Goal: Contribute content

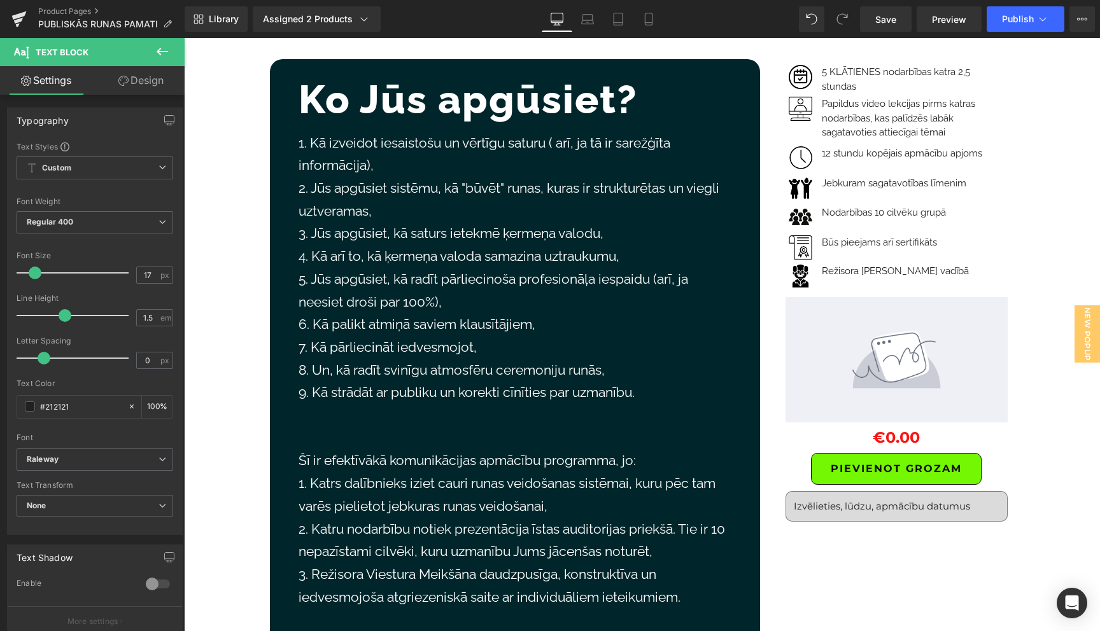
scroll to position [122, 0]
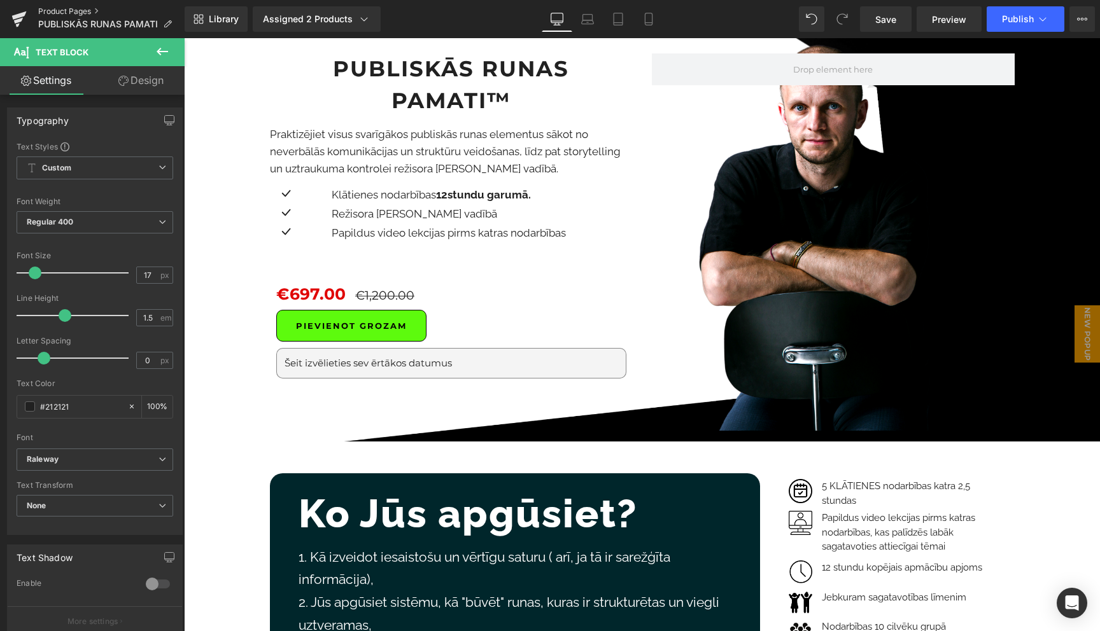
click at [75, 10] on link "Product Pages" at bounding box center [111, 11] width 146 height 10
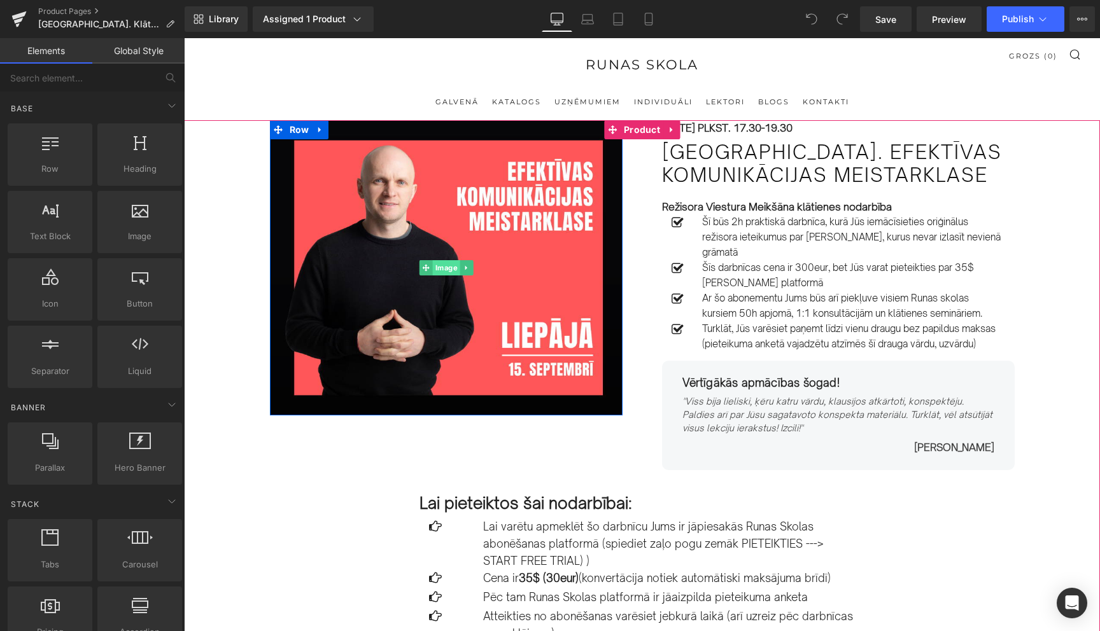
click at [439, 269] on span "Image" at bounding box center [445, 267] width 27 height 15
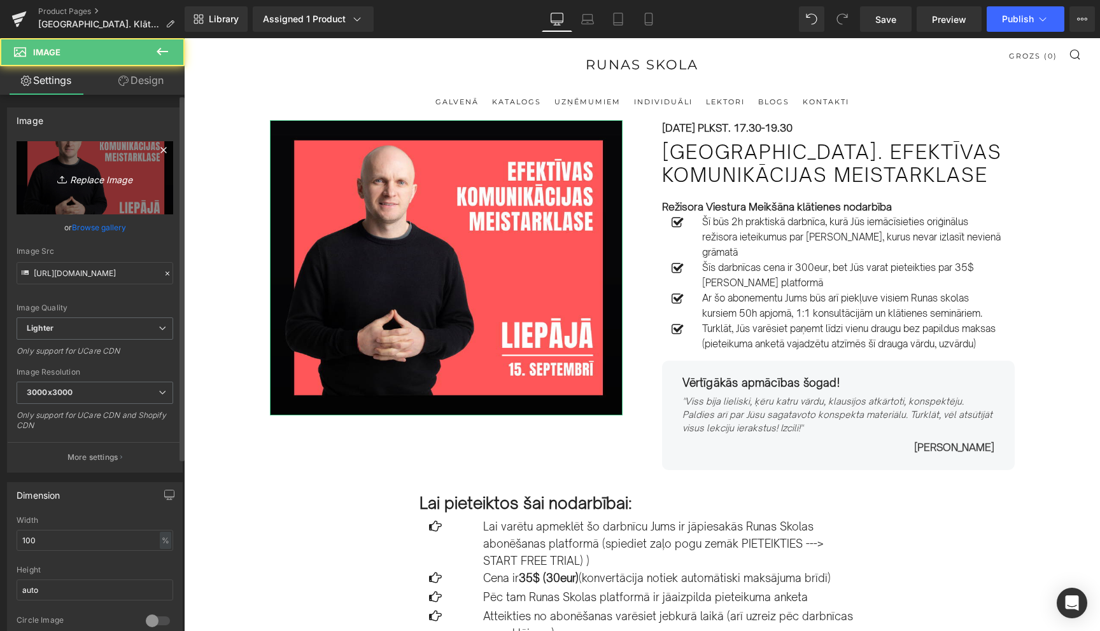
click at [94, 179] on icon "Replace Image" at bounding box center [95, 178] width 102 height 16
type input "C:\fakepath\Copy of Copy of Balss un dikcija. KONSPEKTS (Facebook Post) (14).png"
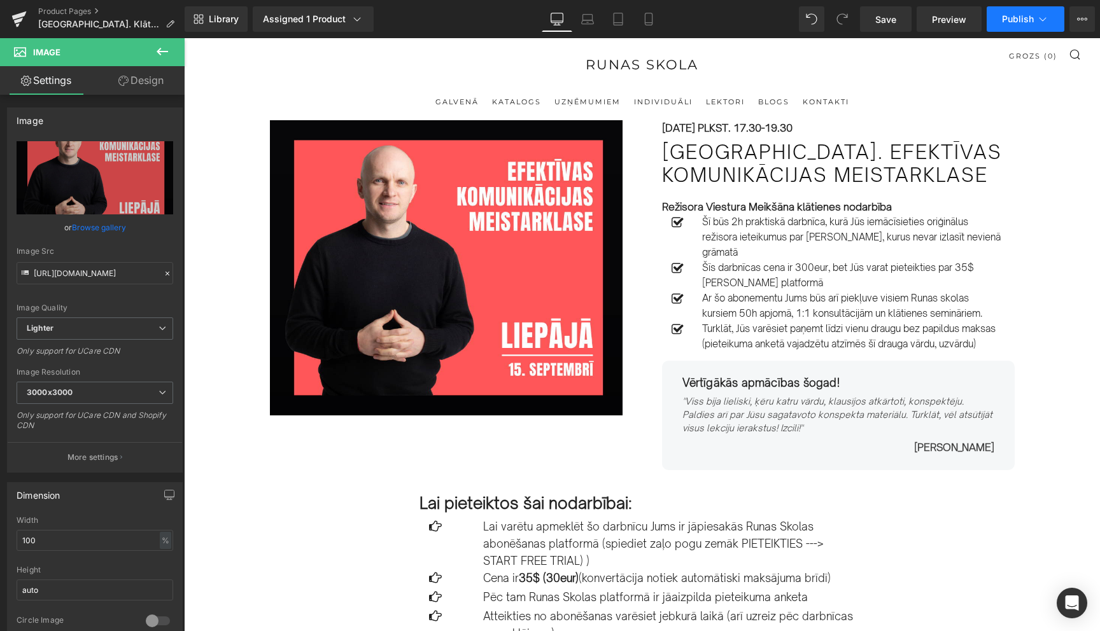
click at [1047, 21] on icon at bounding box center [1042, 19] width 13 height 13
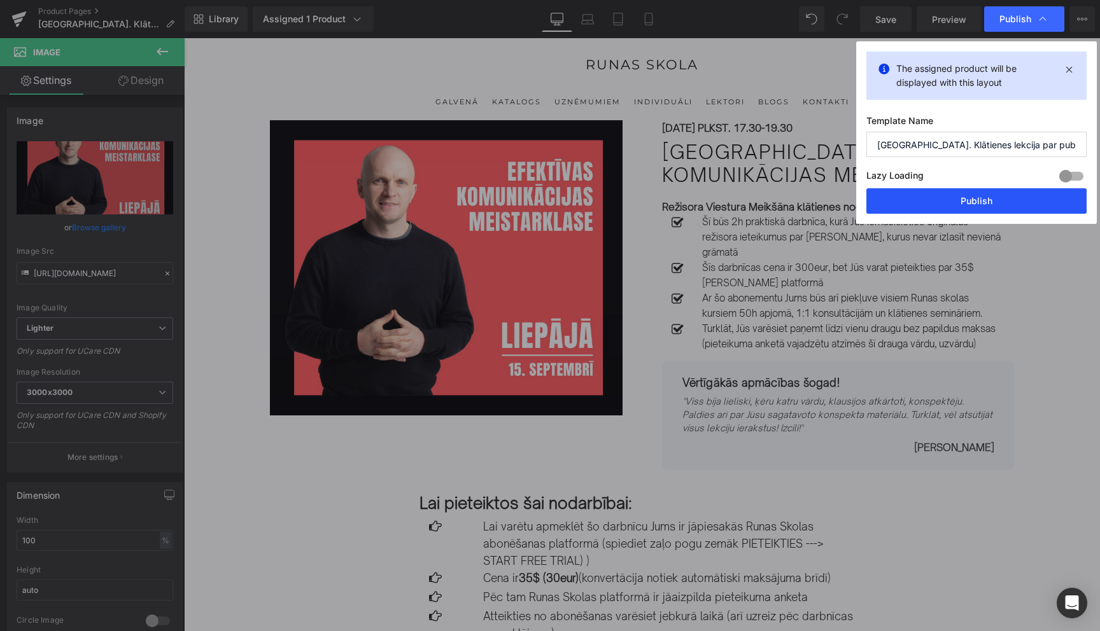
click at [974, 202] on button "Publish" at bounding box center [976, 200] width 220 height 25
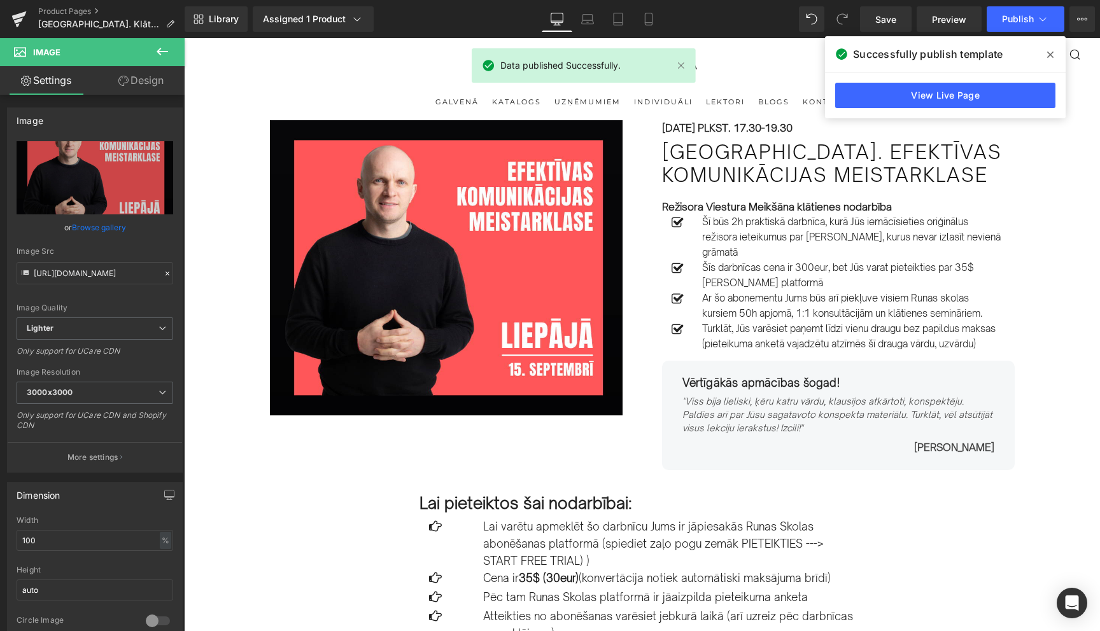
click at [1051, 57] on icon at bounding box center [1050, 55] width 6 height 10
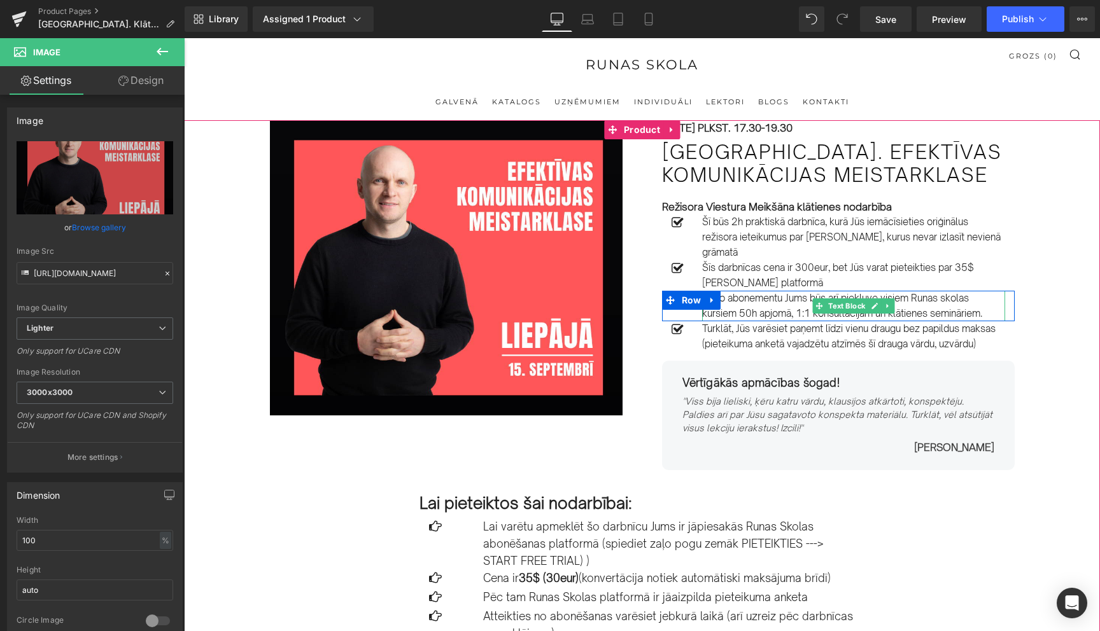
click at [722, 318] on p "Ar šo abonementu Jums būs arī piekļuve visiem Runas skolas kursiem 50h apjomā, …" at bounding box center [853, 306] width 303 height 31
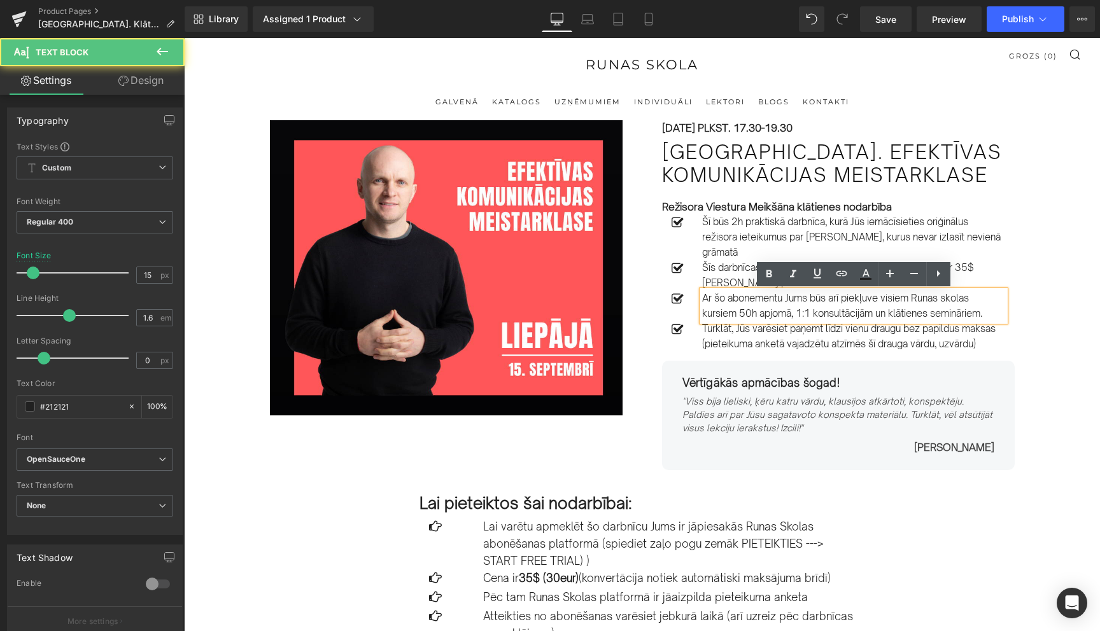
click at [710, 316] on p "Ar šo abonementu Jums būs arī piekļuve visiem Runas skolas kursiem 50h apjomā, …" at bounding box center [853, 306] width 303 height 31
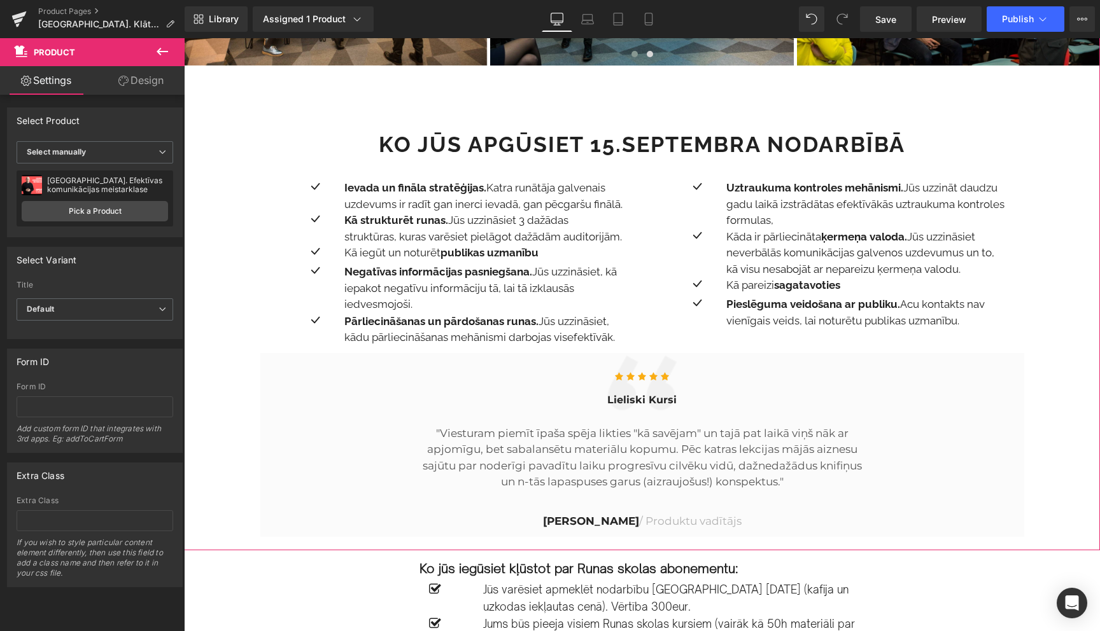
scroll to position [997, 0]
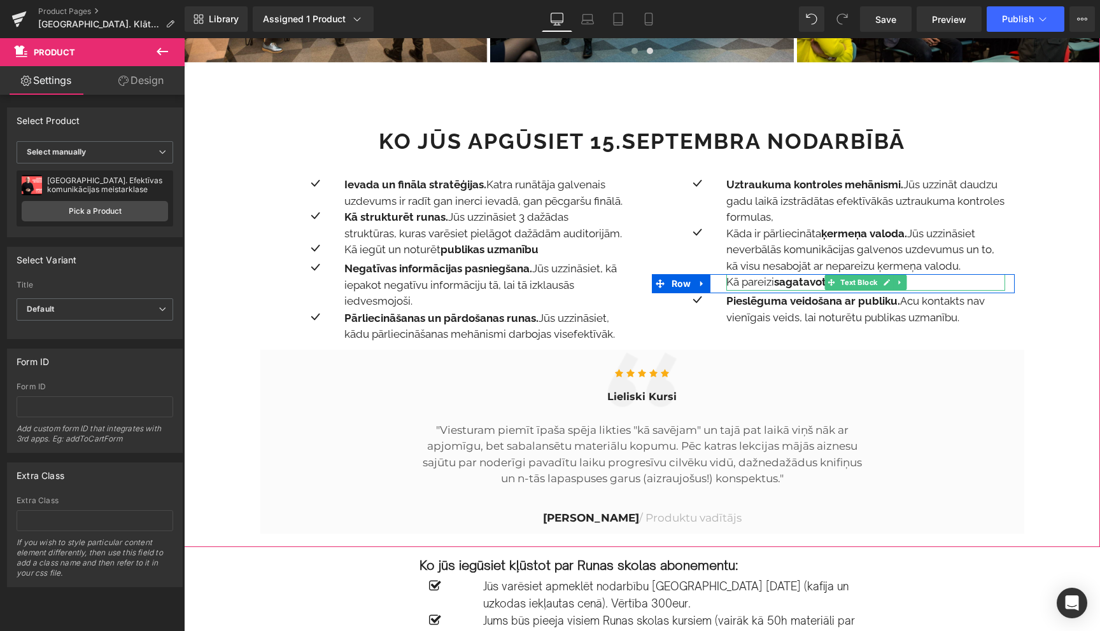
click at [808, 286] on strong "sagatavoties" at bounding box center [807, 282] width 66 height 13
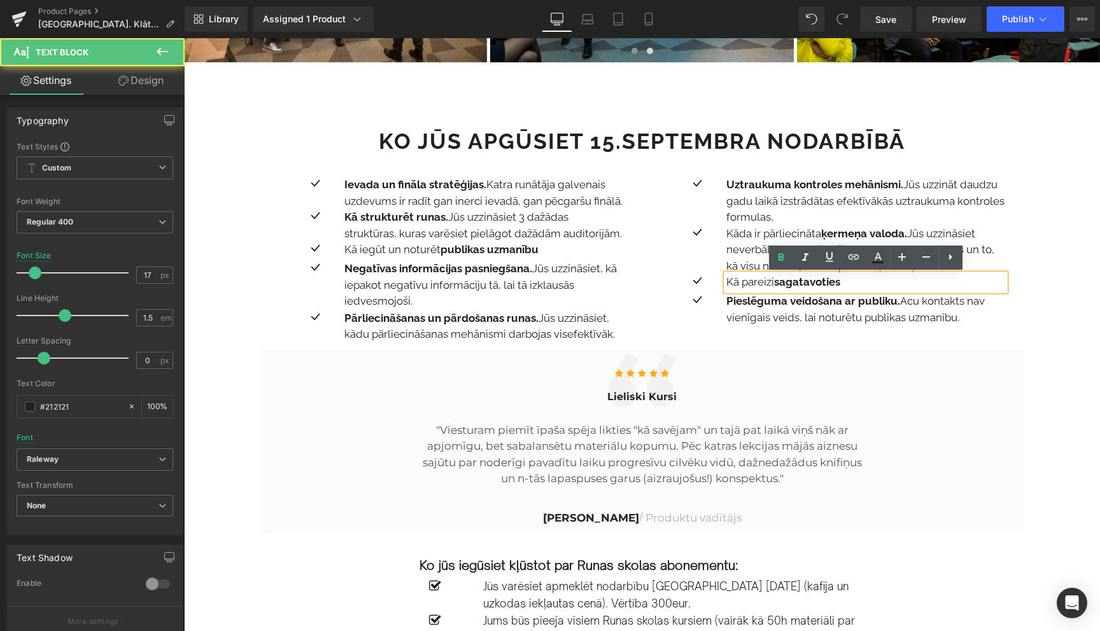
click at [808, 286] on strong "sagatavoties" at bounding box center [807, 282] width 66 height 13
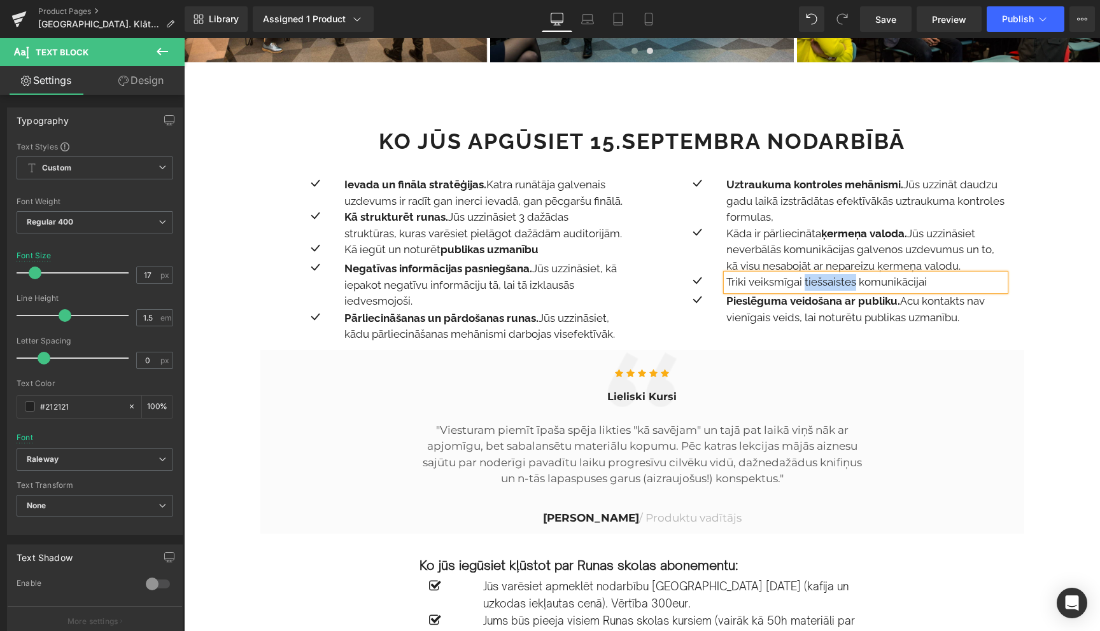
drag, startPoint x: 804, startPoint y: 284, endPoint x: 855, endPoint y: 284, distance: 51.5
click at [855, 284] on p "Triki veiksmīgai tiešsaistes komunikācijai" at bounding box center [865, 282] width 279 height 17
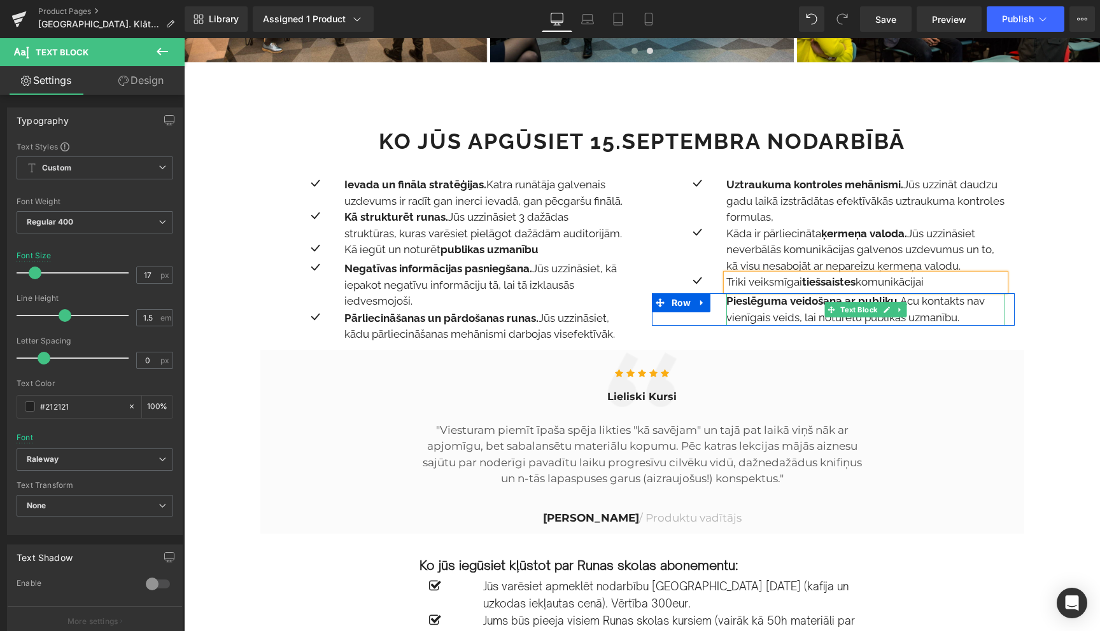
click at [804, 307] on strong "Pieslēguma veidošana ar publiku." at bounding box center [813, 301] width 174 height 13
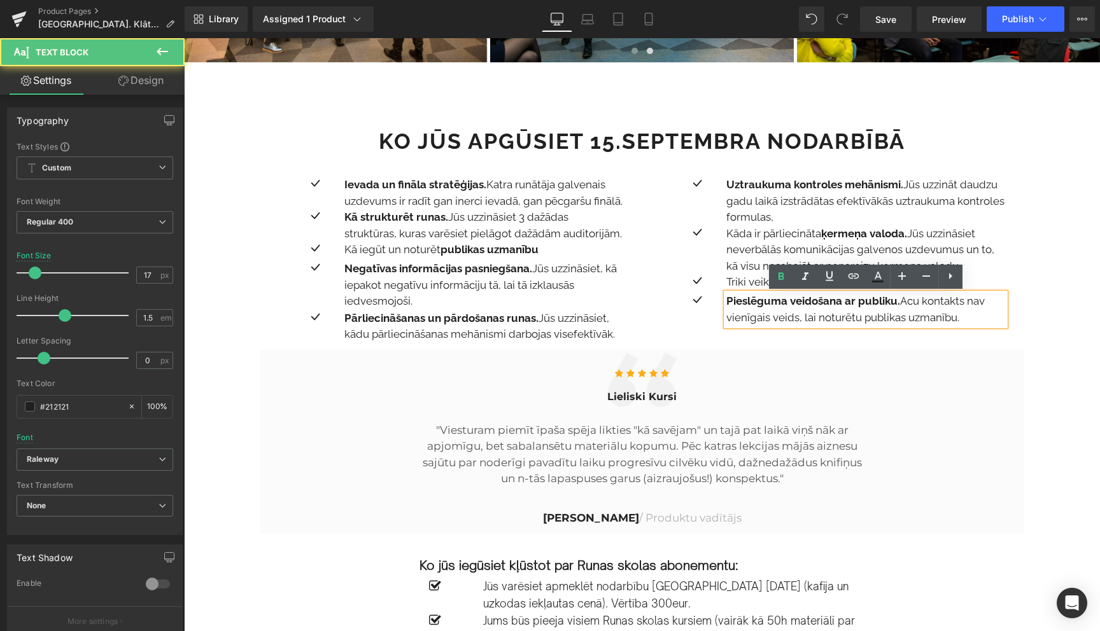
click at [804, 307] on strong "Pieslēguma veidošana ar publiku." at bounding box center [813, 301] width 174 height 13
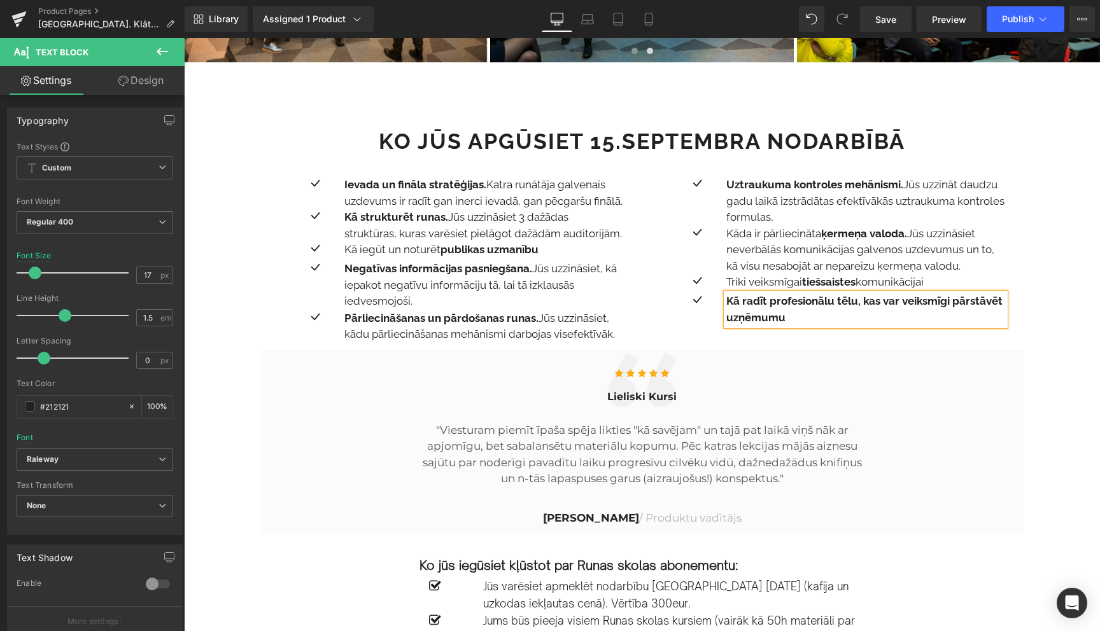
click at [830, 326] on div "Kā radīt profesionālu tēlu, kas var veiksmīgi pārstāvēt uzņēmumu" at bounding box center [865, 309] width 279 height 32
drag, startPoint x: 792, startPoint y: 321, endPoint x: 725, endPoint y: 307, distance: 68.3
click at [726, 307] on div "Kā radīt profesionālu tēlu, kas var veiksmīgi pārstāvēt uzņēmumu" at bounding box center [865, 309] width 279 height 32
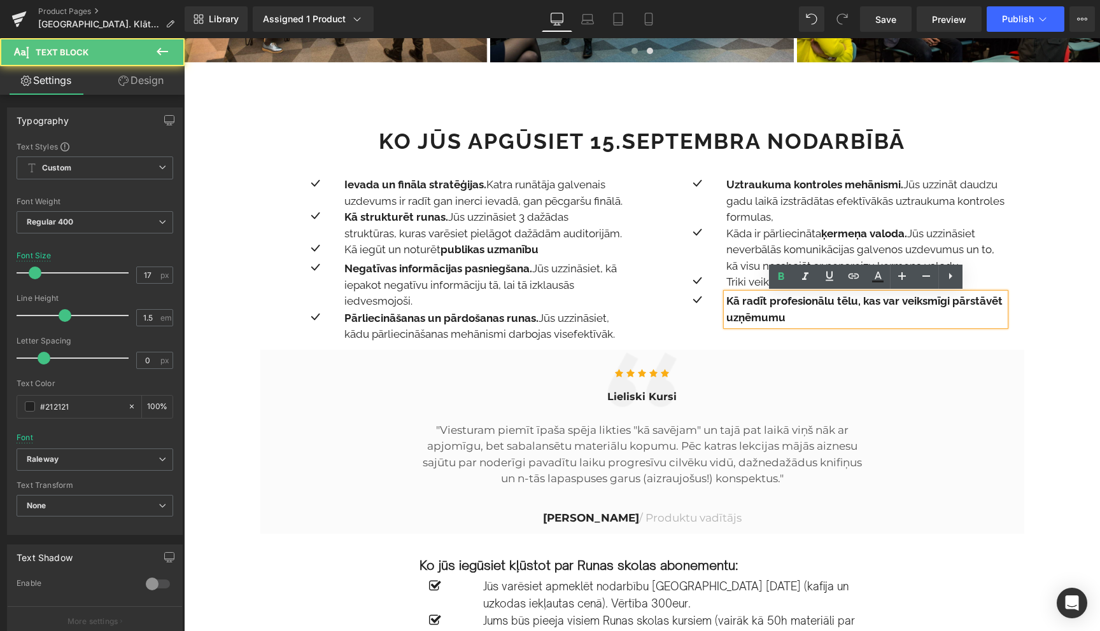
click at [726, 307] on div "Kā radīt profesionālu tēlu, kas var veiksmīgi pārstāvēt uzņēmumu" at bounding box center [865, 309] width 279 height 32
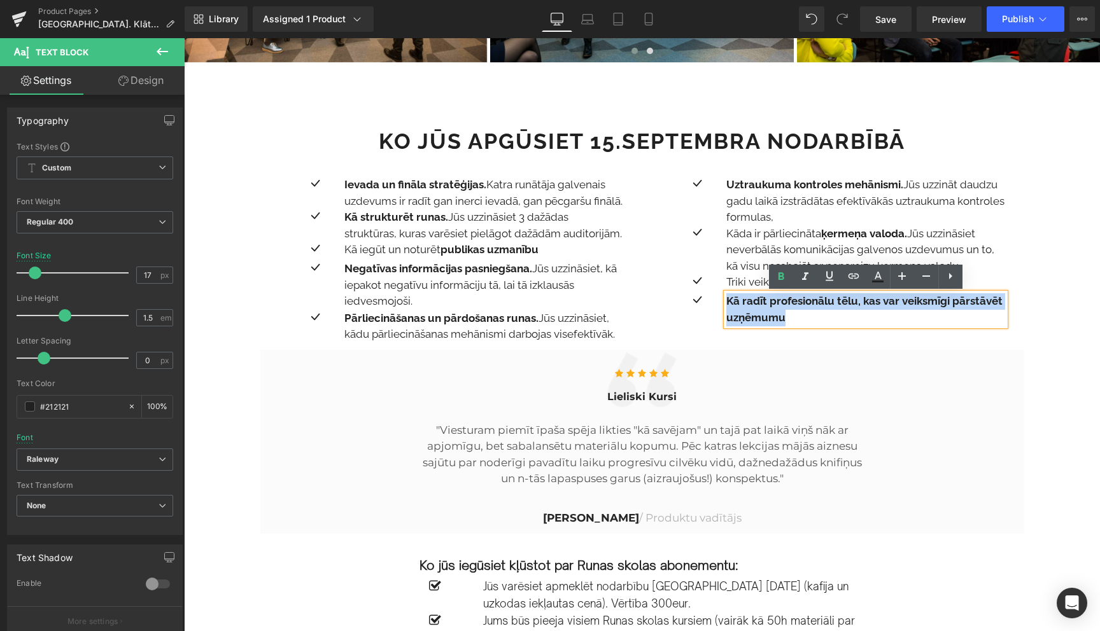
drag, startPoint x: 726, startPoint y: 301, endPoint x: 808, endPoint y: 319, distance: 83.5
click at [808, 319] on p "Kā radīt profesionālu tēlu, kas var veiksmīgi pārstāvēt uzņēmumu" at bounding box center [865, 309] width 279 height 32
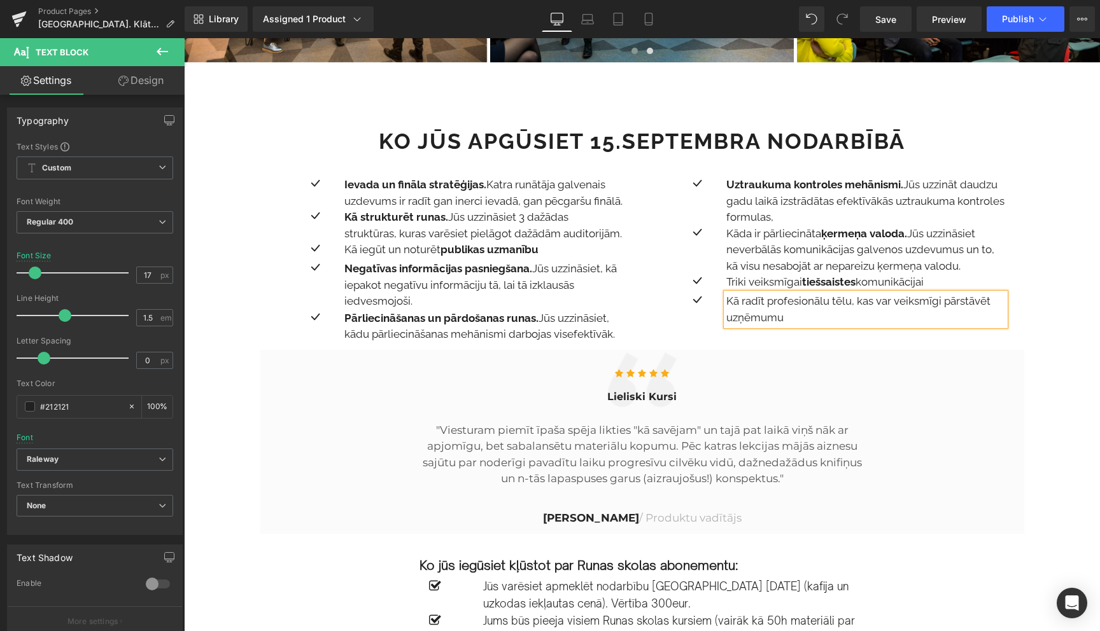
click at [812, 319] on p "Kā radīt profesionālu tēlu, kas var veiksmīgi pārstāvēt uzņēmumu" at bounding box center [865, 309] width 279 height 32
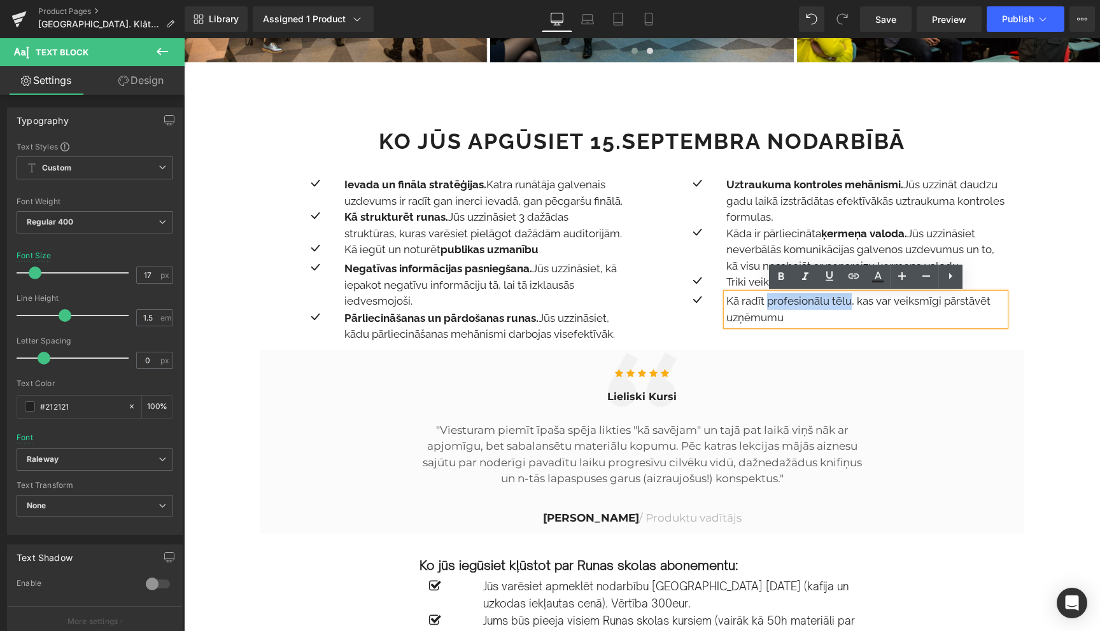
drag, startPoint x: 850, startPoint y: 301, endPoint x: 767, endPoint y: 304, distance: 82.2
click at [767, 304] on p "Kā radīt profesionālu tēlu, kas var veiksmīgi pārstāvēt uzņēmumu" at bounding box center [865, 309] width 279 height 32
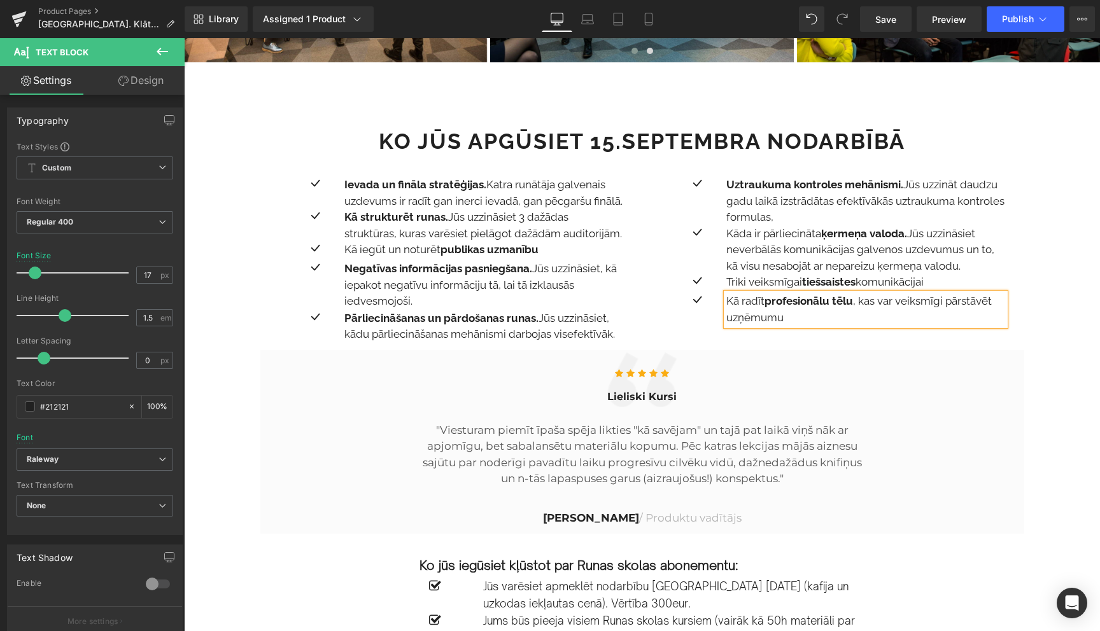
click at [876, 304] on p "Kā radīt profesionālu tēlu , kas var veiksmīgi pārstāvēt uzņēmumu" at bounding box center [865, 309] width 279 height 32
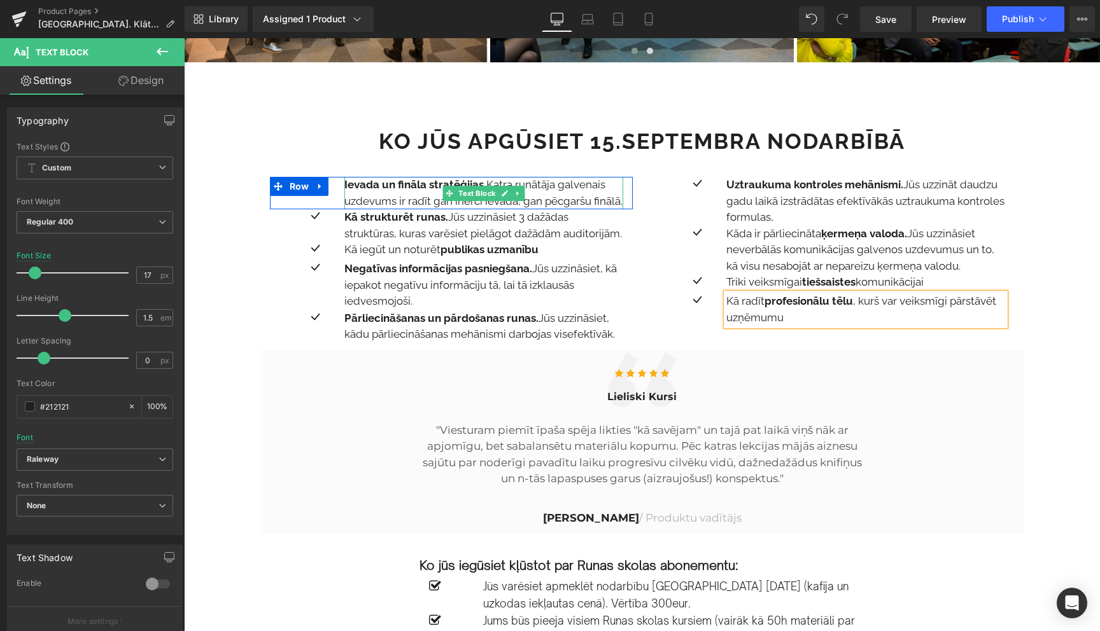
click at [407, 190] on strong "Ievada un fināla stratēģijas." at bounding box center [415, 184] width 142 height 13
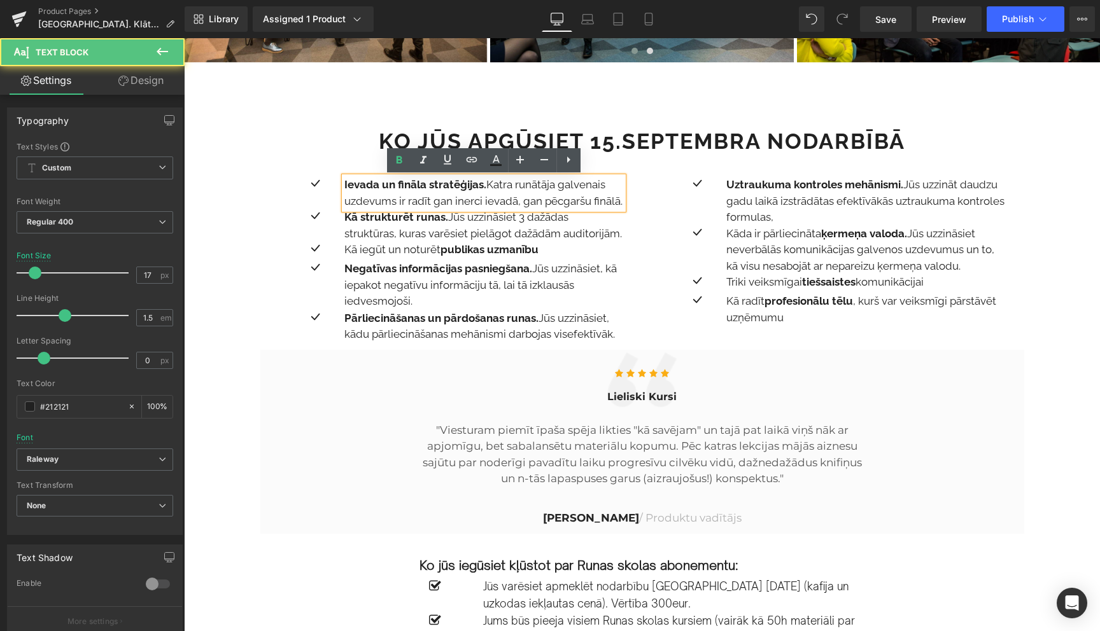
click at [407, 190] on strong "Ievada un fināla stratēģijas." at bounding box center [415, 184] width 142 height 13
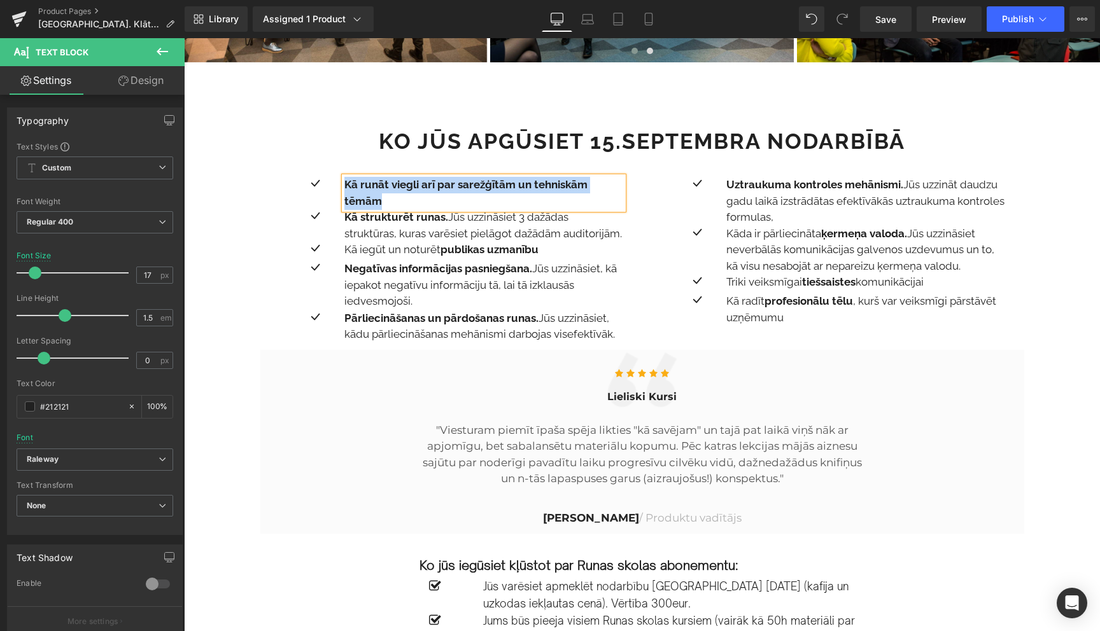
drag, startPoint x: 386, startPoint y: 202, endPoint x: 347, endPoint y: 189, distance: 41.1
click at [347, 189] on p "Kā runāt viegli arī par sarežģītām un tehniskām tēmām" at bounding box center [483, 193] width 279 height 32
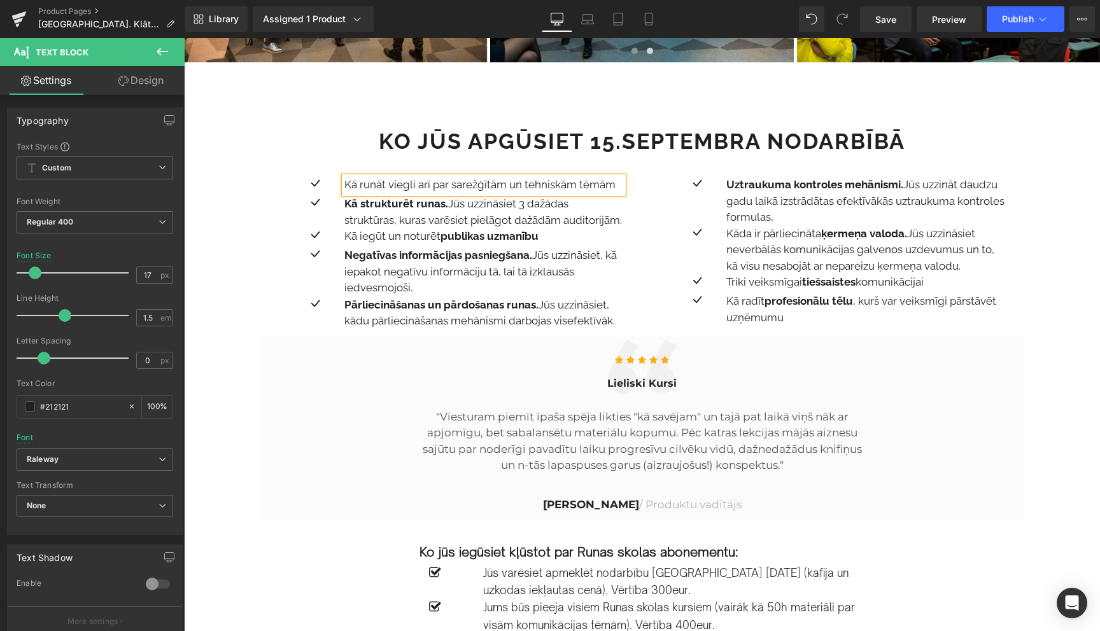
click at [435, 193] on div "Kā runāt viegli arī par sarežģītām un tehniskām tēmām" at bounding box center [483, 185] width 279 height 17
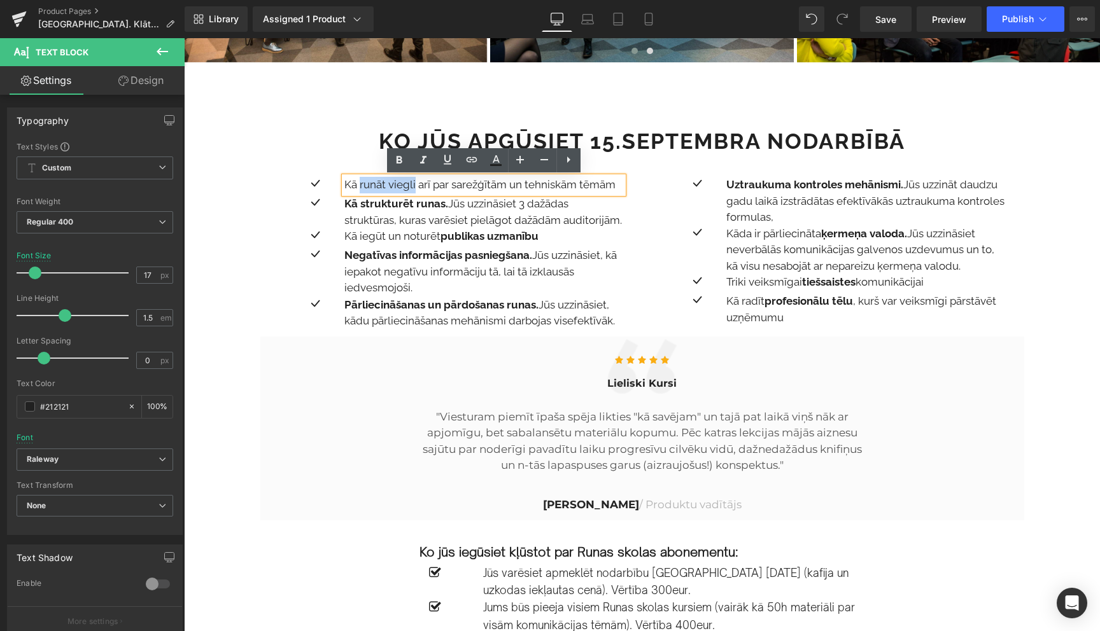
drag, startPoint x: 359, startPoint y: 186, endPoint x: 415, endPoint y: 185, distance: 56.0
click at [415, 185] on p "Kā runāt viegli arī par sarežģītām un tehniskām tēmām" at bounding box center [483, 185] width 279 height 17
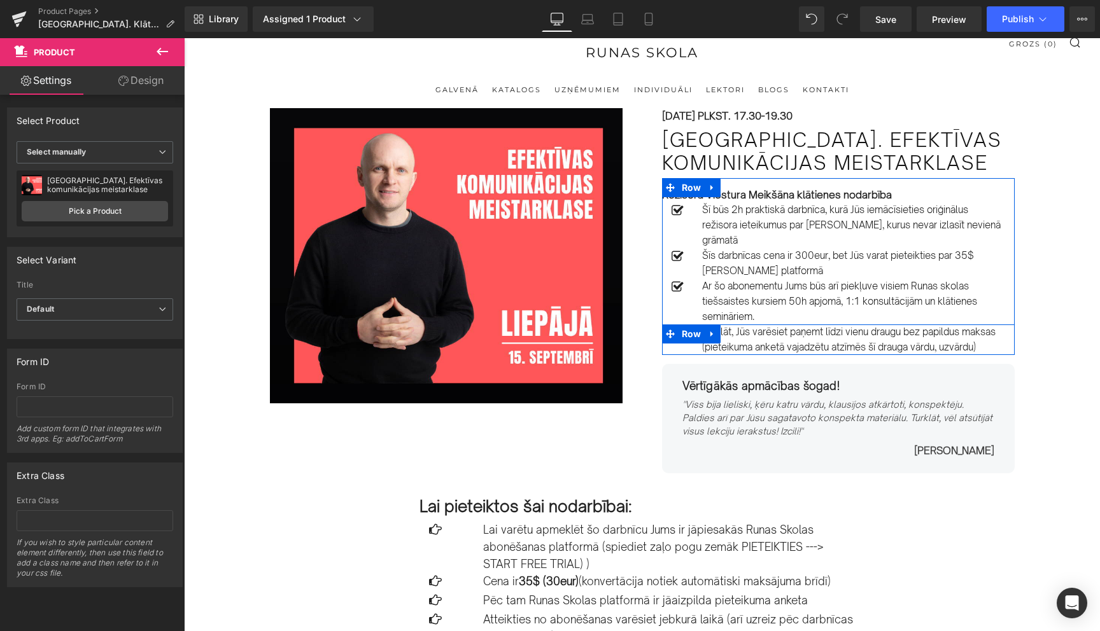
scroll to position [0, 0]
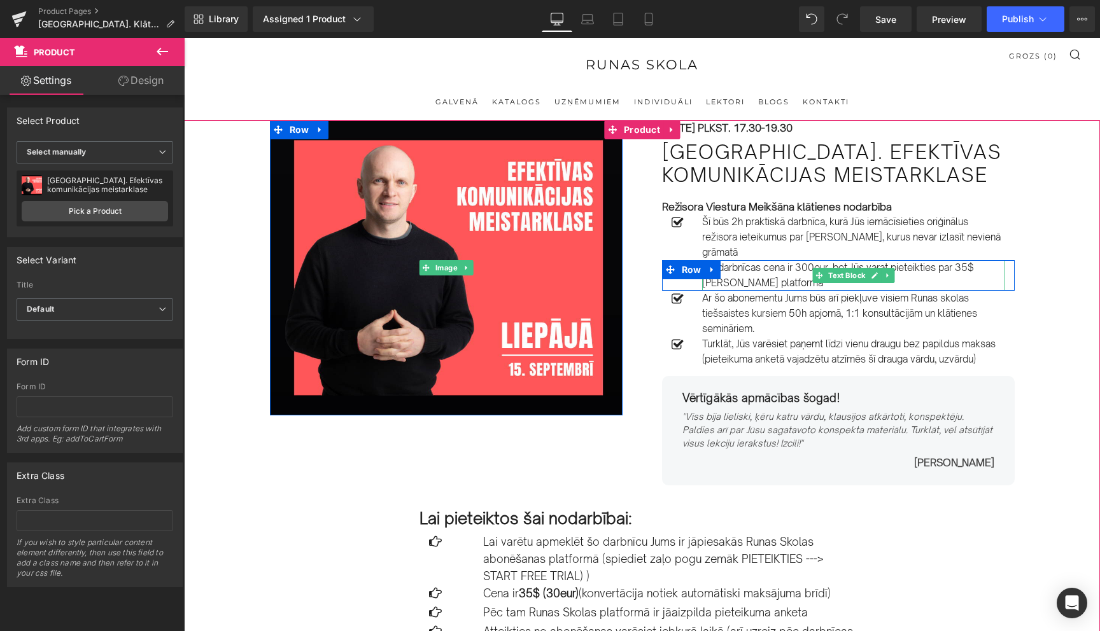
click at [772, 283] on p "Šīs darbnīcas cena ir 300eur, bet Jūs varat pieteikties par 35$ Runas Skolas pl…" at bounding box center [853, 275] width 303 height 31
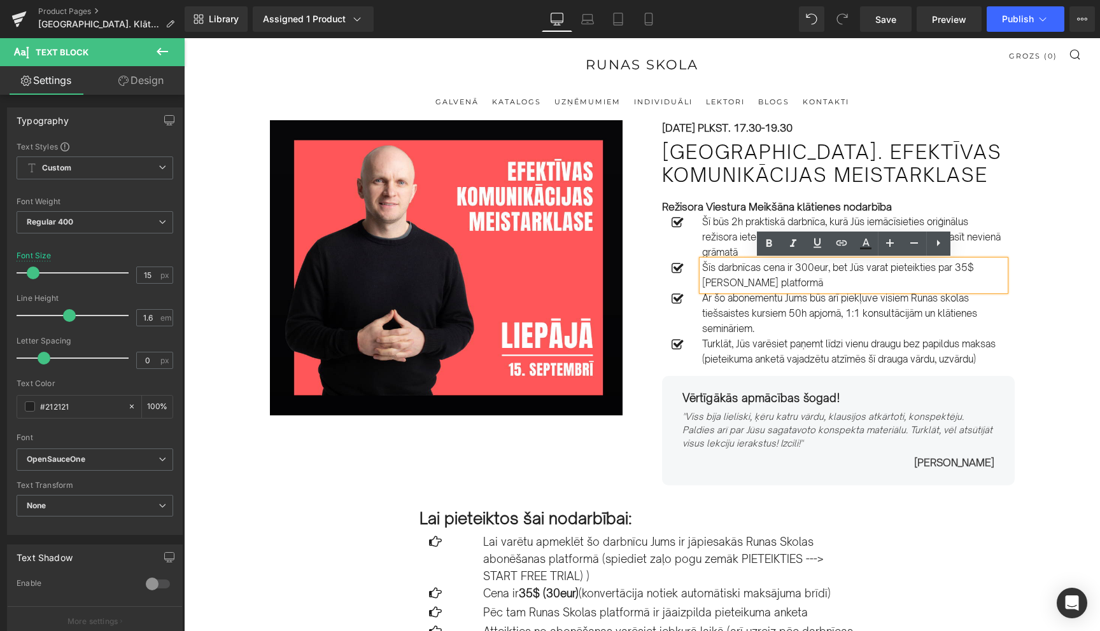
click at [748, 272] on p "Šīs darbnīcas cena ir 300eur, bet Jūs varat pieteikties par 35$ Runas Skolas pl…" at bounding box center [853, 275] width 303 height 31
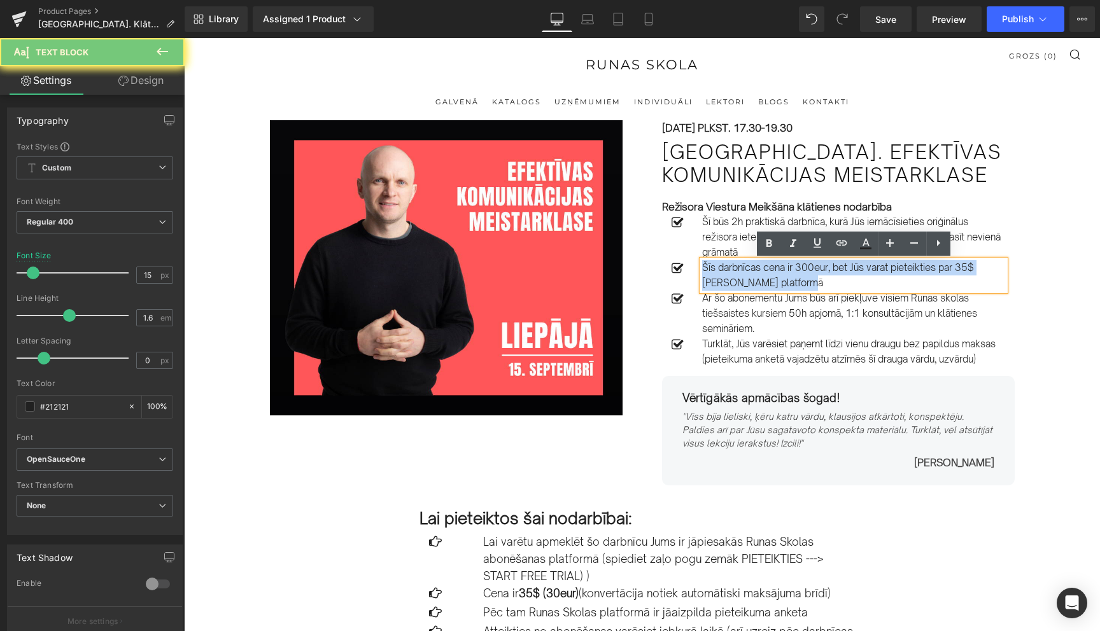
click at [812, 265] on p "Šīs darbnīcas cena ir 300eur, bet Jūs varat pieteikties par 35$ Runas Skolas pl…" at bounding box center [853, 275] width 303 height 31
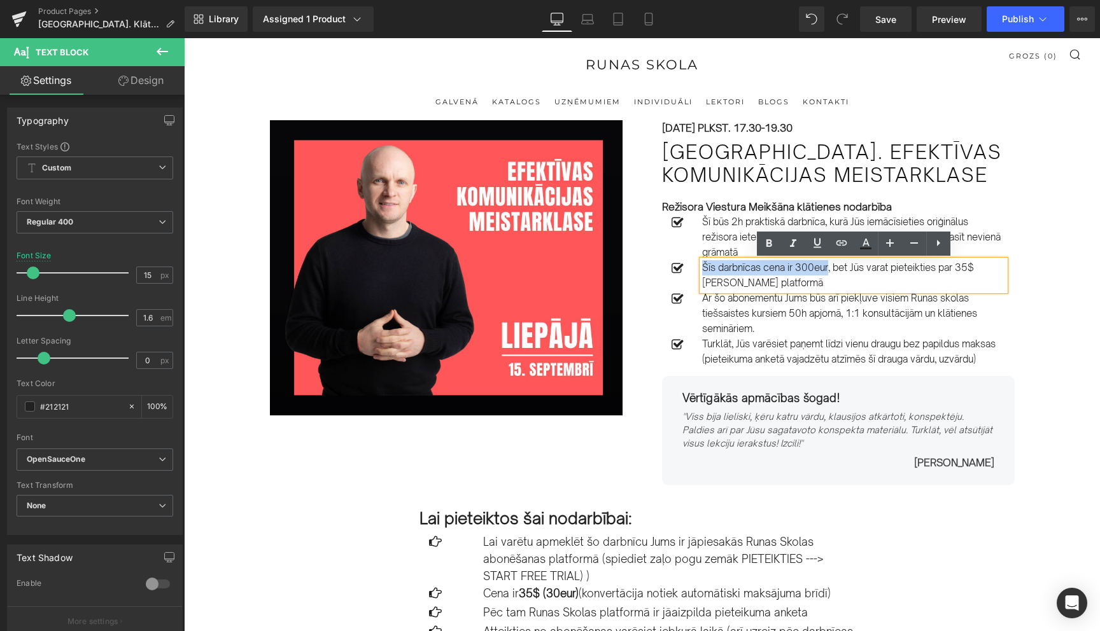
drag, startPoint x: 830, startPoint y: 267, endPoint x: 703, endPoint y: 271, distance: 127.3
click at [703, 271] on p "Šīs darbnīcas cena ir 300eur, bet Jūs varat pieteikties par 35$ Runas Skolas pl…" at bounding box center [853, 275] width 303 height 31
copy p "Šīs darbnīcas cena ir 300eur"
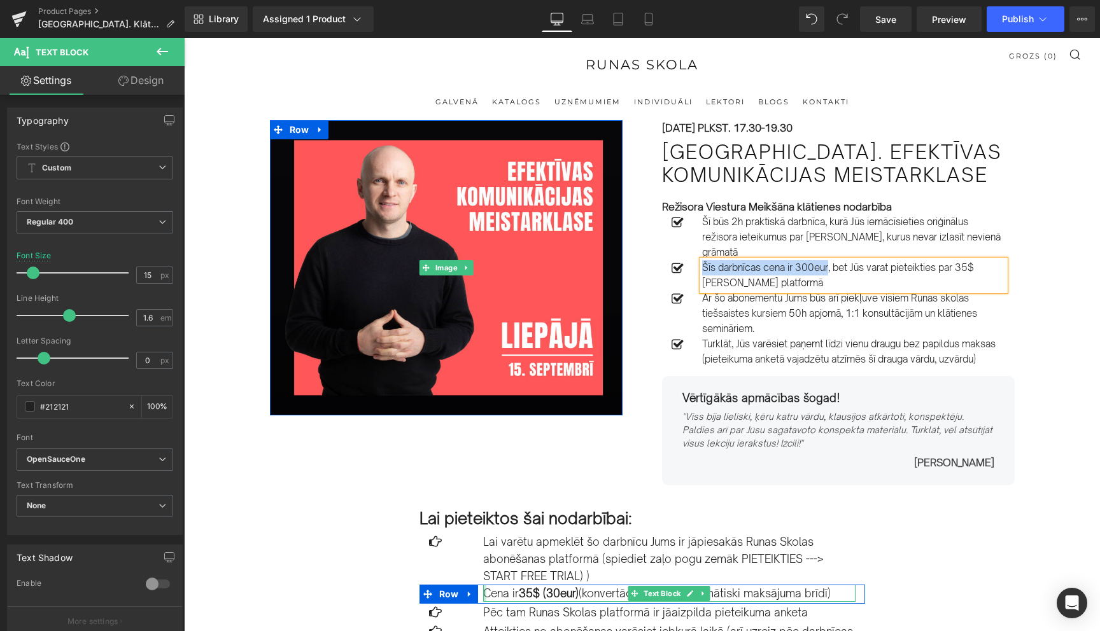
click at [485, 592] on div at bounding box center [484, 593] width 3 height 17
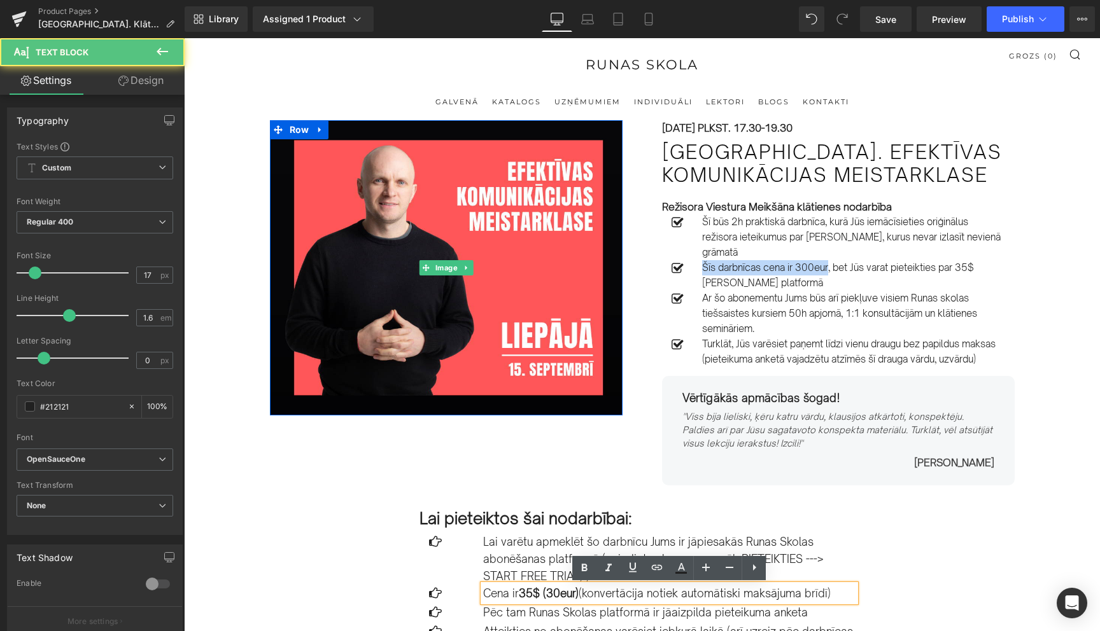
click at [487, 592] on p "Cena ir 35$ (30eur) (konvertācija notiek automātiski maksājuma brīdī)" at bounding box center [669, 593] width 372 height 17
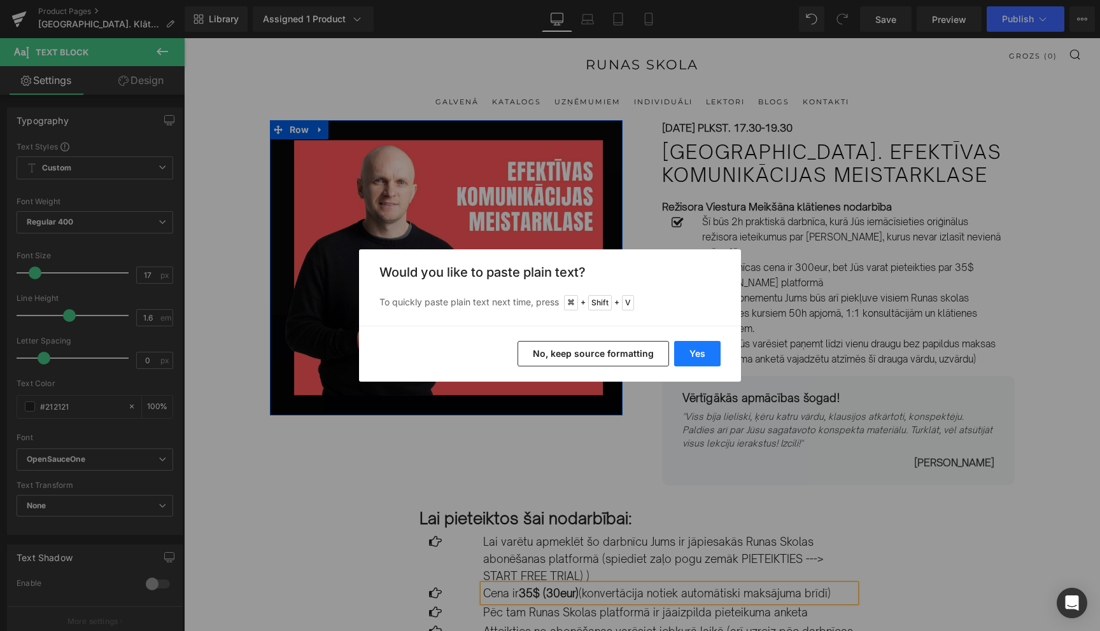
click at [697, 351] on button "Yes" at bounding box center [697, 353] width 46 height 25
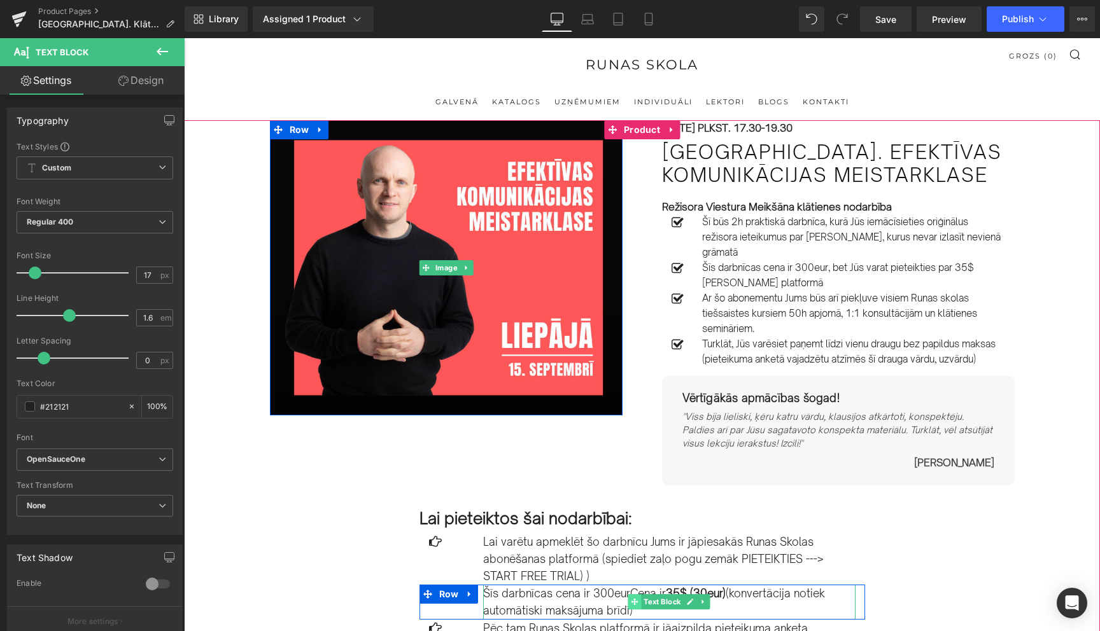
click at [628, 595] on span at bounding box center [634, 601] width 13 height 15
click at [616, 592] on p "Šīs darbnīcas cena ir 300eurCena ir 35$ (30eur) (konvertācija notiek automātisk…" at bounding box center [669, 602] width 372 height 34
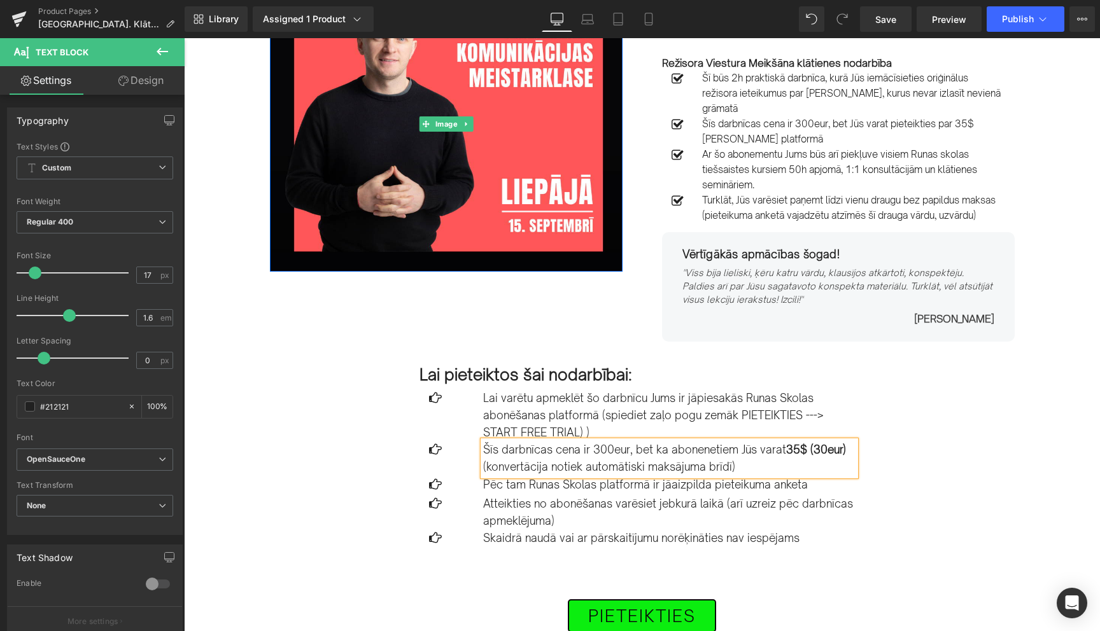
scroll to position [144, 0]
click at [714, 451] on p "Šīs darbnīcas cena ir 300eur, bet ka abonenetiem Jūs varat 35$ (30eur) (konvert…" at bounding box center [669, 457] width 372 height 34
click at [775, 451] on p "Šīs darbnīcas cena ir 300eur, bet ka abonentiem Jūs varat 35$ (30eur) (konvertā…" at bounding box center [669, 457] width 372 height 34
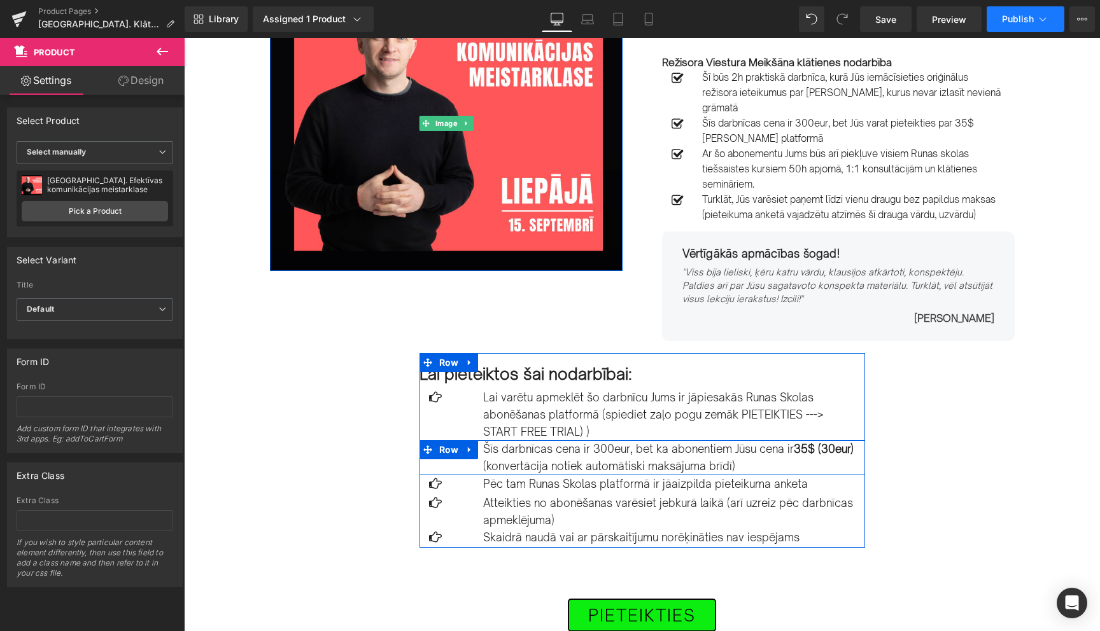
click at [1036, 13] on icon at bounding box center [1042, 19] width 13 height 13
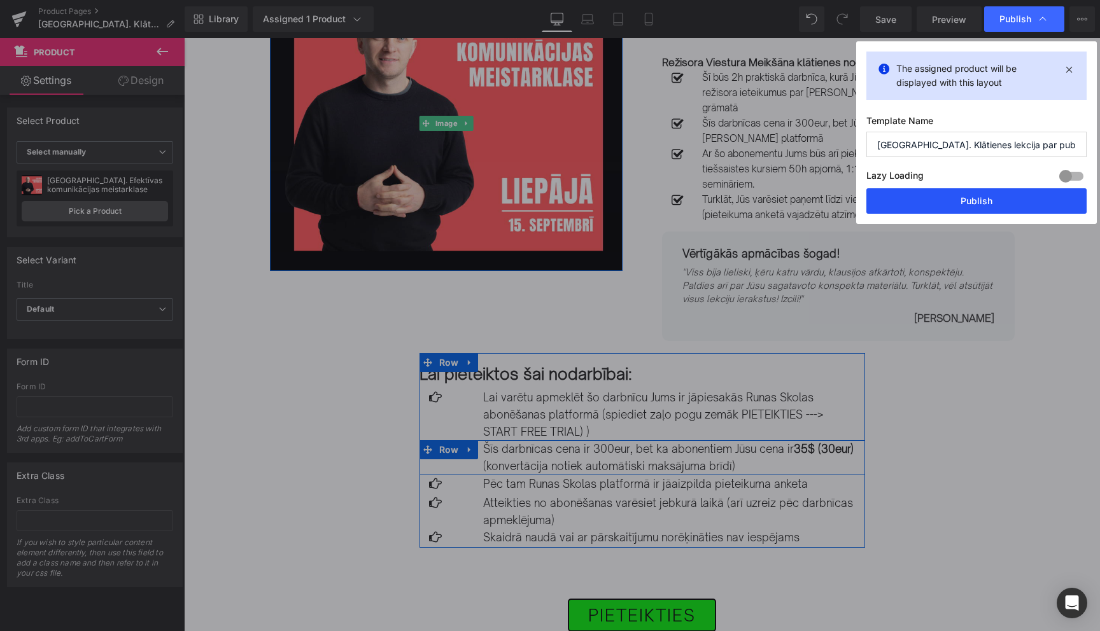
click at [976, 206] on button "Publish" at bounding box center [976, 200] width 220 height 25
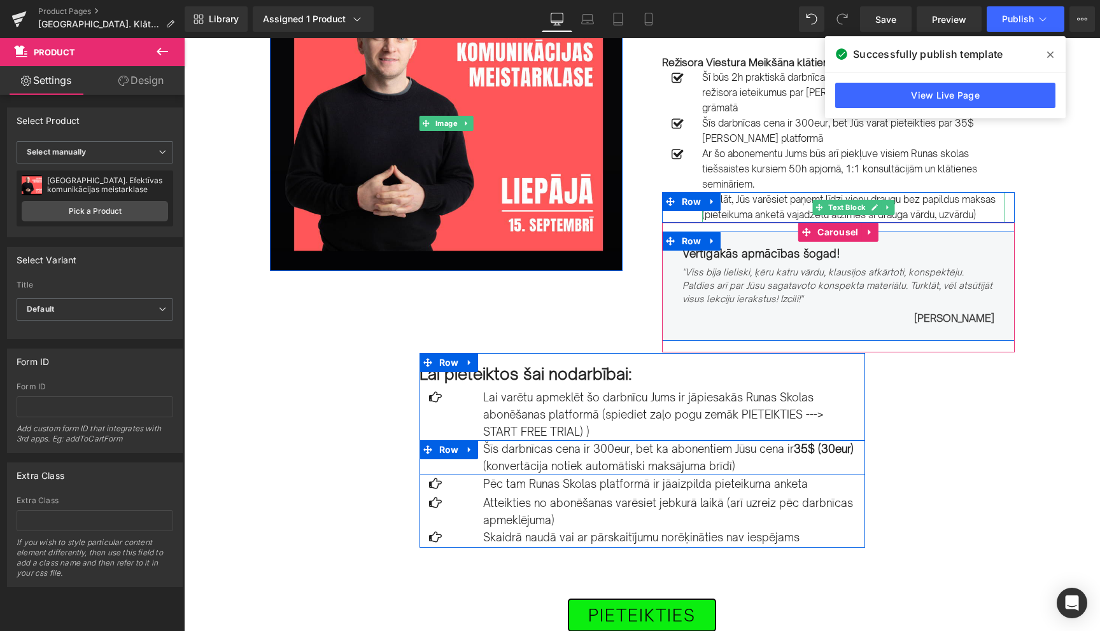
click at [1051, 55] on icon at bounding box center [1050, 55] width 6 height 6
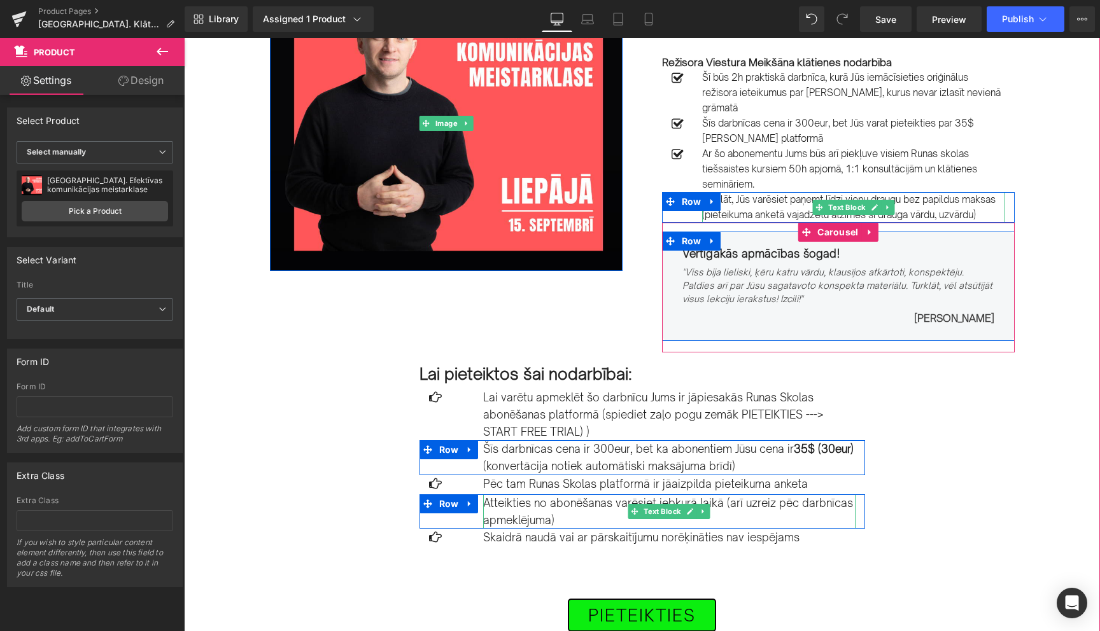
click at [729, 507] on p "Atteikties no abonēšanas varēsiet jebkurā laikā (arī uzreiz pēc darbnīcas apmek…" at bounding box center [669, 511] width 372 height 34
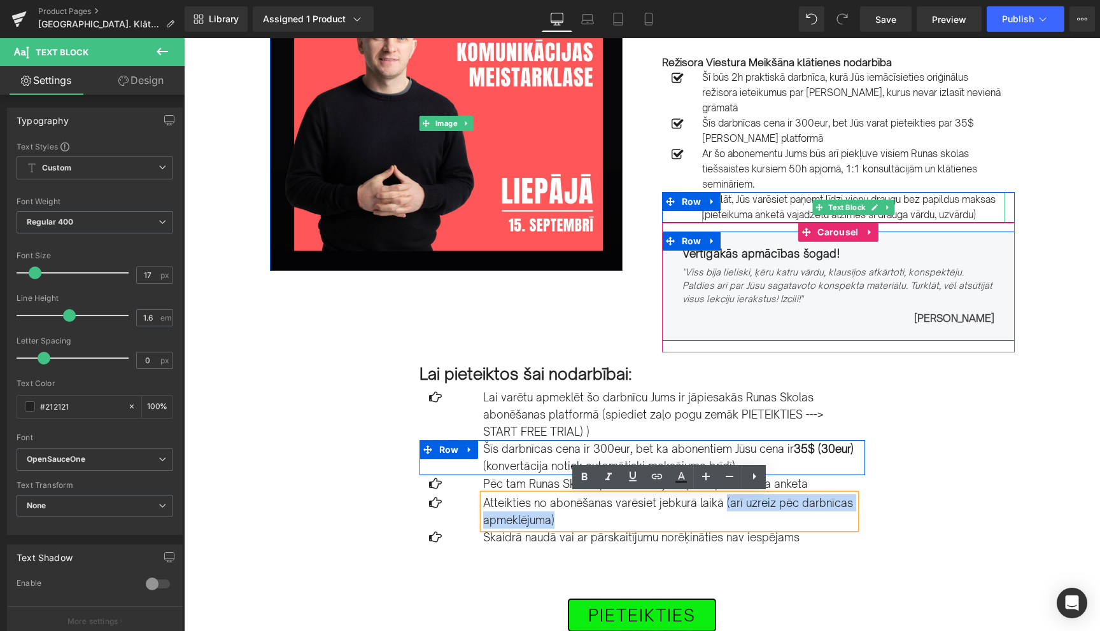
drag, startPoint x: 724, startPoint y: 503, endPoint x: 725, endPoint y: 513, distance: 9.7
click at [725, 513] on p "Atteikties no abonēšanas varēsiet jebkurā laikā (arī uzreiz pēc darbnīcas apmek…" at bounding box center [669, 511] width 372 height 34
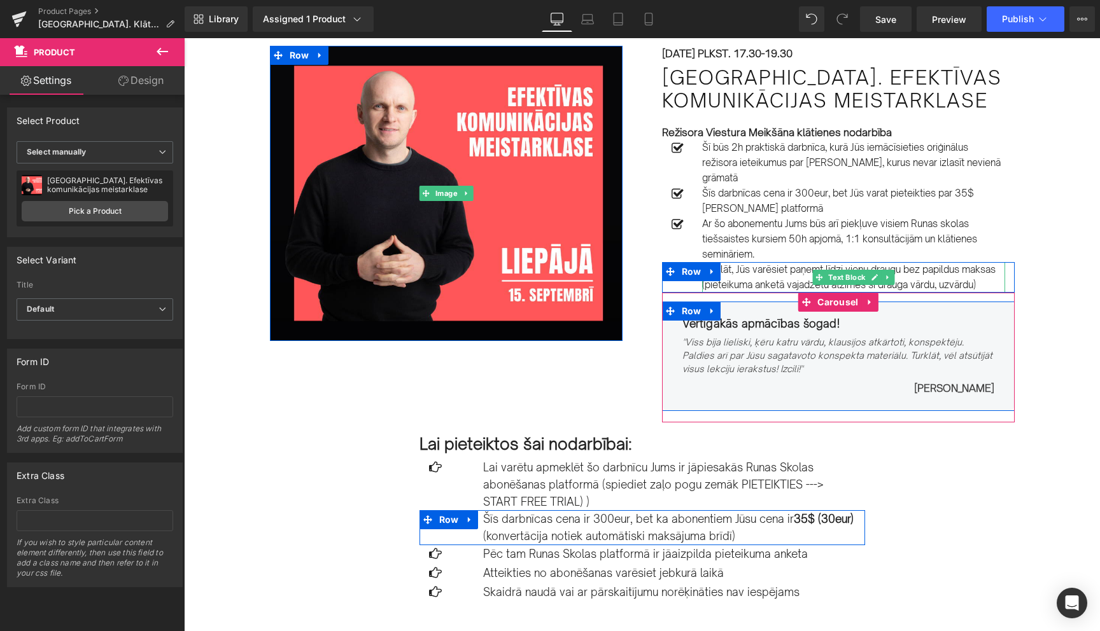
scroll to position [69, 0]
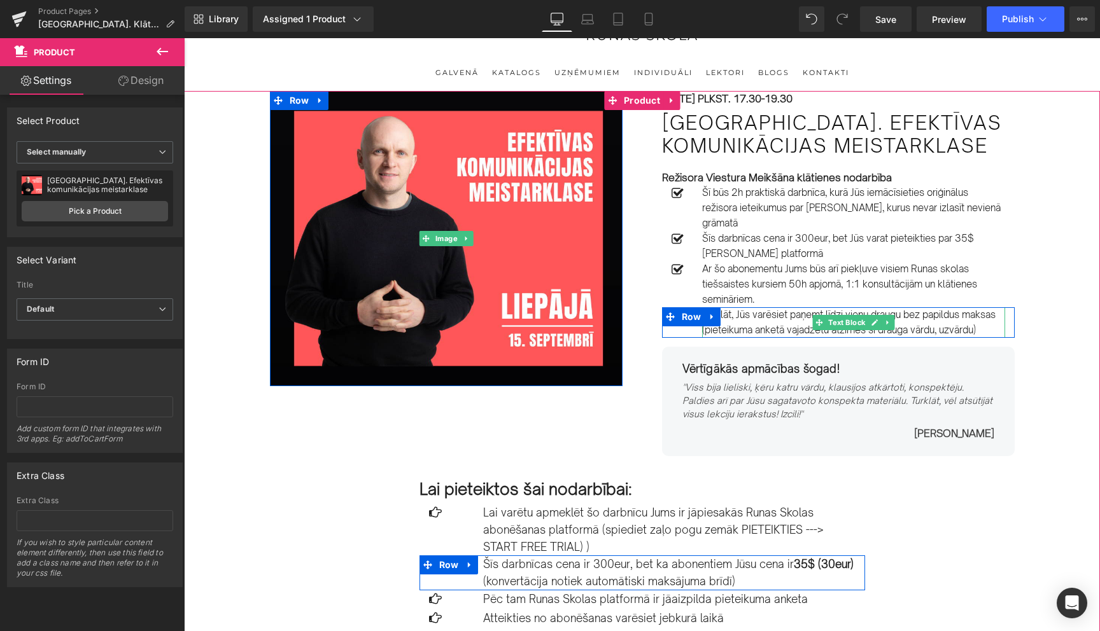
scroll to position [31, 0]
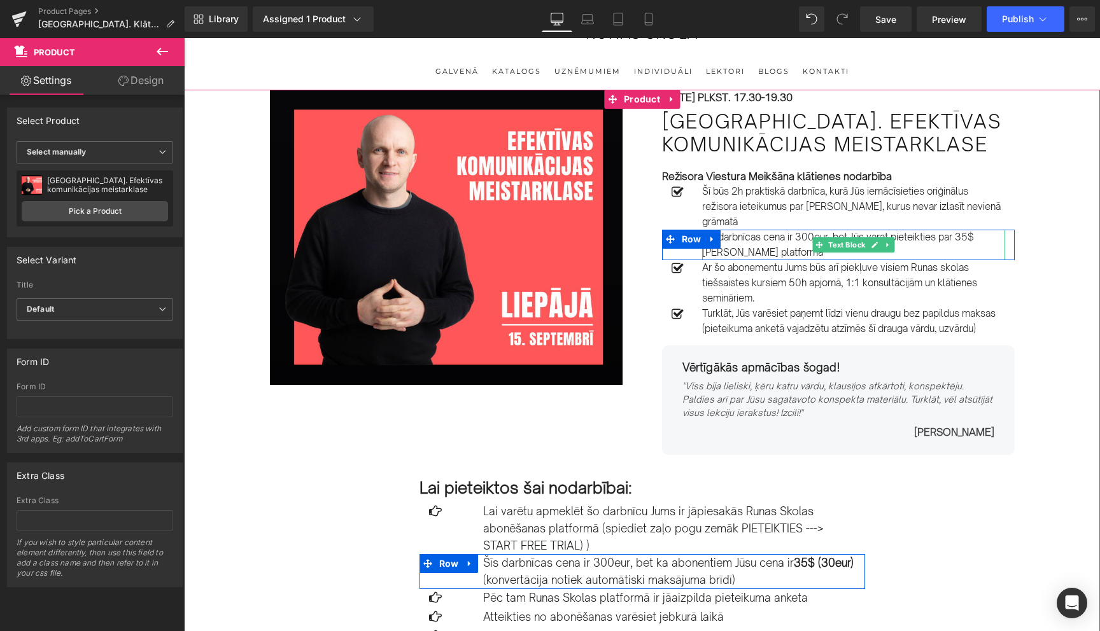
click at [813, 255] on p "Šīs darbnīcas cena ir 300eur, bet Jūs varat pieteikties par 35$ Runas Skolas pl…" at bounding box center [853, 245] width 303 height 31
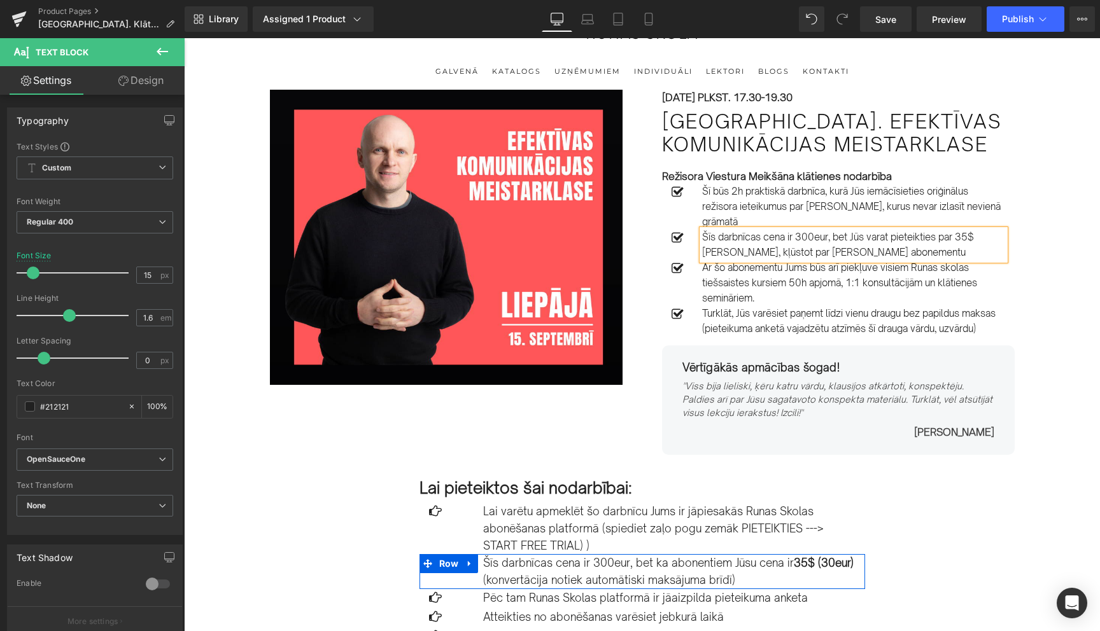
click at [760, 255] on p "Šīs darbnīcas cena ir 300eur, bet Jūs varat pieteikties par 35$ Runas Skolas, k…" at bounding box center [853, 245] width 303 height 31
click at [759, 240] on p "Šīs darbnīcas cena ir 300eur, bet Jūs varat pieteikties par 35$, kļūstot par Ru…" at bounding box center [853, 245] width 303 height 31
click at [811, 239] on p "Šīs nodarbības cena ir 300eur, bet Jūs varat pieteikties par 35$, kļūstot par R…" at bounding box center [853, 245] width 303 height 31
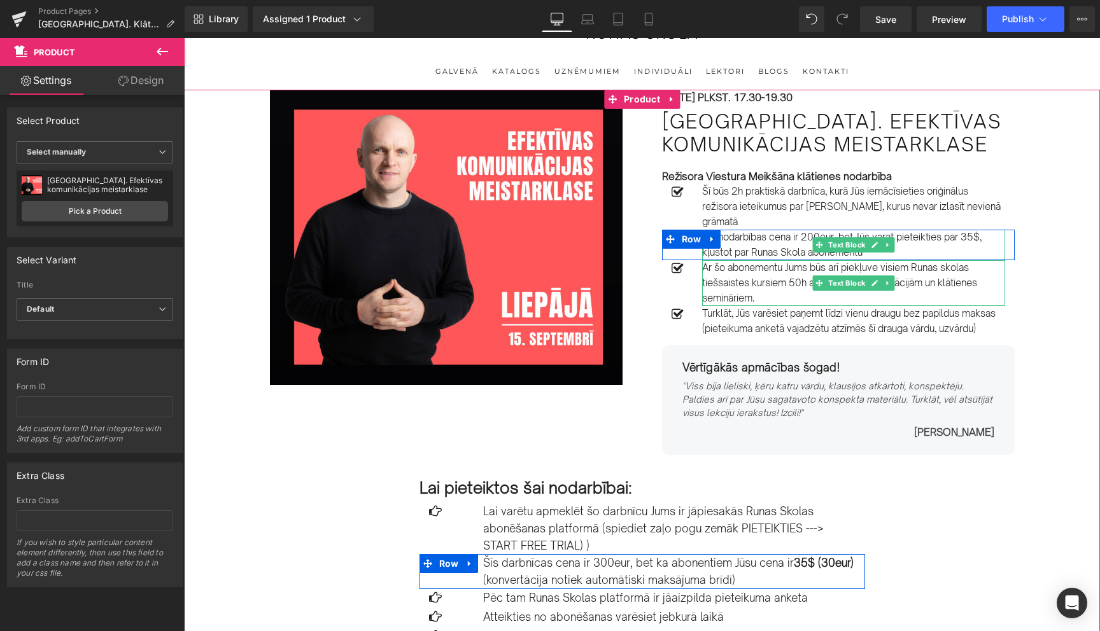
click at [780, 237] on p "Šīs nodarbības cena ir 200eur, bet Jūs varat pieteikties par 35$, kļūstot par R…" at bounding box center [853, 245] width 303 height 31
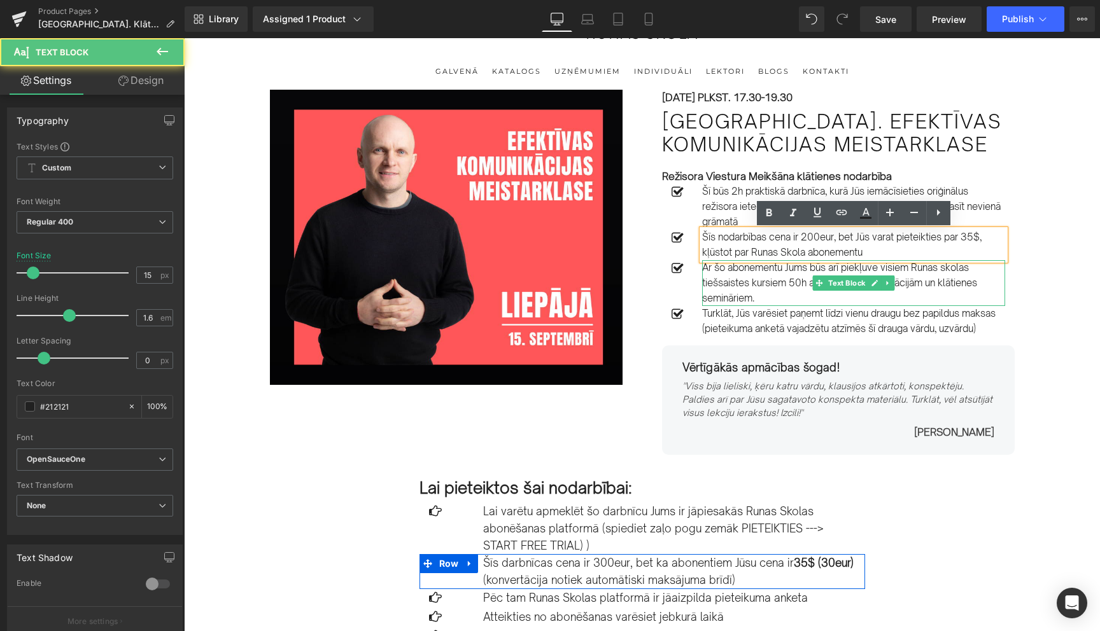
click at [795, 237] on p "Šīs nodarbības cena ir 200eur, bet Jūs varat pieteikties par 35$, kļūstot par R…" at bounding box center [853, 245] width 303 height 31
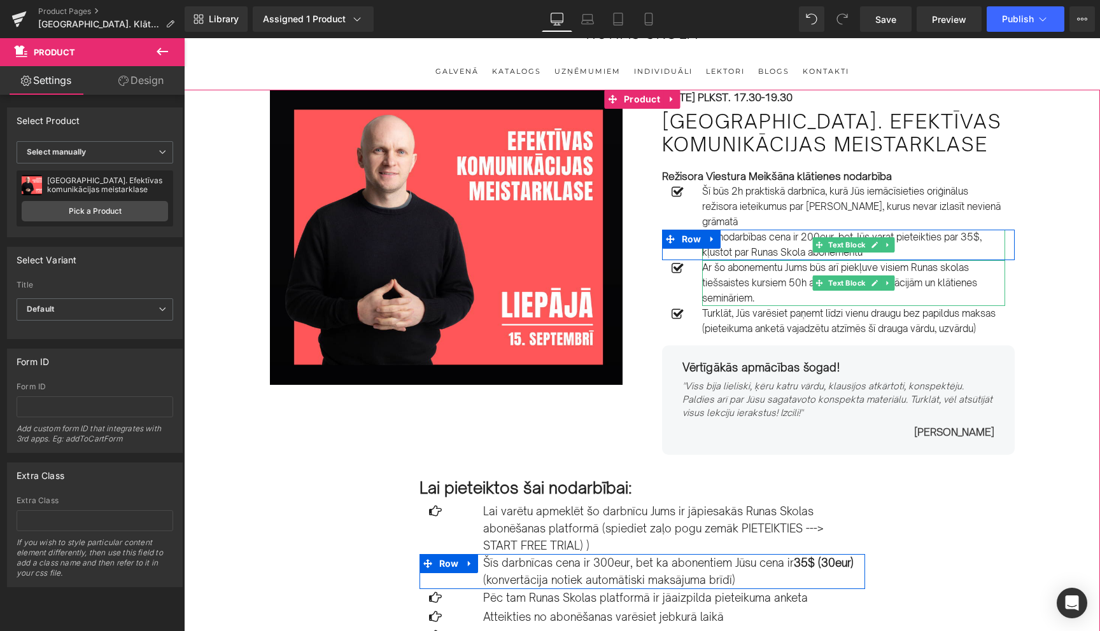
click at [811, 237] on p "Šīs nodarbības cena ir 200eur, bet Jūs varat pieteikties par 35$, kļūstot par R…" at bounding box center [853, 245] width 303 height 31
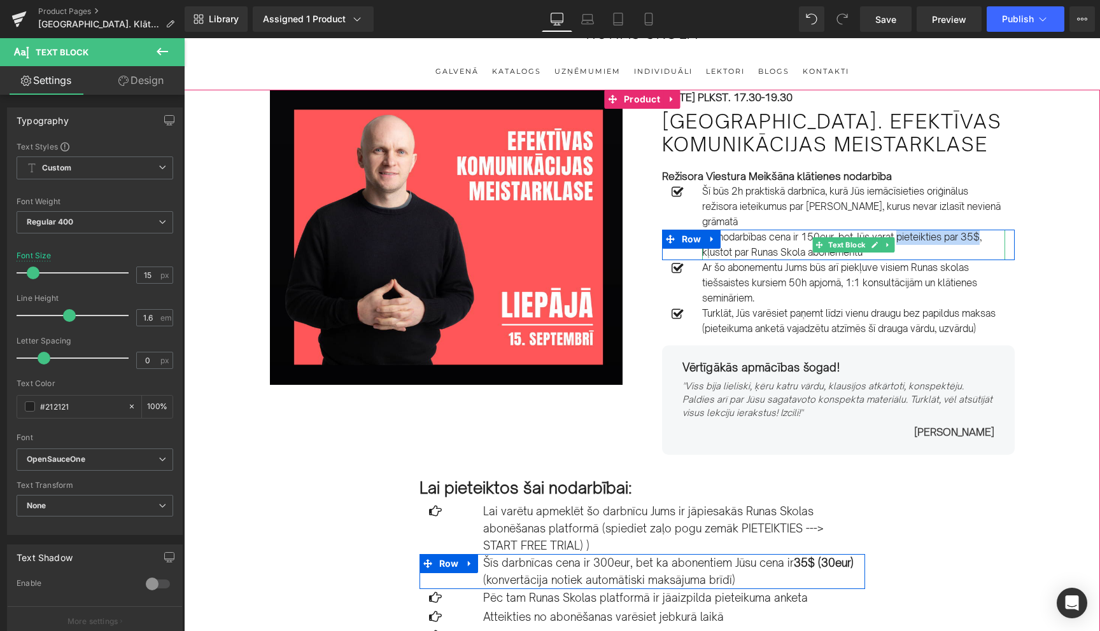
drag, startPoint x: 900, startPoint y: 238, endPoint x: 983, endPoint y: 237, distance: 82.1
click at [983, 237] on p "Šīs nodarbības cena ir 150eur, bet Jūs varat pieteikties par 35$, kļūstot par R…" at bounding box center [853, 245] width 303 height 31
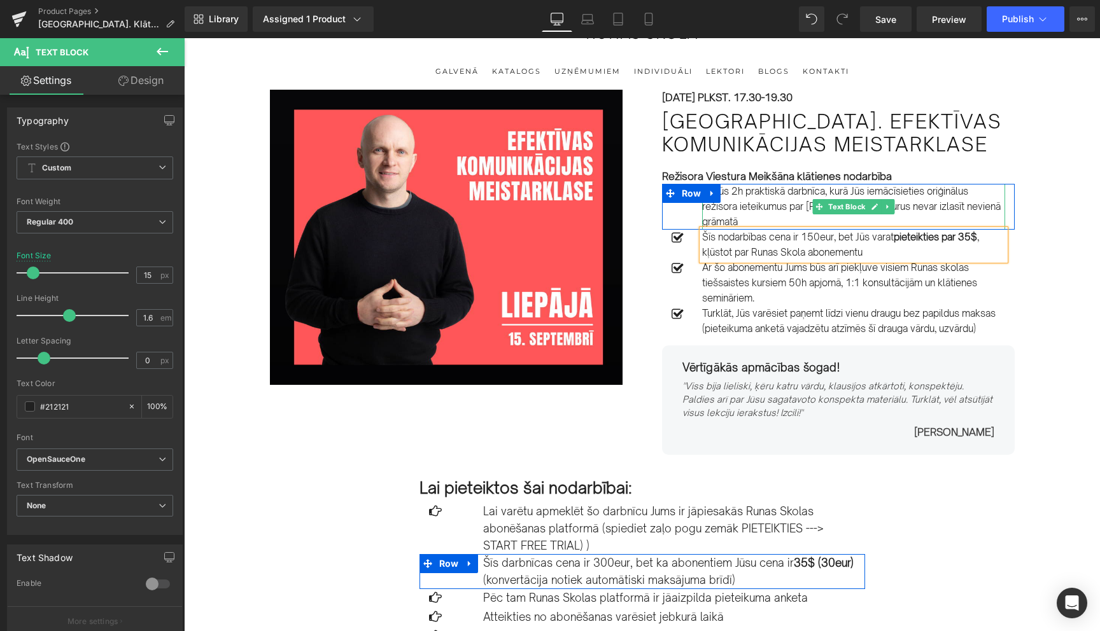
click at [828, 192] on p "Šī būs 2h praktiskā darbnīca, kurā Jūs iemācīsieties oriģinālus režisora ieteik…" at bounding box center [853, 207] width 303 height 46
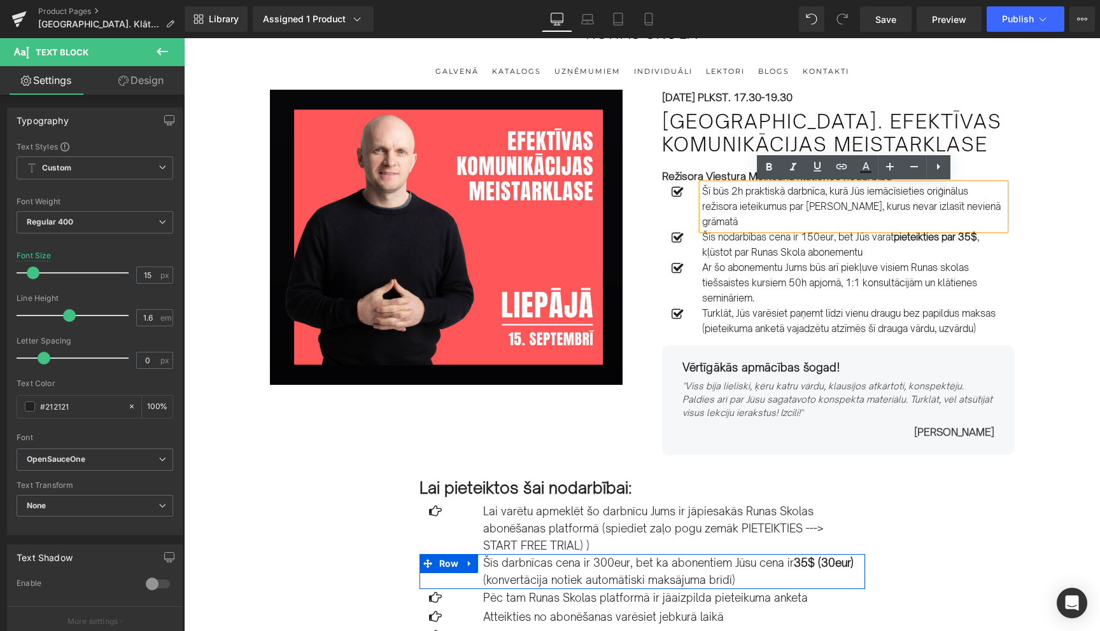
click at [825, 193] on p "Šī būs 2h praktiskā darbnīca, kurā Jūs iemācīsieties oriģinālus režisora ieteik…" at bounding box center [853, 207] width 303 height 46
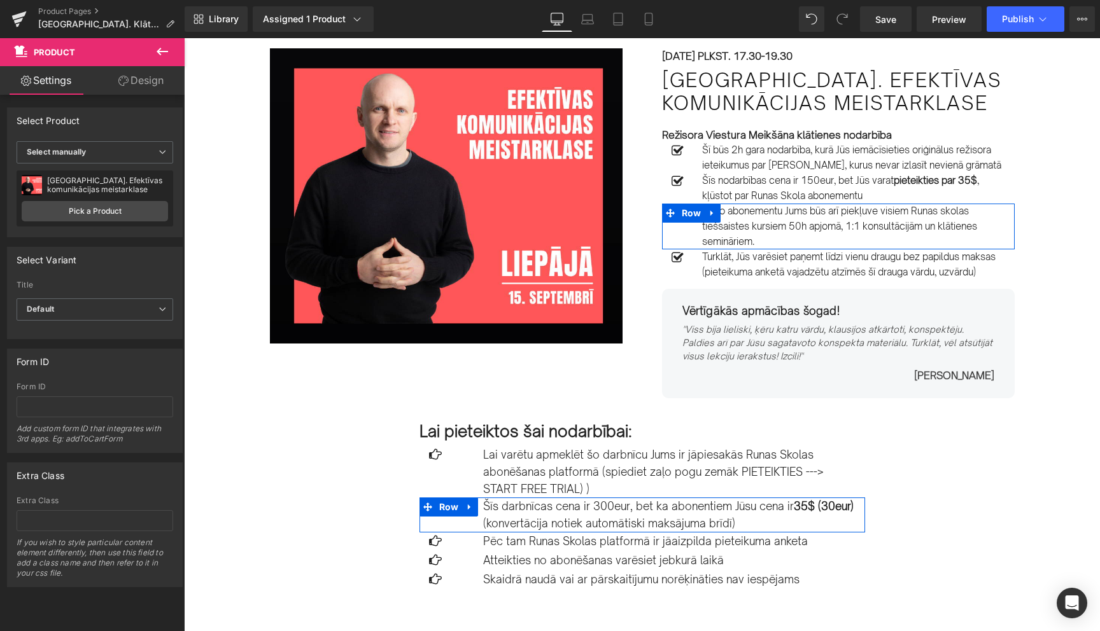
scroll to position [74, 0]
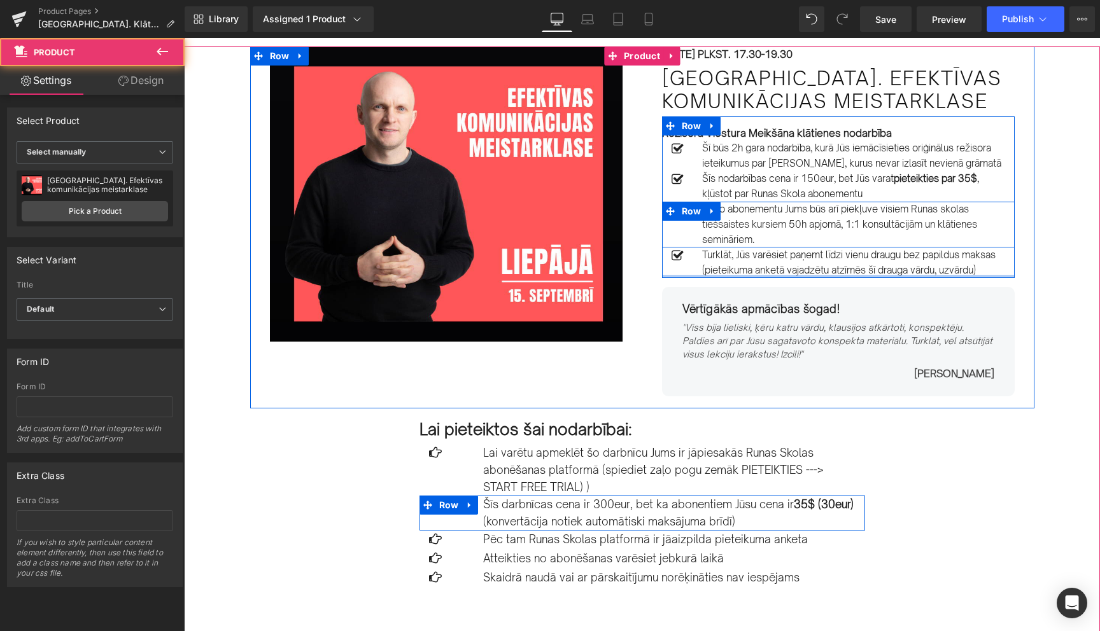
click at [999, 276] on div at bounding box center [838, 276] width 353 height 3
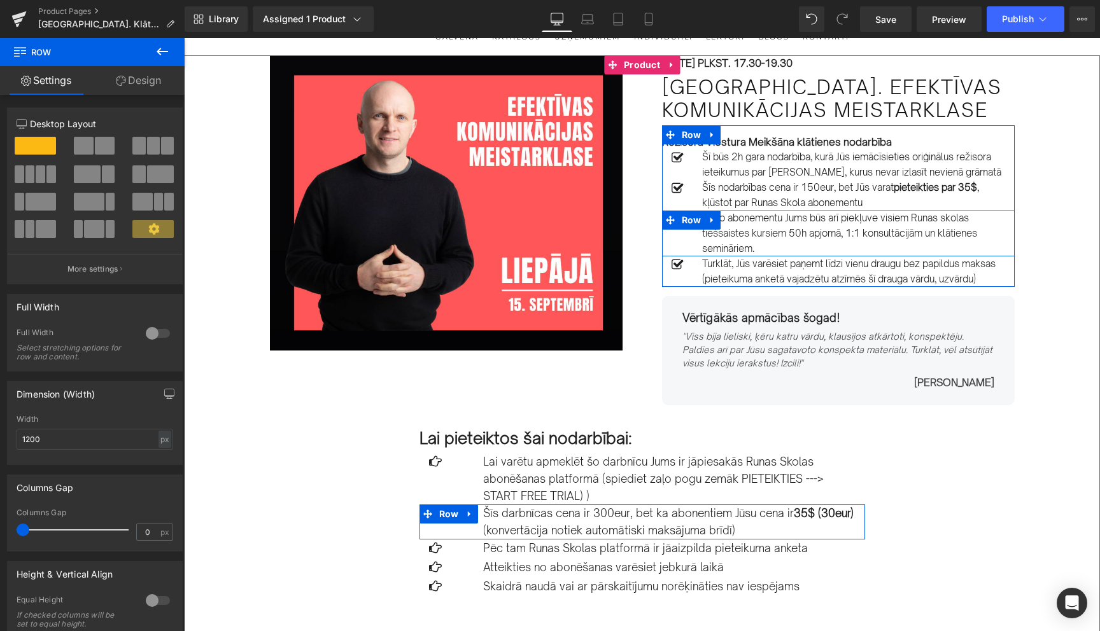
scroll to position [66, 0]
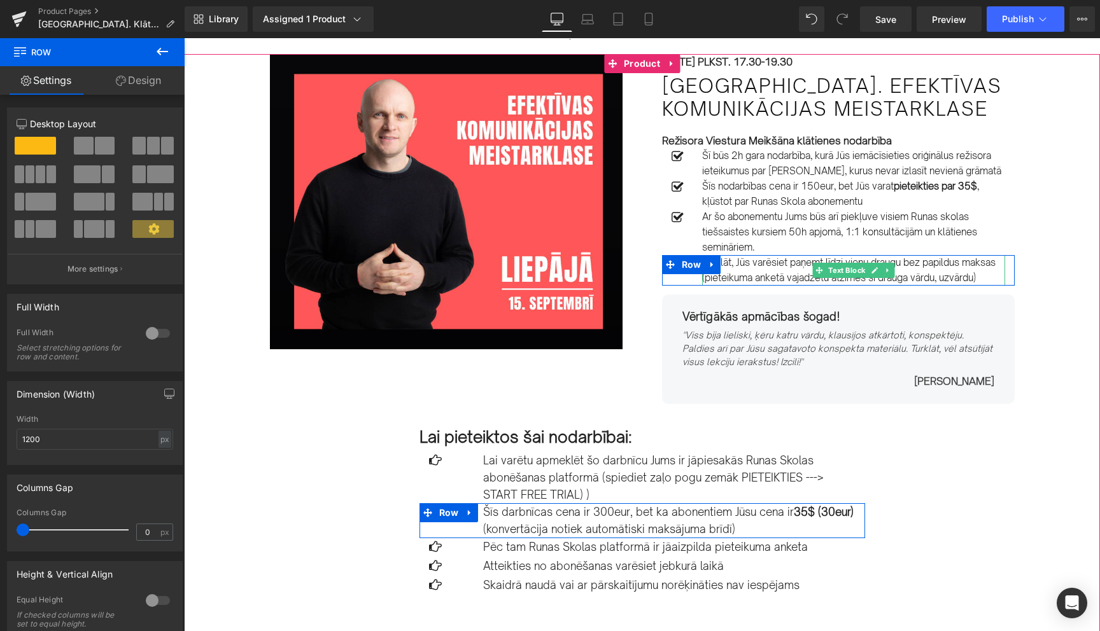
click at [736, 265] on p "Turklāt, Jūs varēsiet paņemt līdzi vienu draugu bez papildus maksas (pieteikuma…" at bounding box center [853, 270] width 303 height 31
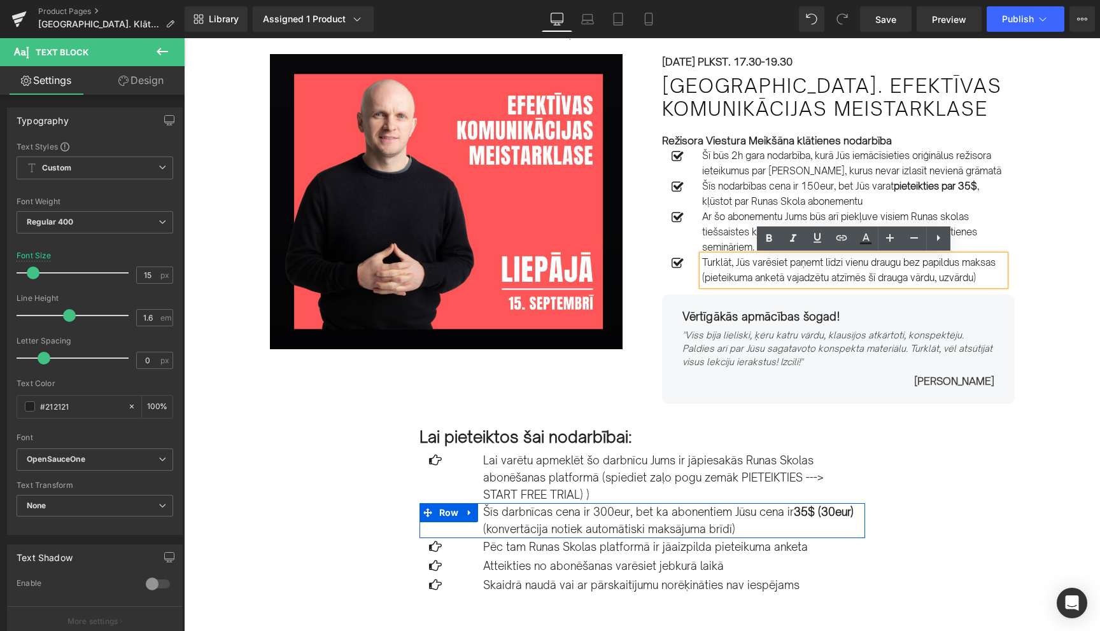
click at [736, 264] on p "Turklāt, Jūs varēsiet paņemt līdzi vienu draugu bez papildus maksas (pieteikuma…" at bounding box center [853, 270] width 303 height 31
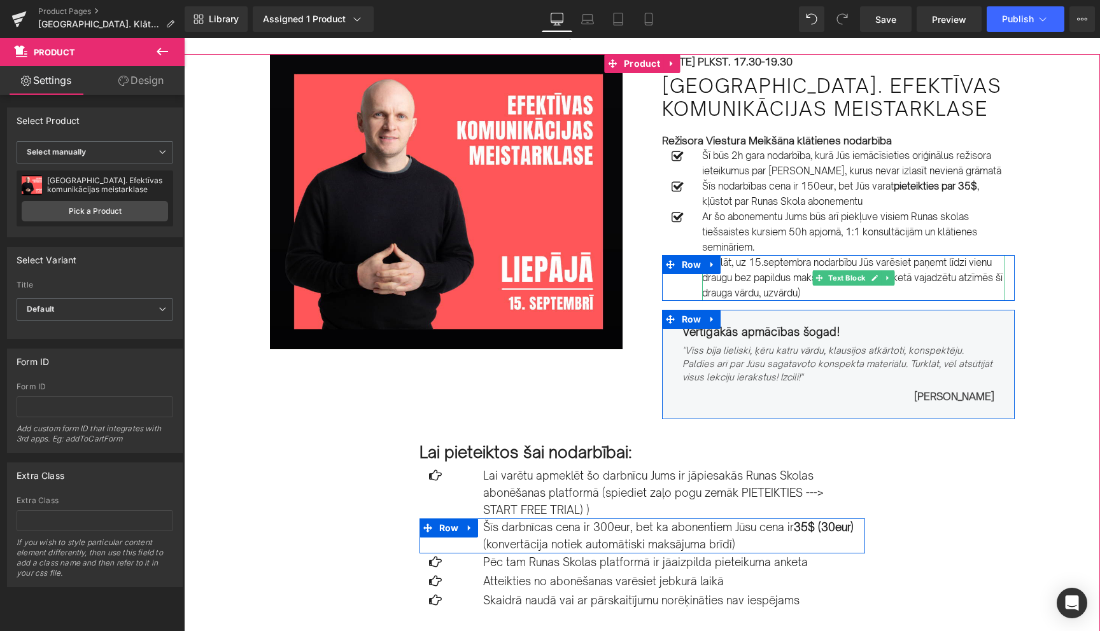
click at [997, 278] on p "Turklāt, uz 15.septembra nodarbību Jūs varēsiet paņemt līdzi vienu draugu bez p…" at bounding box center [853, 278] width 303 height 46
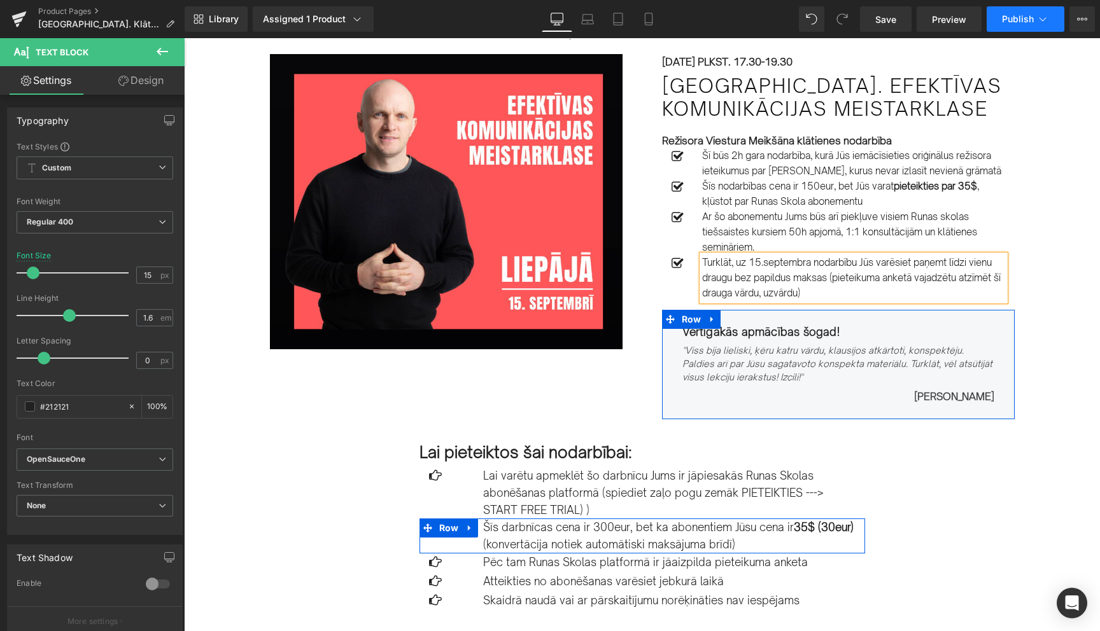
click at [1040, 20] on icon at bounding box center [1042, 19] width 13 height 13
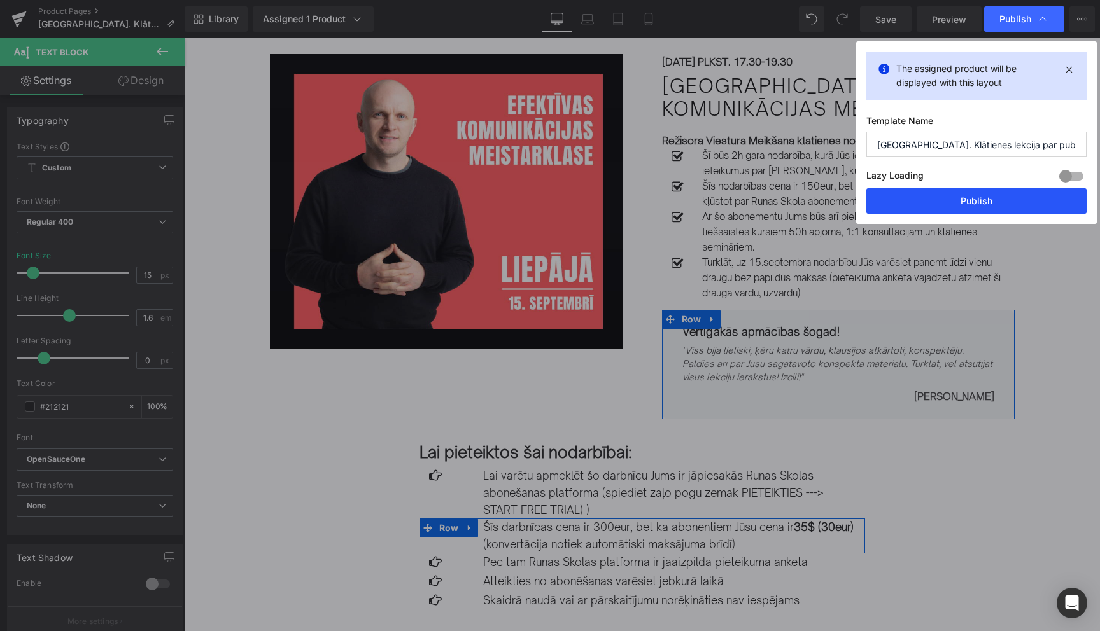
click at [979, 197] on button "Publish" at bounding box center [976, 200] width 220 height 25
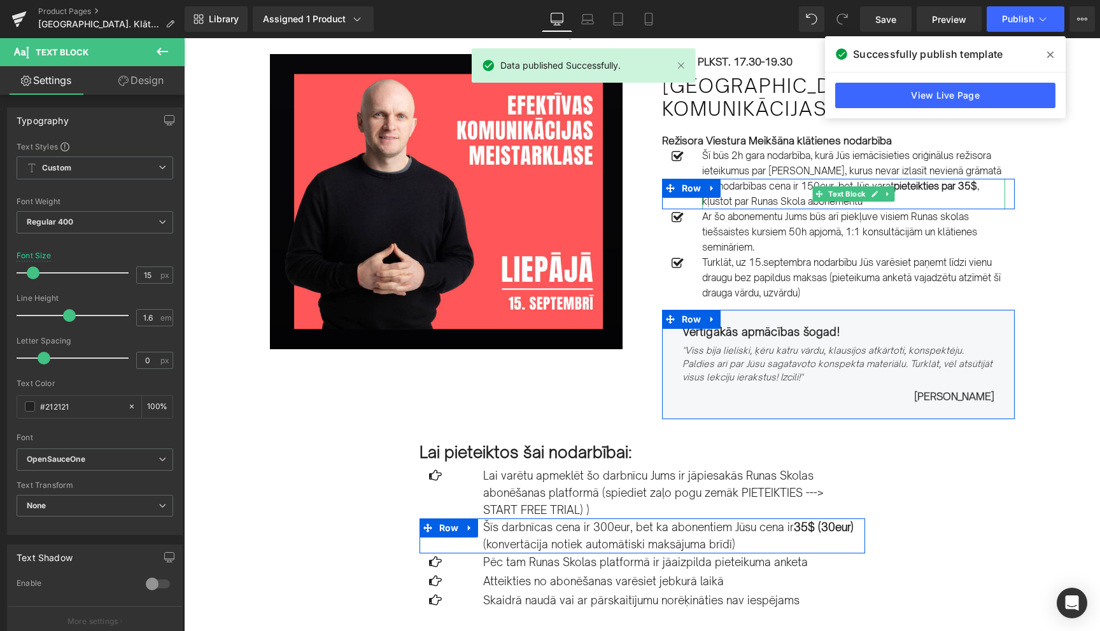
click at [1050, 54] on icon at bounding box center [1050, 55] width 6 height 6
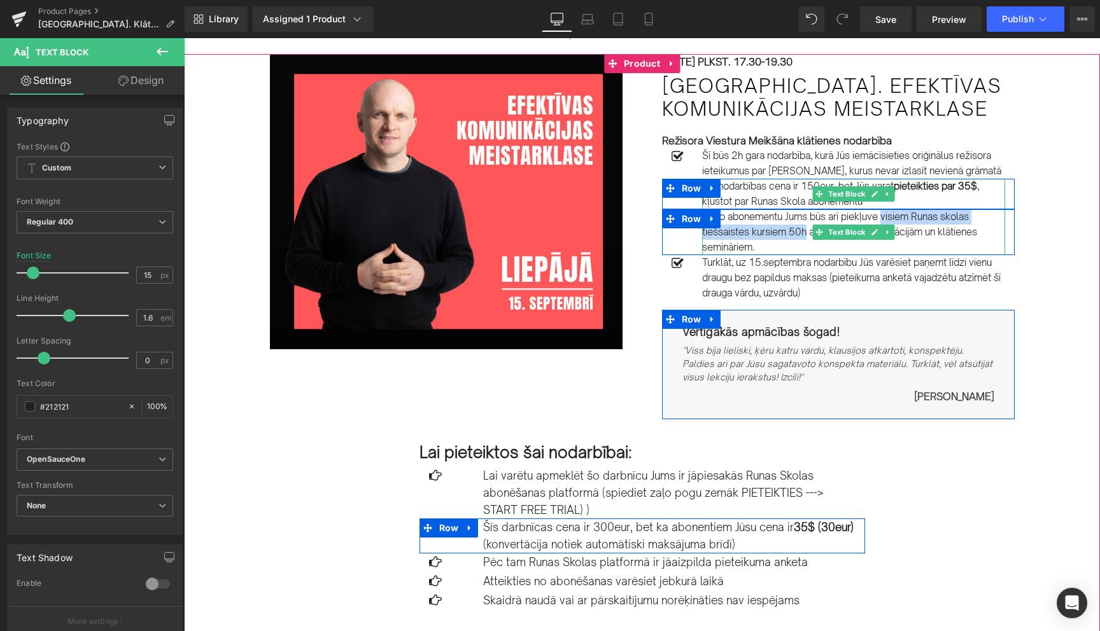
drag, startPoint x: 886, startPoint y: 219, endPoint x: 807, endPoint y: 231, distance: 79.8
click at [807, 231] on p "Ar šo abonementu Jums būs arī piekļuve visiem Runas skolas tiešsaistes kursiem …" at bounding box center [853, 232] width 303 height 46
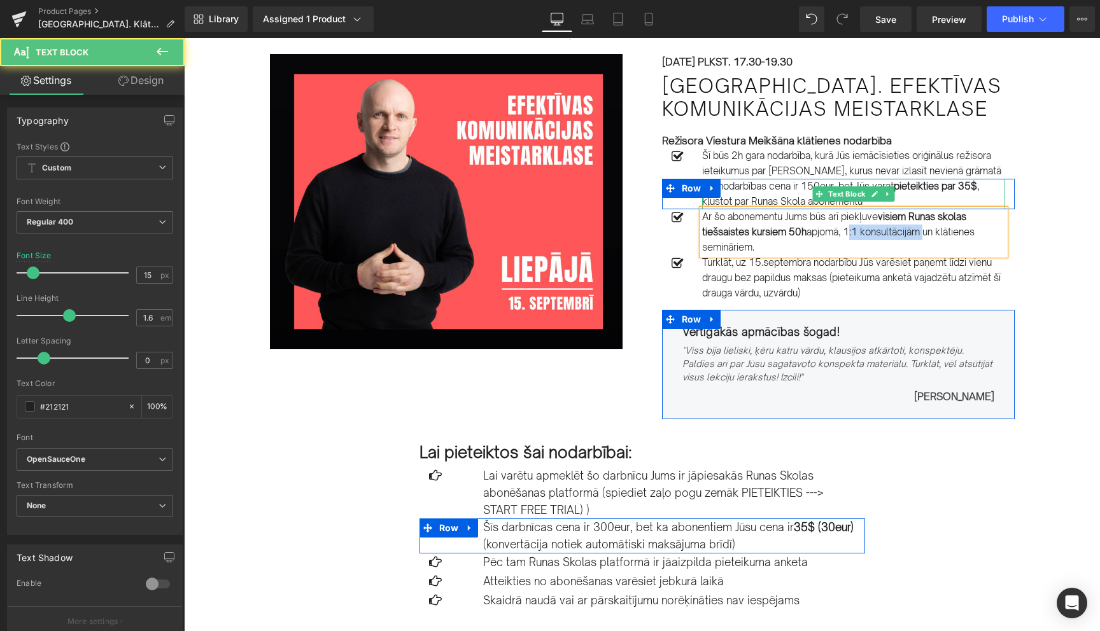
drag, startPoint x: 850, startPoint y: 232, endPoint x: 925, endPoint y: 226, distance: 75.3
click at [925, 226] on p "Ar šo abonementu Jums būs arī piekļuve visiem Runas skolas tiešsaistes kursiem …" at bounding box center [853, 232] width 303 height 46
drag, startPoint x: 944, startPoint y: 233, endPoint x: 944, endPoint y: 241, distance: 7.7
click at [944, 241] on p "Ar šo abonementu Jums būs arī piekļuve visiem Runas skolas tiešsaistes kursiem …" at bounding box center [853, 232] width 303 height 46
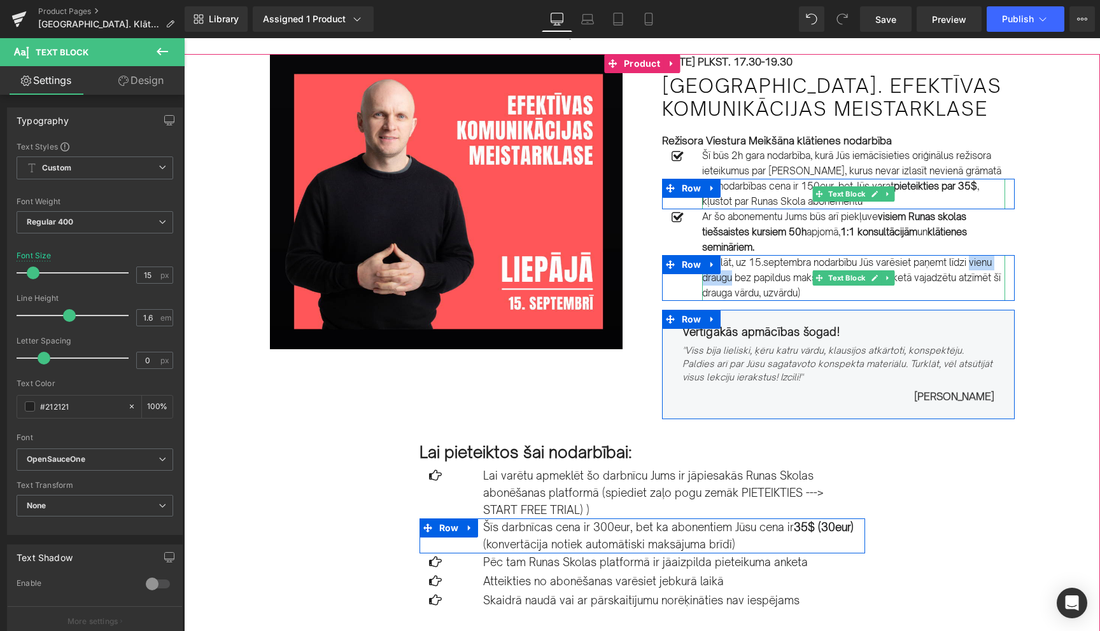
drag, startPoint x: 975, startPoint y: 263, endPoint x: 734, endPoint y: 276, distance: 241.6
click at [734, 276] on p "Turklāt, uz 15.septembra nodarbību Jūs varēsiet paņemt līdzi vienu draugu bez p…" at bounding box center [853, 278] width 303 height 46
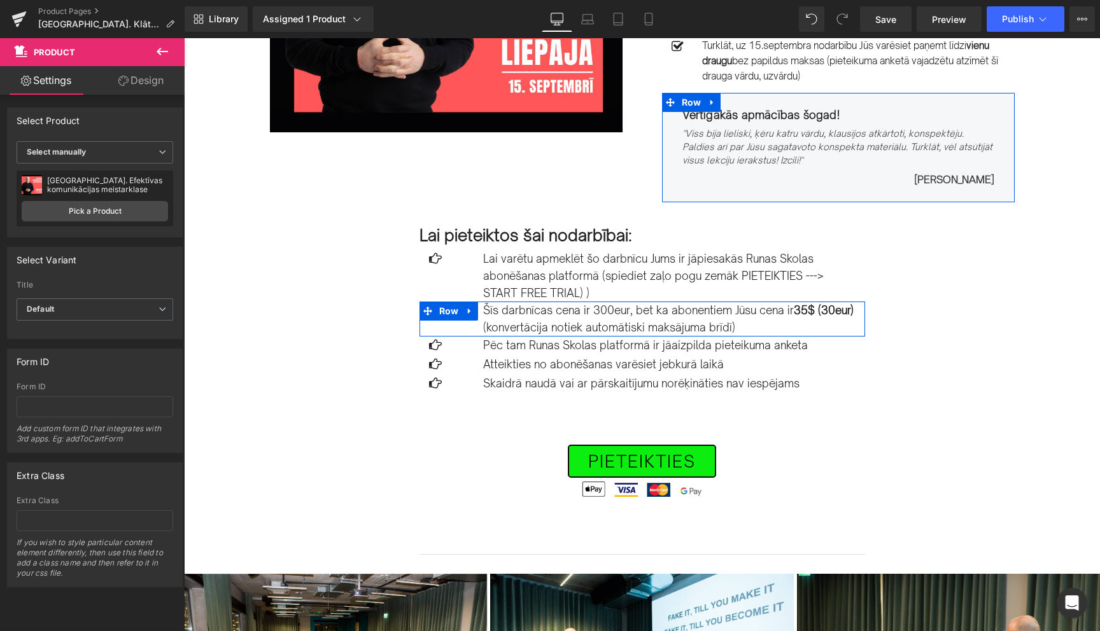
scroll to position [288, 0]
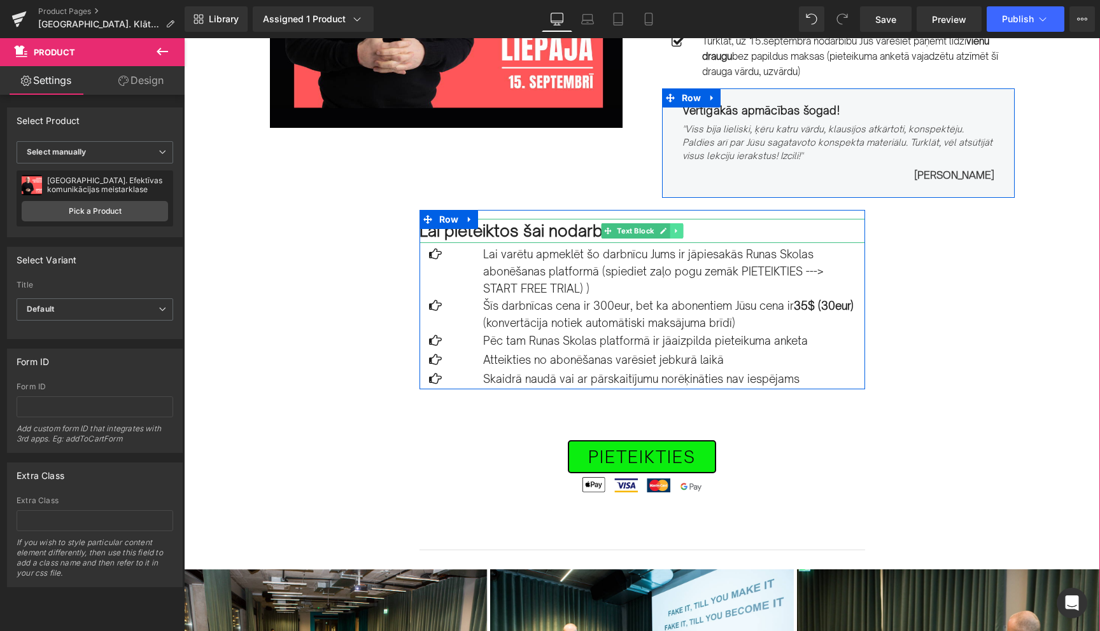
click at [678, 232] on icon at bounding box center [676, 231] width 7 height 8
click at [684, 232] on icon at bounding box center [682, 230] width 7 height 7
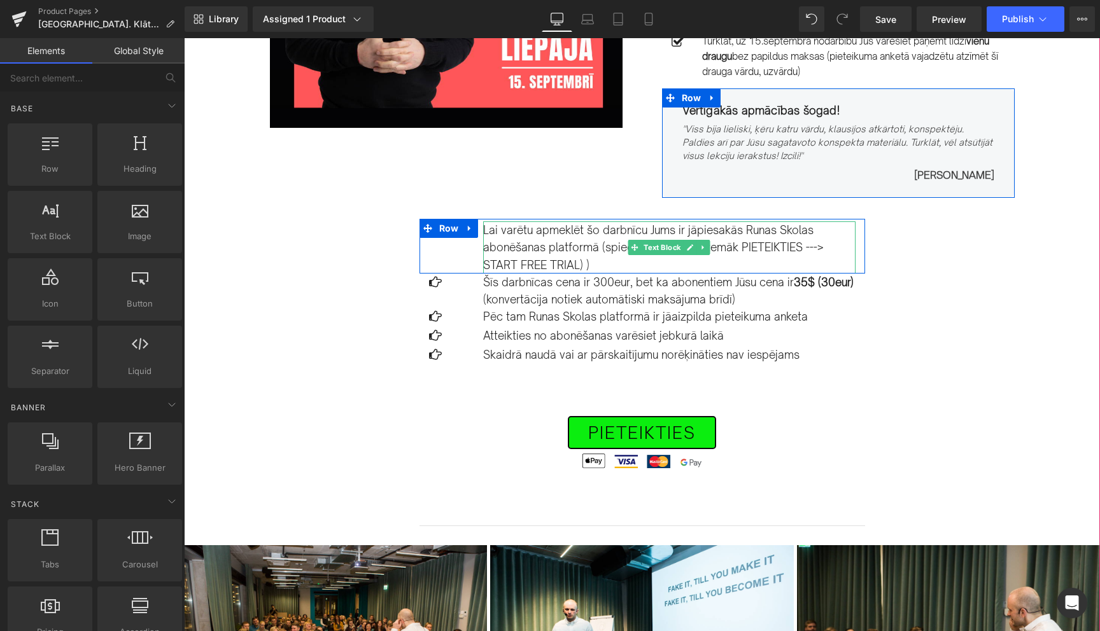
click at [720, 229] on p "Lai varētu apmeklēt šo darbnīcu Jums ir jāpiesakās Runas Skolas abonēšanas plat…" at bounding box center [669, 247] width 372 height 52
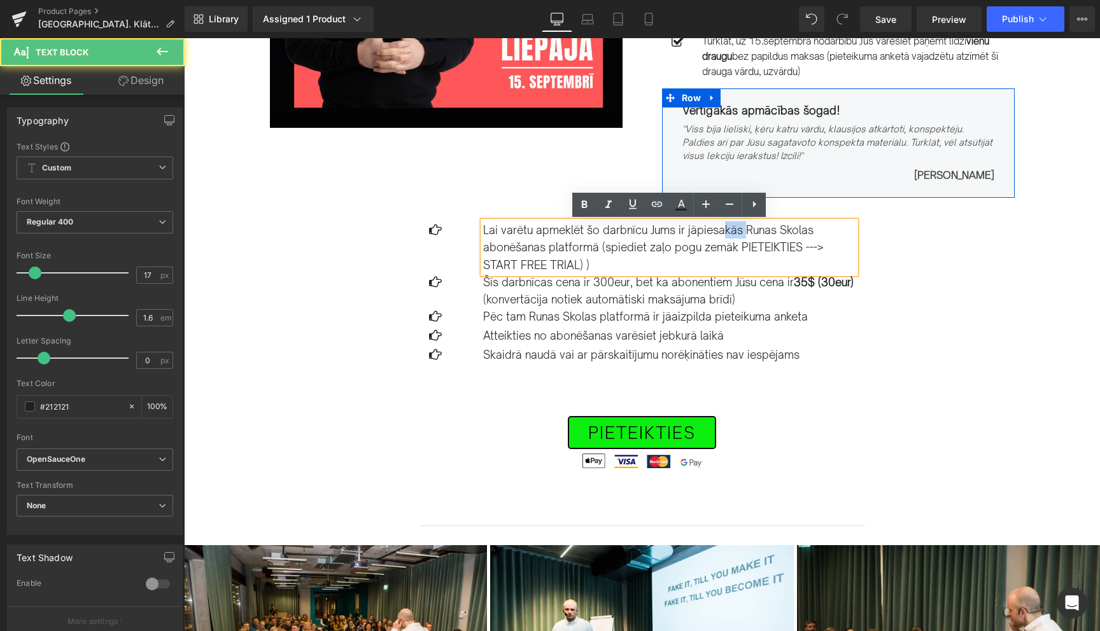
drag, startPoint x: 742, startPoint y: 229, endPoint x: 718, endPoint y: 230, distance: 23.6
click at [718, 230] on p "Lai varētu apmeklēt šo darbnīcu Jums ir jāpiesakās Runas Skolas abonēšanas plat…" at bounding box center [669, 247] width 372 height 52
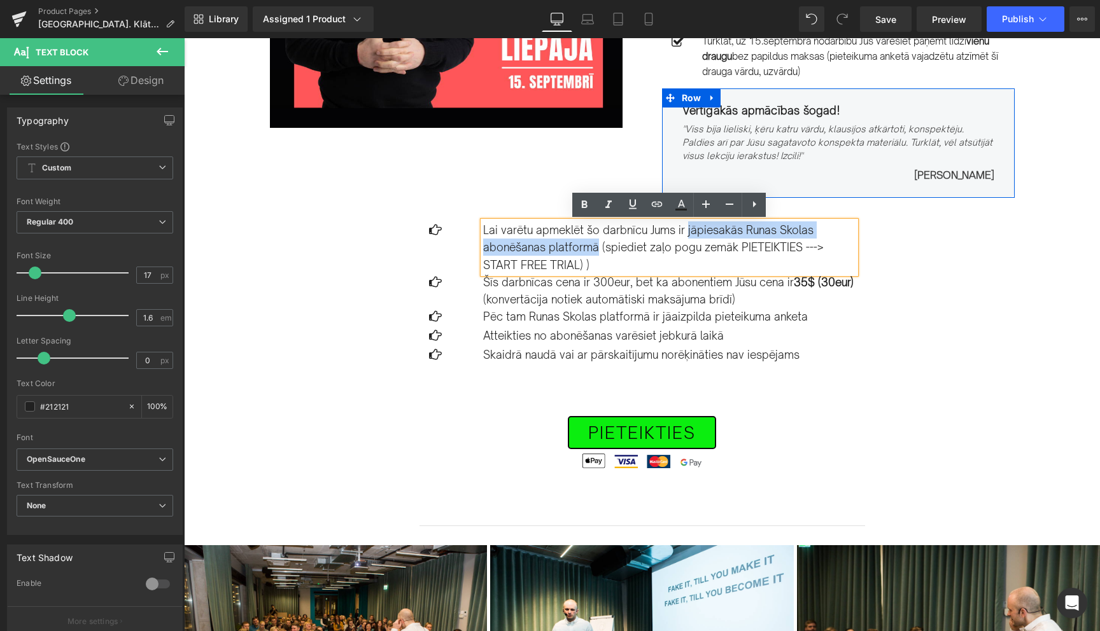
drag, startPoint x: 684, startPoint y: 231, endPoint x: 596, endPoint y: 246, distance: 89.0
click at [596, 246] on p "Lai varētu apmeklēt šo darbnīcu Jums ir jāpiesakās Runas Skolas abonēšanas plat…" at bounding box center [669, 247] width 372 height 52
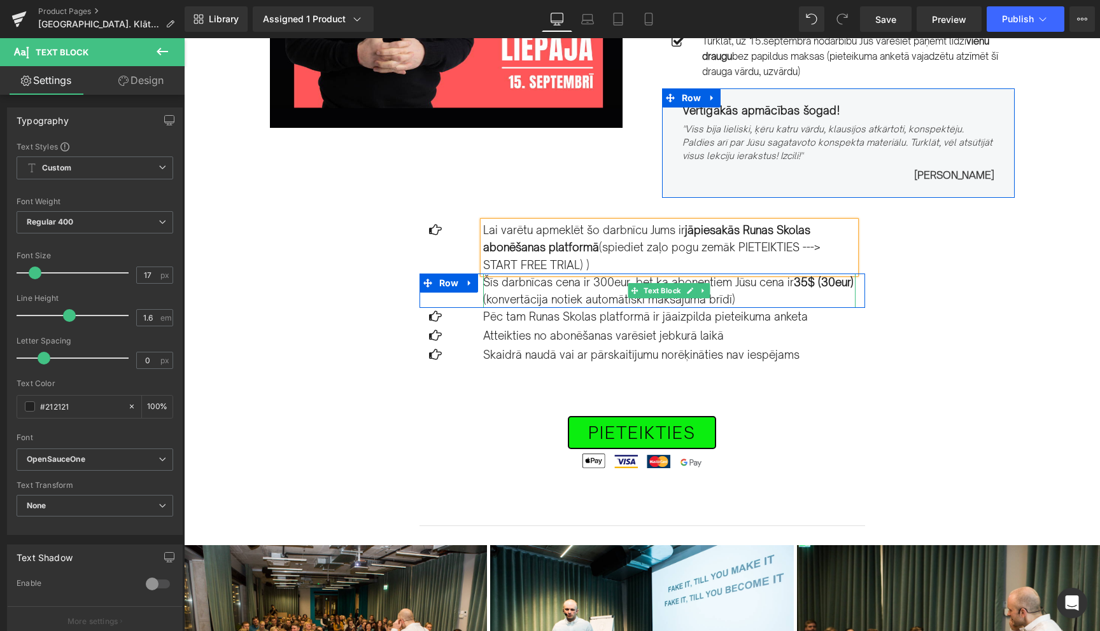
click at [603, 282] on p "Šīs darbnīcas cena ir 300eur, bet ka abonentiem Jūsu cena ir 35$ (30eur) (konve…" at bounding box center [669, 291] width 372 height 34
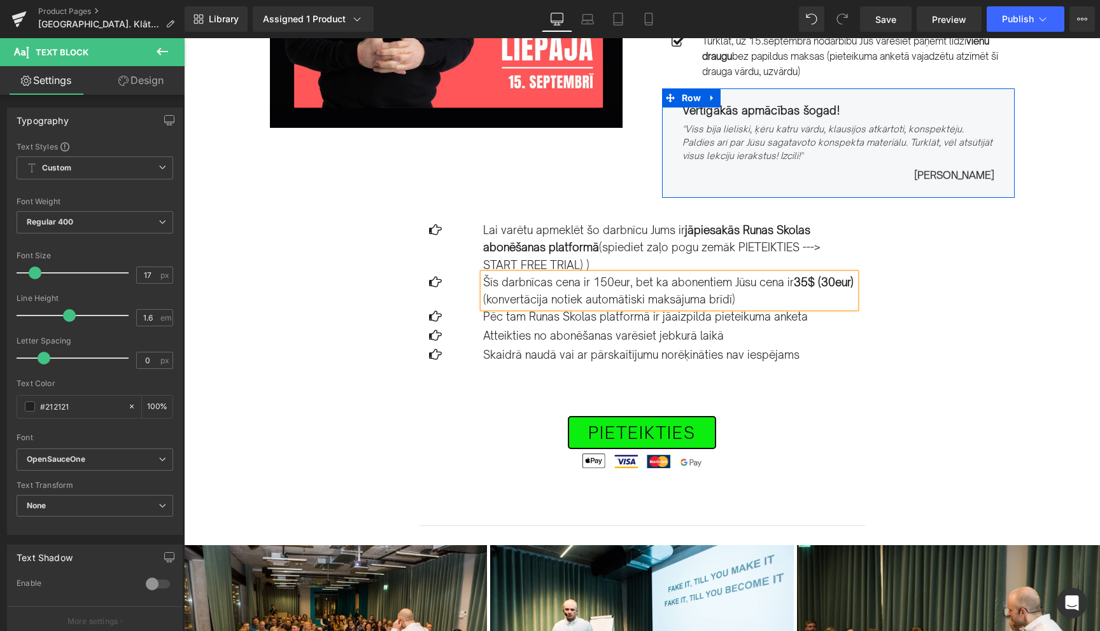
click at [663, 286] on p "Šīs darbnīcas cena ir 150eur, bet ka abonentiem Jūsu cena ir 35$ (30eur) (konve…" at bounding box center [669, 291] width 372 height 34
click at [1012, 325] on div "Image Row 15.SEPTEMBRĪ PLKST. 17.30-19.30 Text Block Liepājā. Efektīvas komunik…" at bounding box center [642, 519] width 916 height 1373
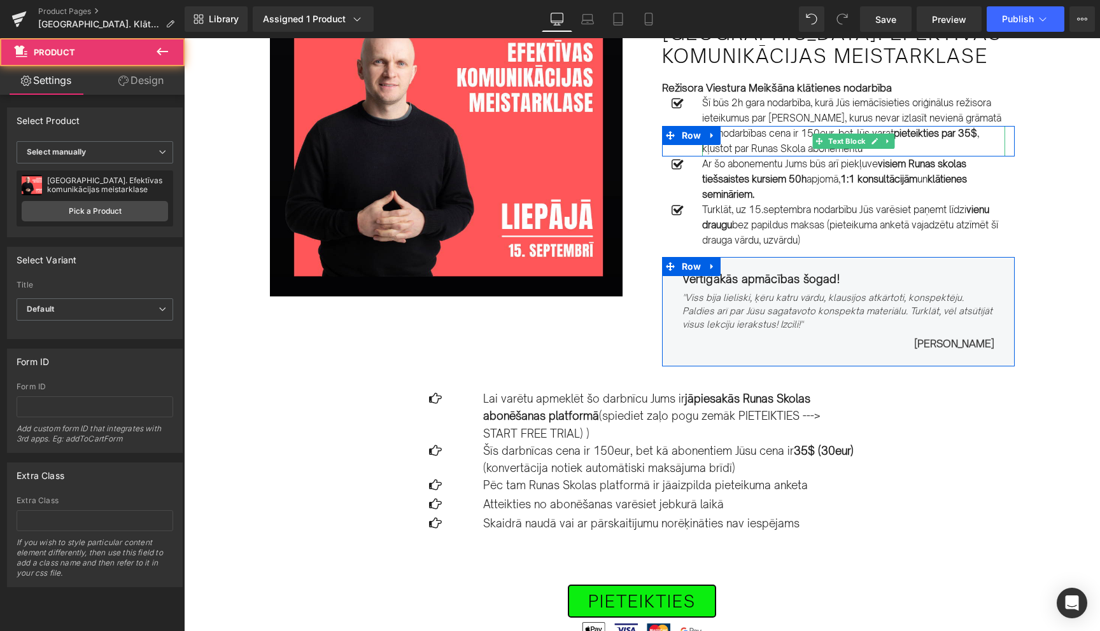
scroll to position [110, 0]
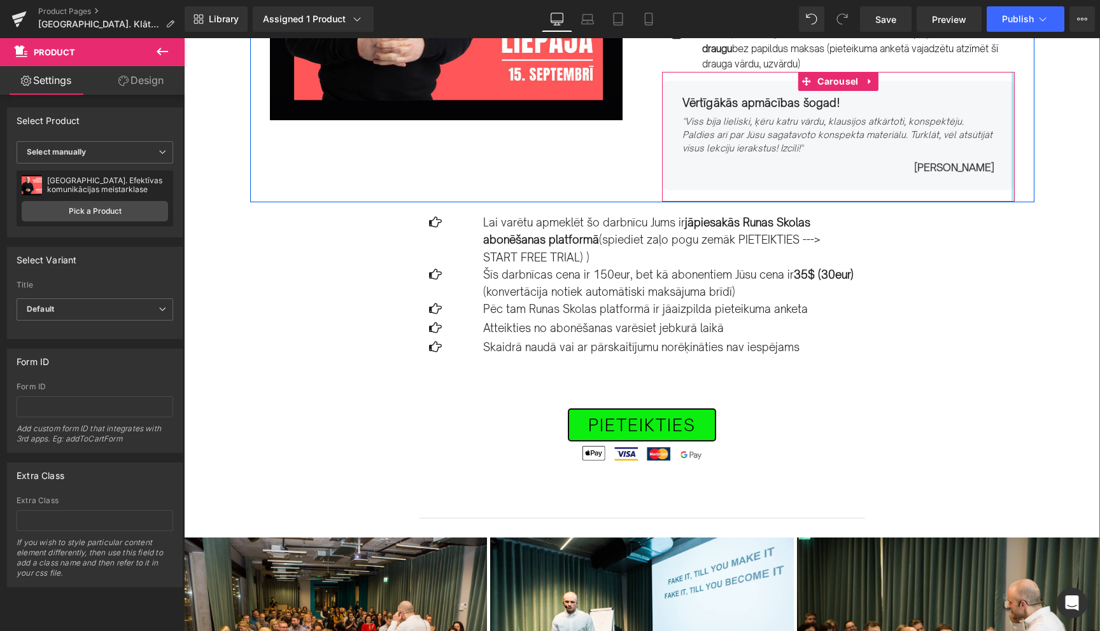
scroll to position [310, 0]
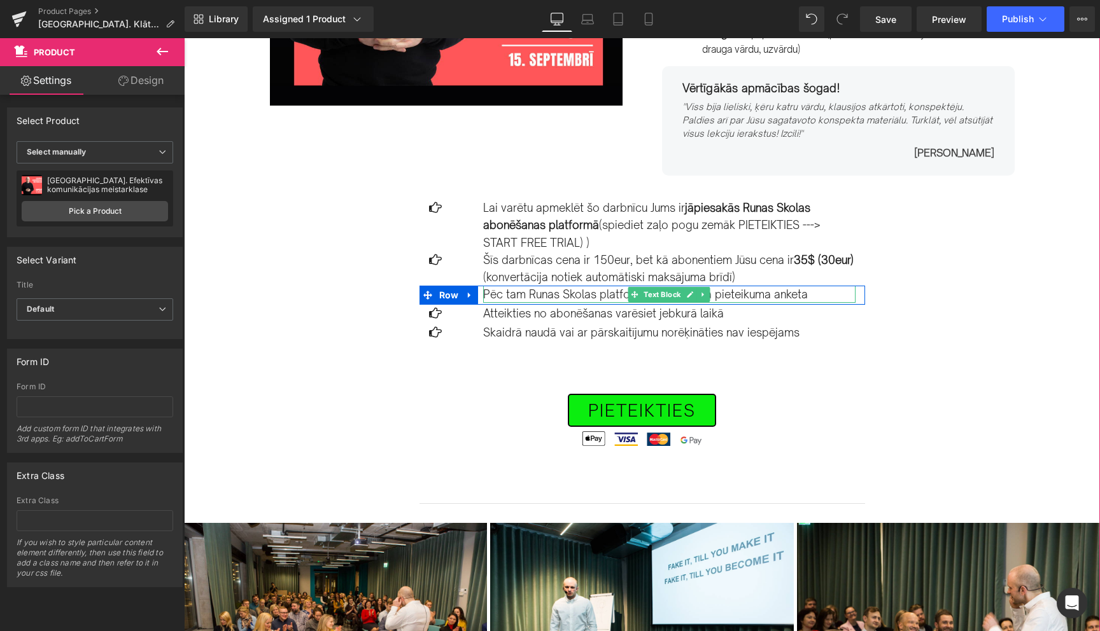
click at [736, 299] on p "Pēc tam Runas Skolas platformā ir jāaizpilda pieteikuma anketa" at bounding box center [669, 294] width 372 height 17
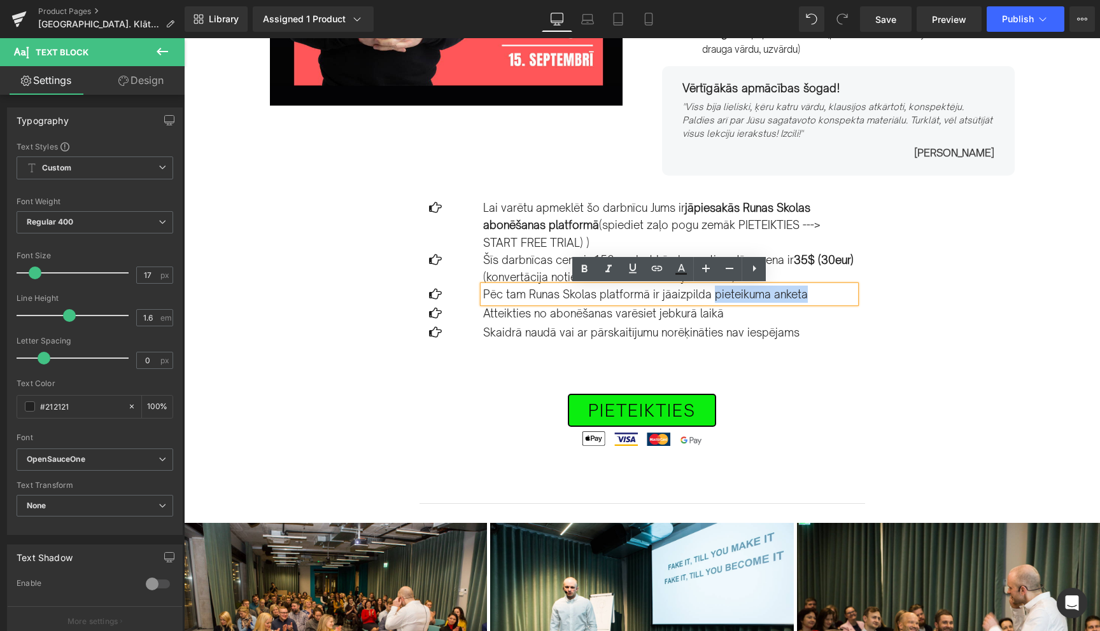
drag, startPoint x: 801, startPoint y: 295, endPoint x: 709, endPoint y: 294, distance: 91.6
click at [709, 294] on p "Pēc tam Runas Skolas platformā ir jāaizpilda pieteikuma anketa" at bounding box center [669, 294] width 372 height 17
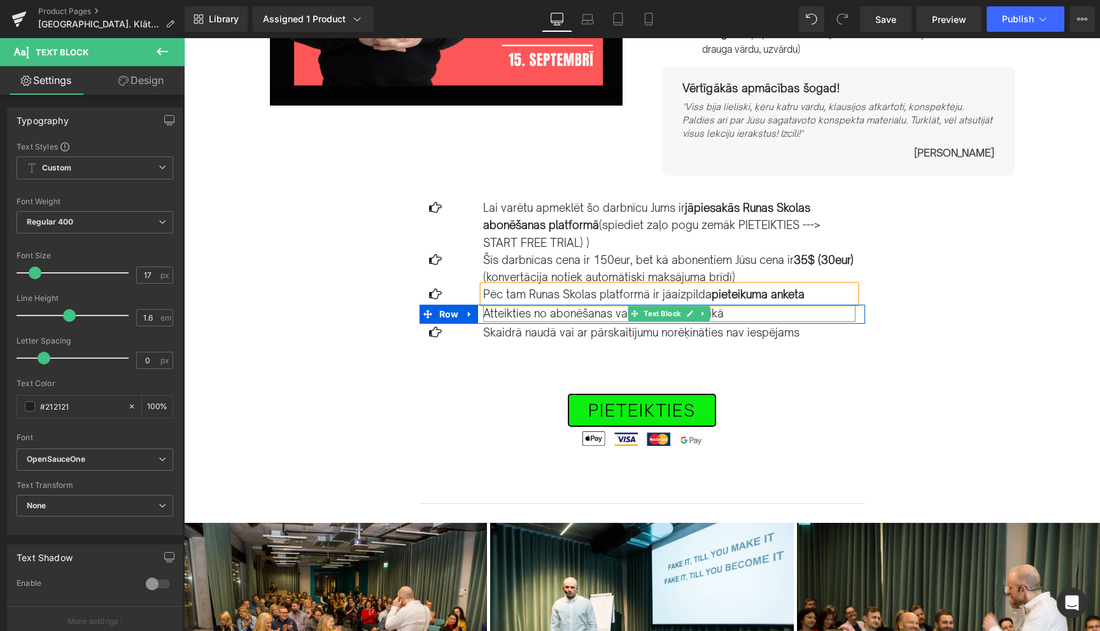
click at [939, 313] on div "Image Row 15.SEPTEMBRĪ PLKST. 17.30-19.30 Text Block Liepājā. Efektīvas komunik…" at bounding box center [642, 496] width 916 height 1373
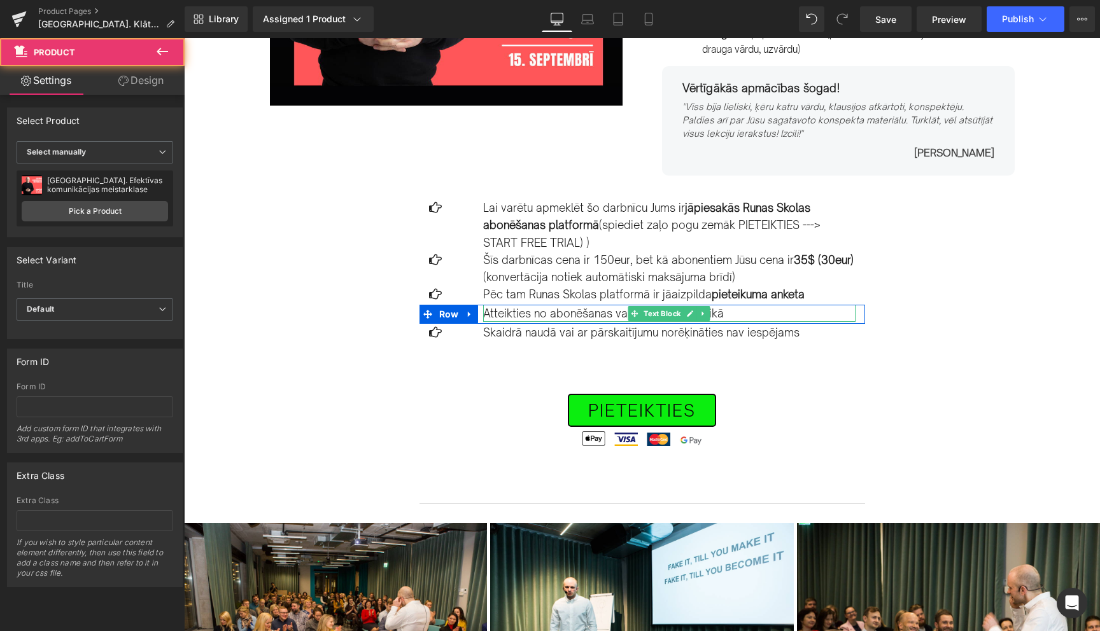
click at [996, 331] on div "Image Row 15.SEPTEMBRĪ PLKST. 17.30-19.30 Text Block Liepājā. Efektīvas komunik…" at bounding box center [642, 496] width 916 height 1373
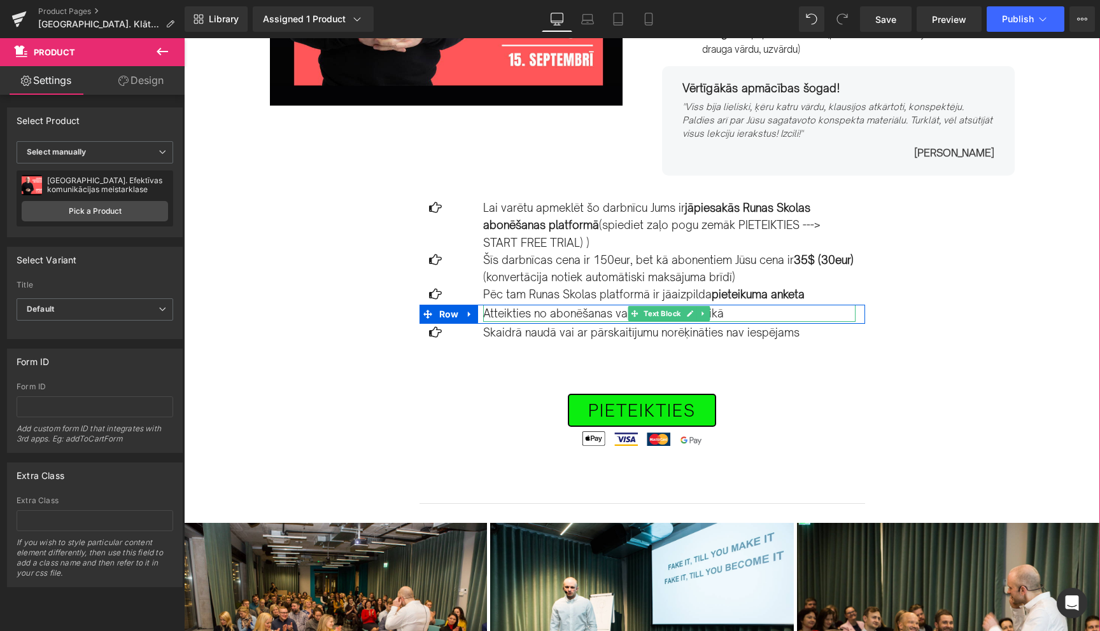
click at [581, 314] on p "Atteikties no abonēšanas varēsiet jebkurā laikā" at bounding box center [669, 313] width 372 height 17
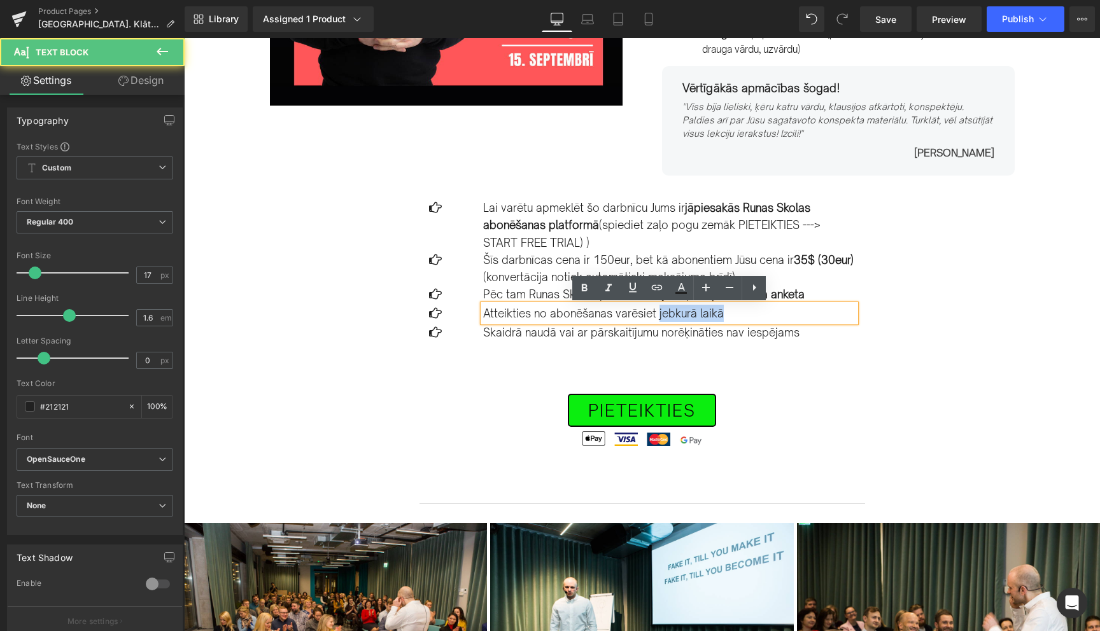
drag, startPoint x: 721, startPoint y: 315, endPoint x: 656, endPoint y: 316, distance: 64.9
click at [656, 316] on p "Atteikties no abonēšanas varēsiet jebkurā laikā" at bounding box center [669, 313] width 372 height 17
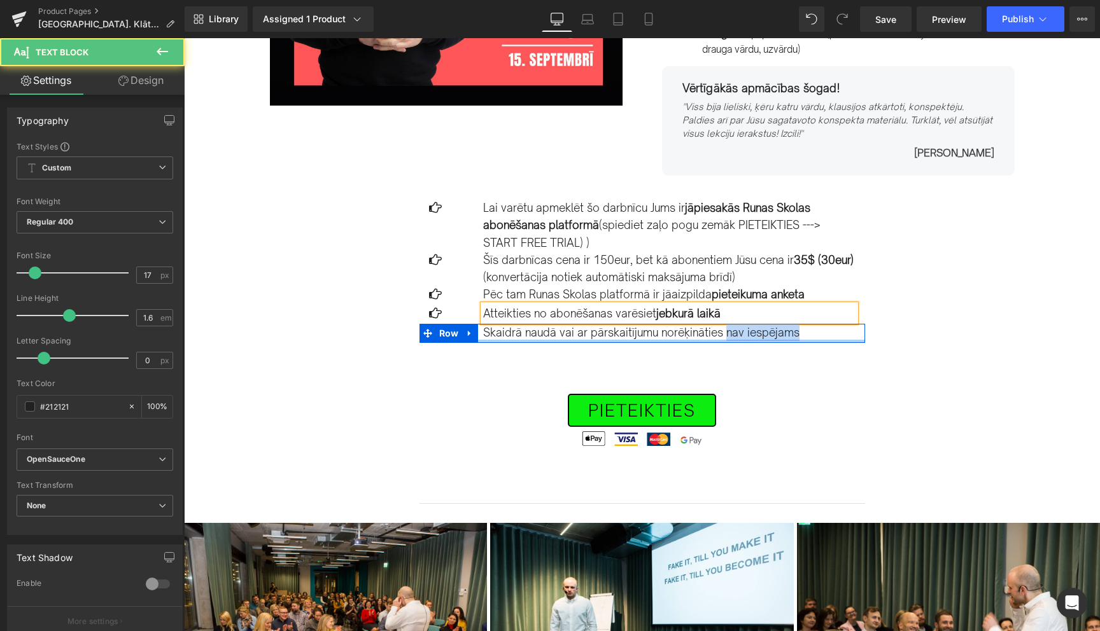
drag, startPoint x: 796, startPoint y: 335, endPoint x: 720, endPoint y: 340, distance: 76.5
click at [720, 340] on div "Icon Skaidrā naudā vai ar pārskaitījumu norēķināties nav iespējams Text Block R…" at bounding box center [641, 333] width 445 height 19
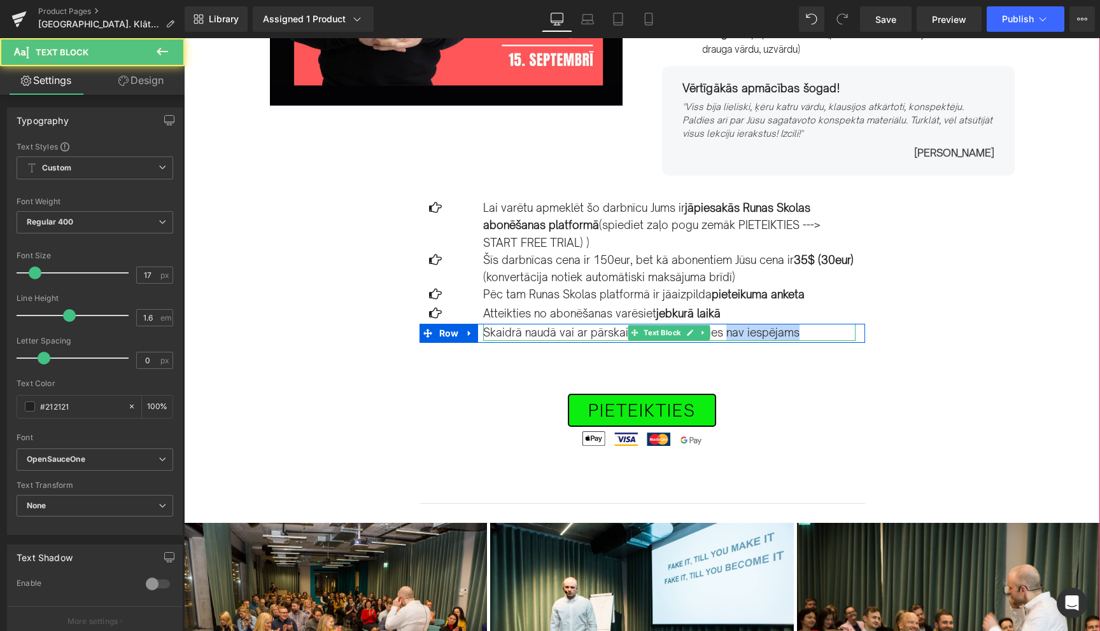
drag, startPoint x: 791, startPoint y: 335, endPoint x: 722, endPoint y: 334, distance: 68.7
click at [722, 334] on p "Skaidrā naudā vai ar pārskaitījumu norēķināties nav iespējams" at bounding box center [669, 332] width 372 height 17
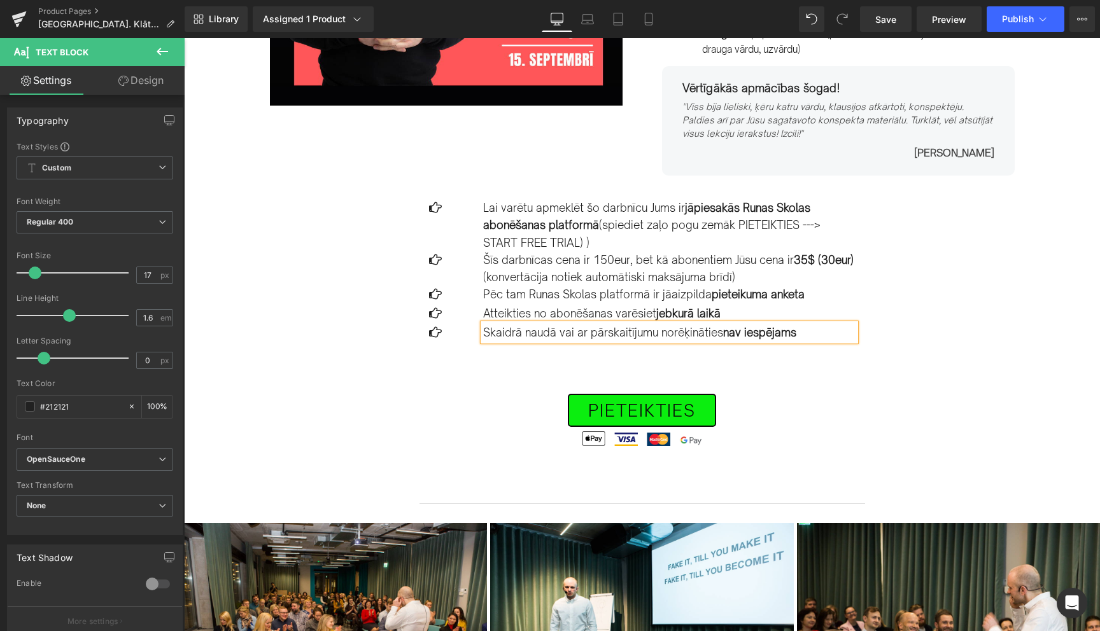
click at [736, 335] on strong "nav iespējams" at bounding box center [759, 332] width 73 height 13
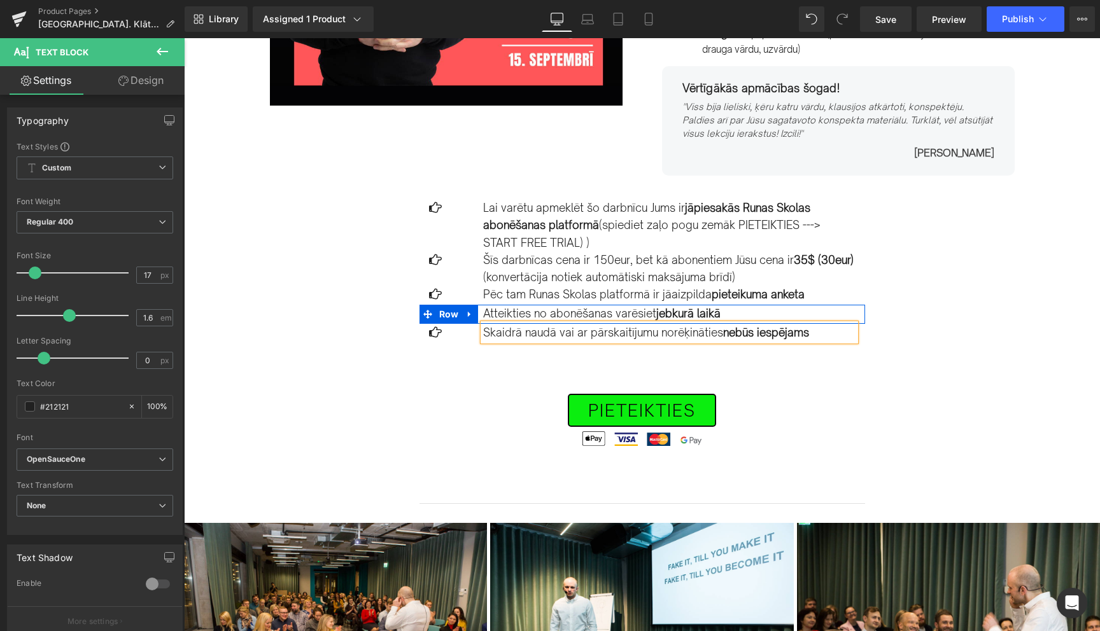
click at [981, 325] on div "Image Row 15.SEPTEMBRĪ PLKST. 17.30-19.30 Text Block Liepājā. Efektīvas komunik…" at bounding box center [642, 496] width 916 height 1373
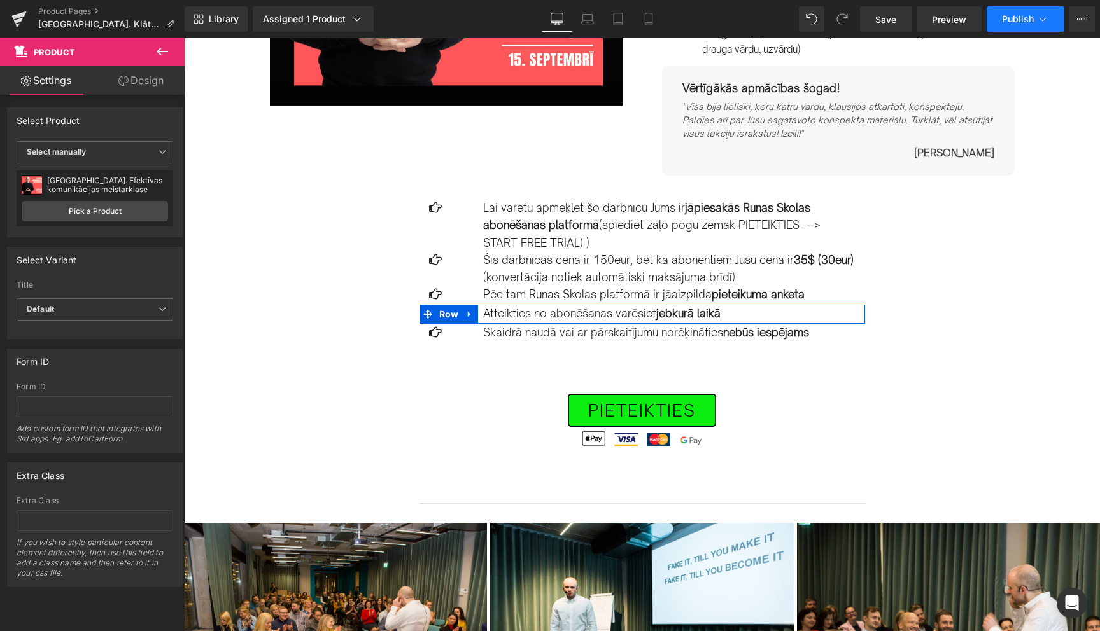
click at [1046, 16] on icon at bounding box center [1042, 19] width 13 height 13
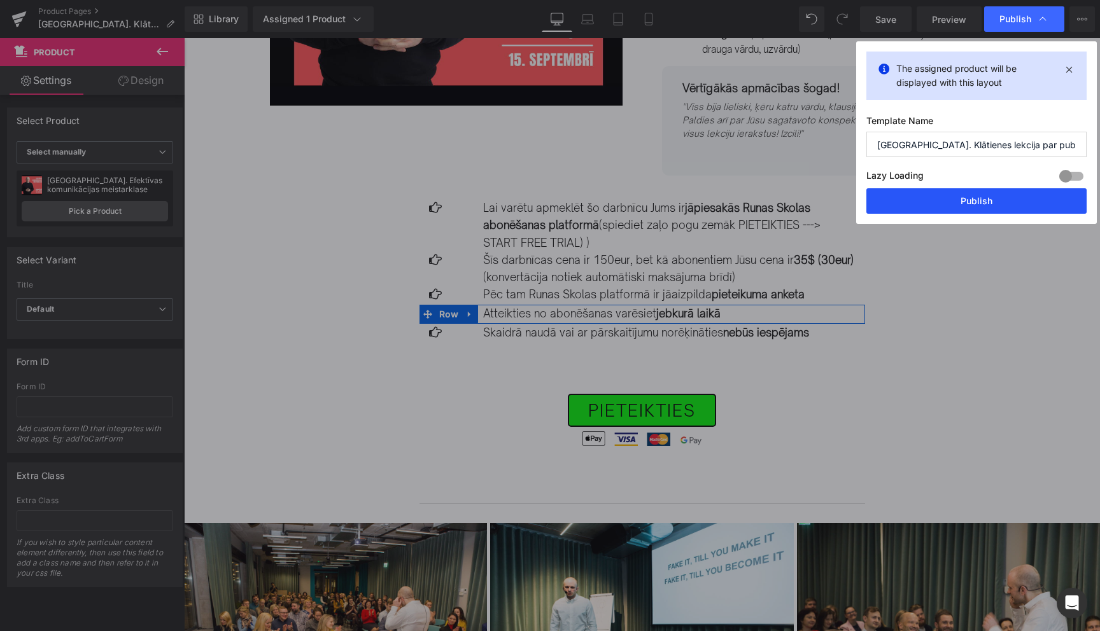
click at [975, 203] on button "Publish" at bounding box center [976, 200] width 220 height 25
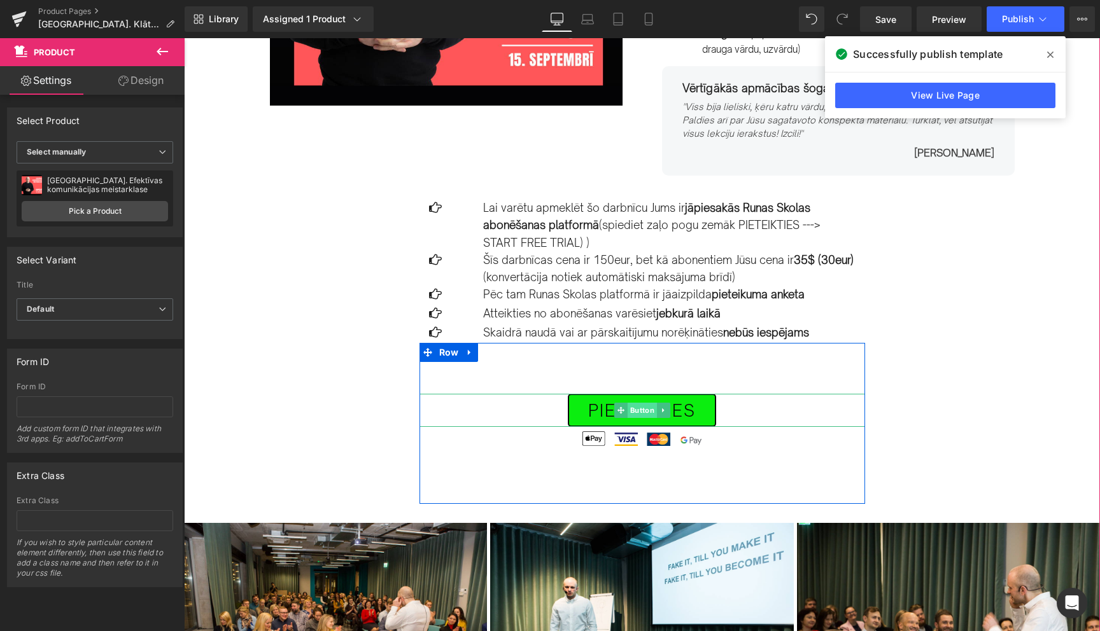
click at [636, 412] on span "Button" at bounding box center [641, 410] width 29 height 15
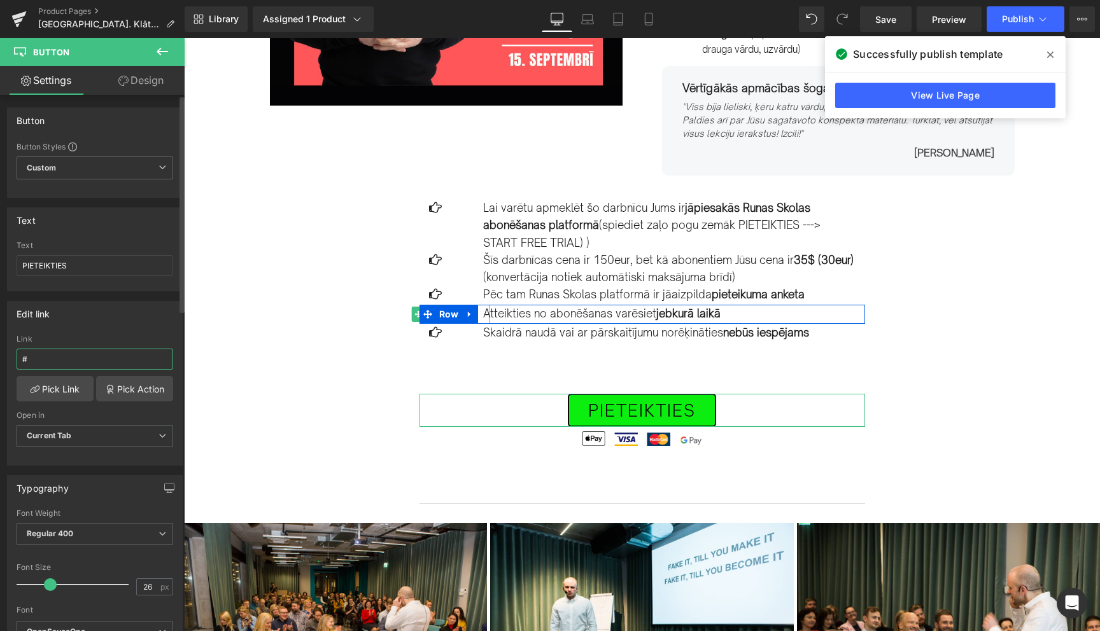
click at [76, 363] on input "#" at bounding box center [95, 359] width 157 height 21
paste input "https://www.skool.com/runas-skola-9043/about"
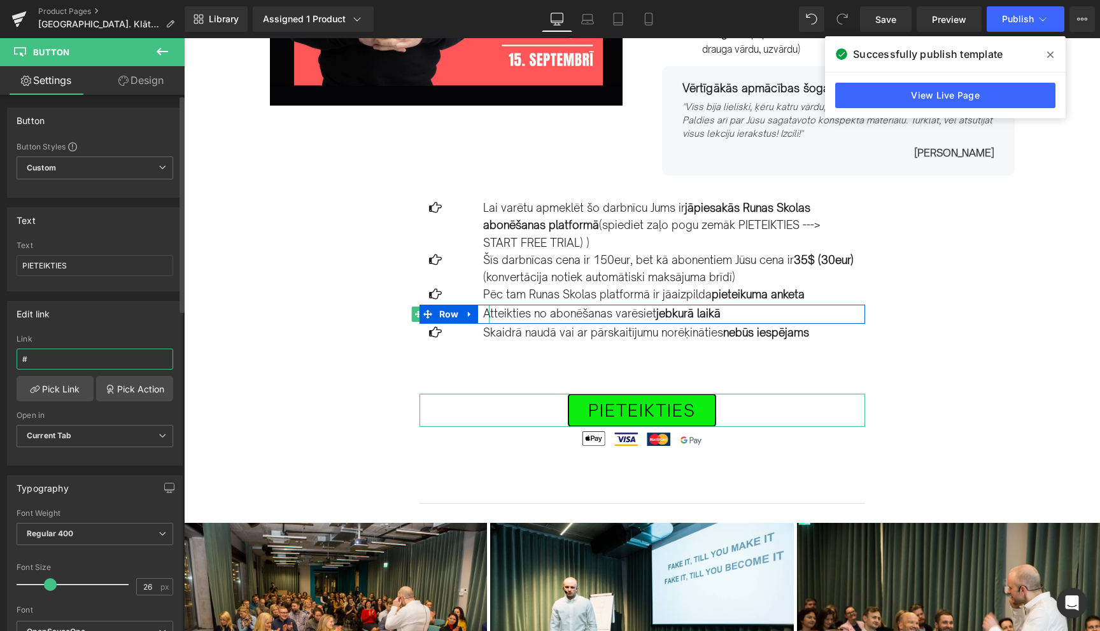
type input "https://www.skool.com/runas-skola-9043/about"
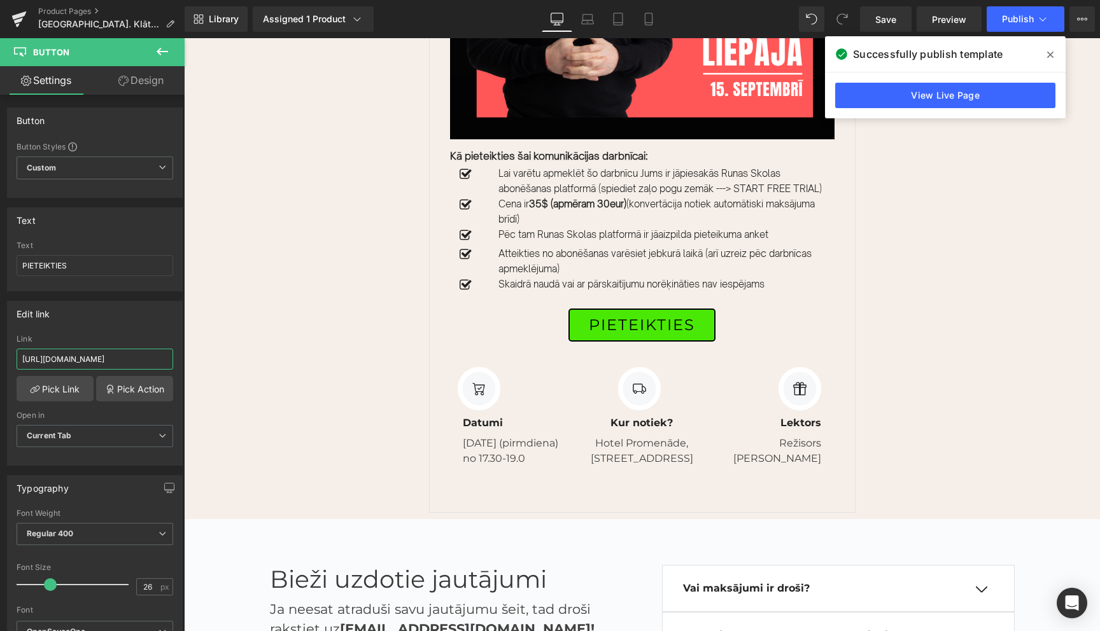
scroll to position [2994, 0]
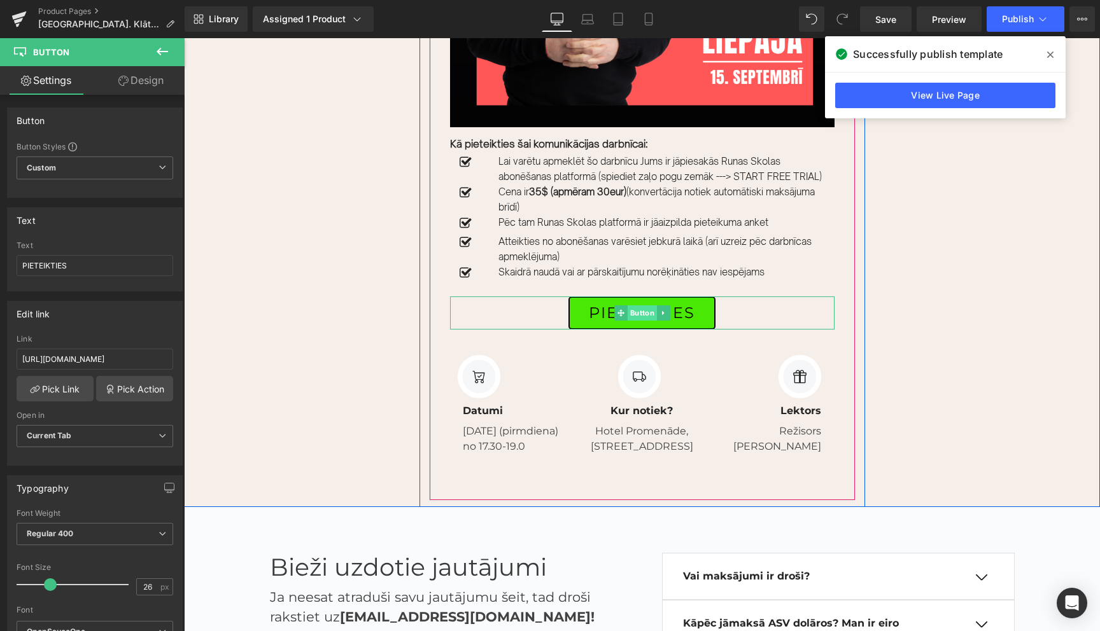
click at [638, 321] on span "Button" at bounding box center [641, 312] width 29 height 15
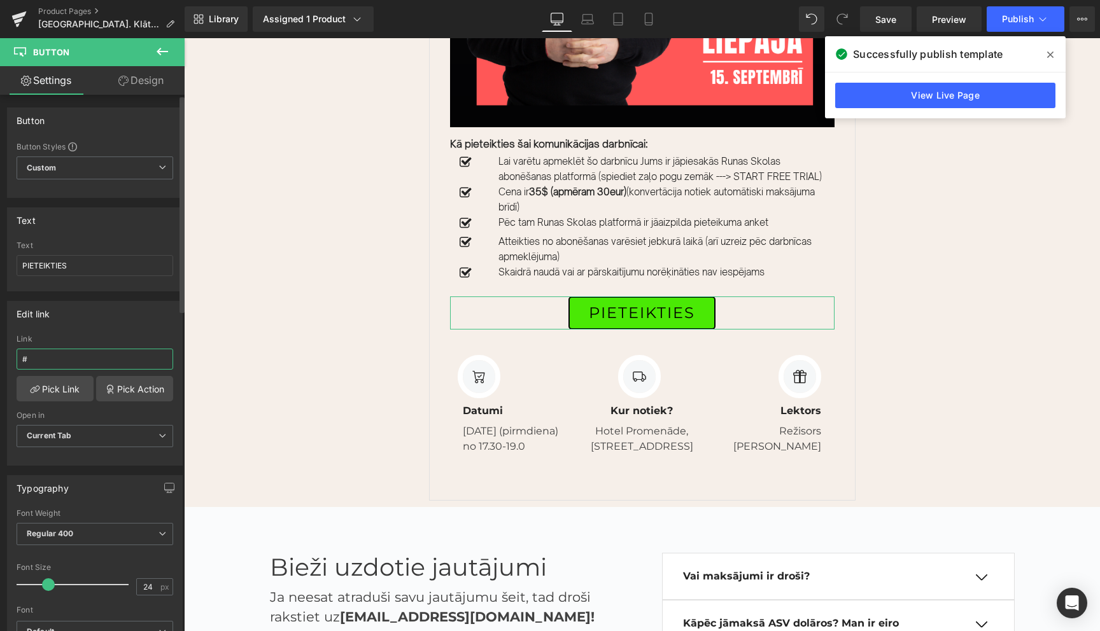
click at [73, 366] on input "#" at bounding box center [95, 359] width 157 height 21
paste input "https://www.skool.com/runas-skola-9043/about"
type input "https://www.skool.com/runas-skola-9043/about"
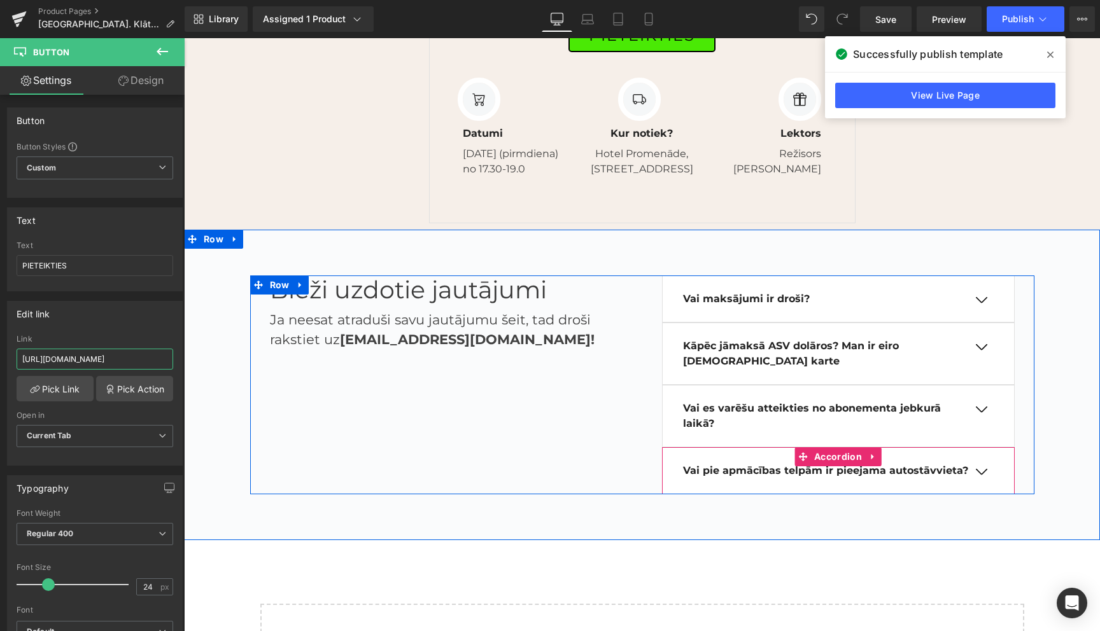
scroll to position [3265, 0]
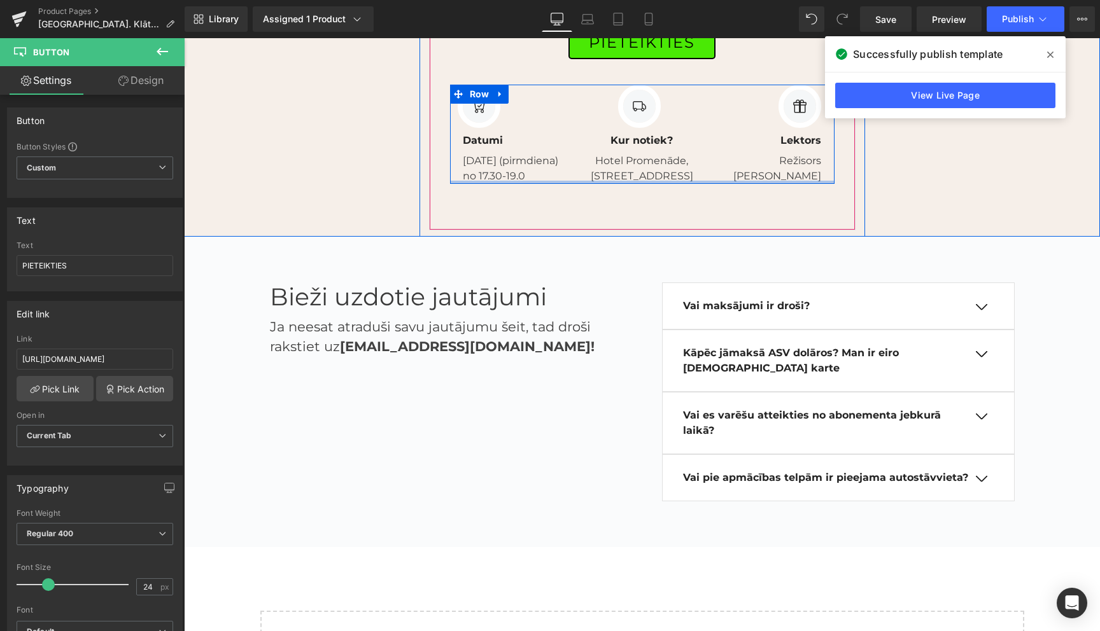
click at [675, 184] on div at bounding box center [642, 182] width 384 height 3
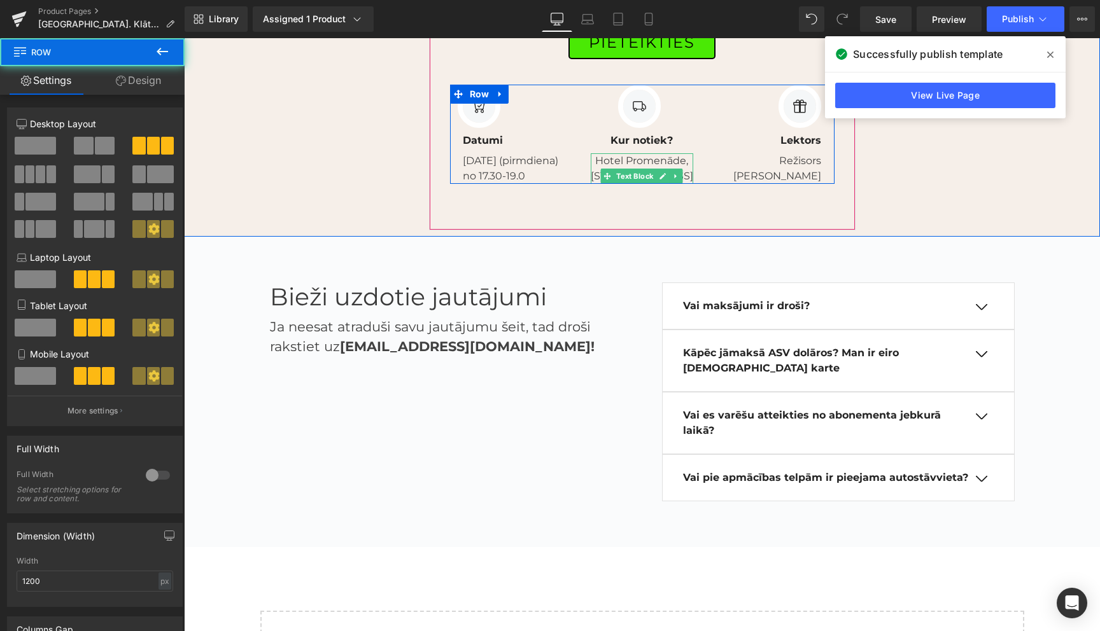
click at [652, 184] on span "Text Block" at bounding box center [635, 176] width 42 height 15
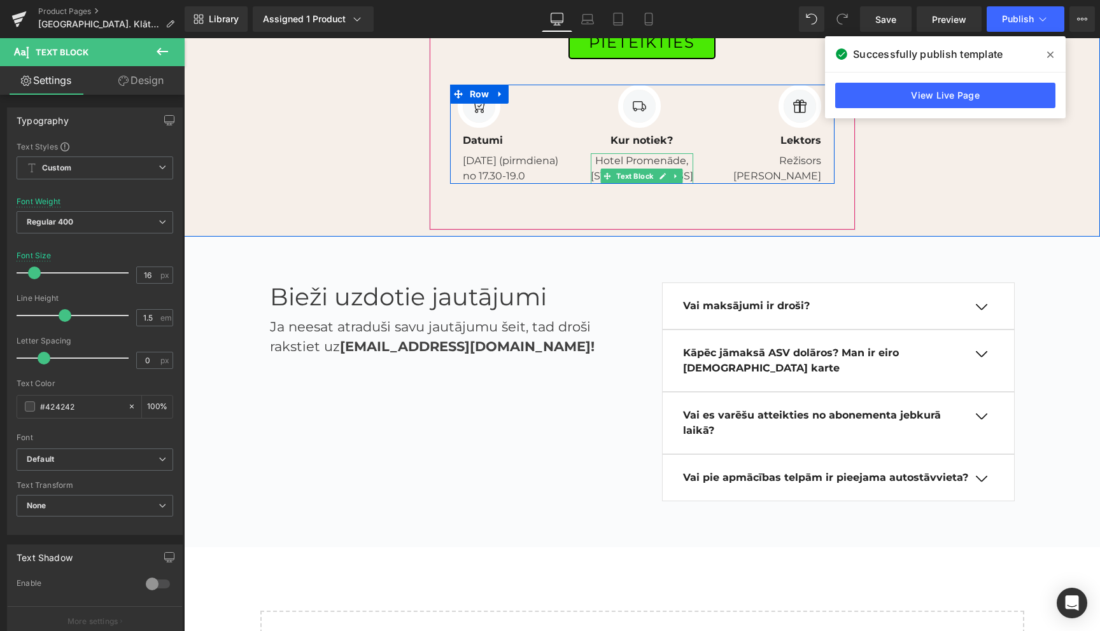
click at [622, 173] on p "Hotel Promenāde, Vecā Ostmala 40, Liepāja" at bounding box center [642, 168] width 102 height 31
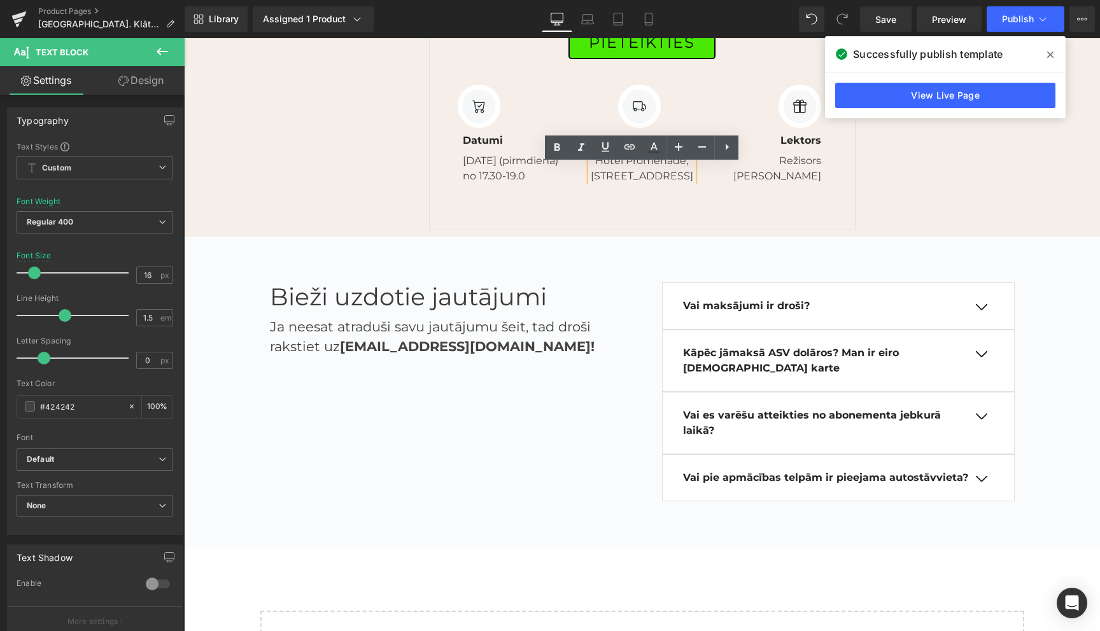
drag, startPoint x: 597, startPoint y: 173, endPoint x: 662, endPoint y: 201, distance: 70.7
click at [662, 184] on p "Hotel Promenāde, Vecā Ostmala 40, Liepāja" at bounding box center [642, 168] width 102 height 31
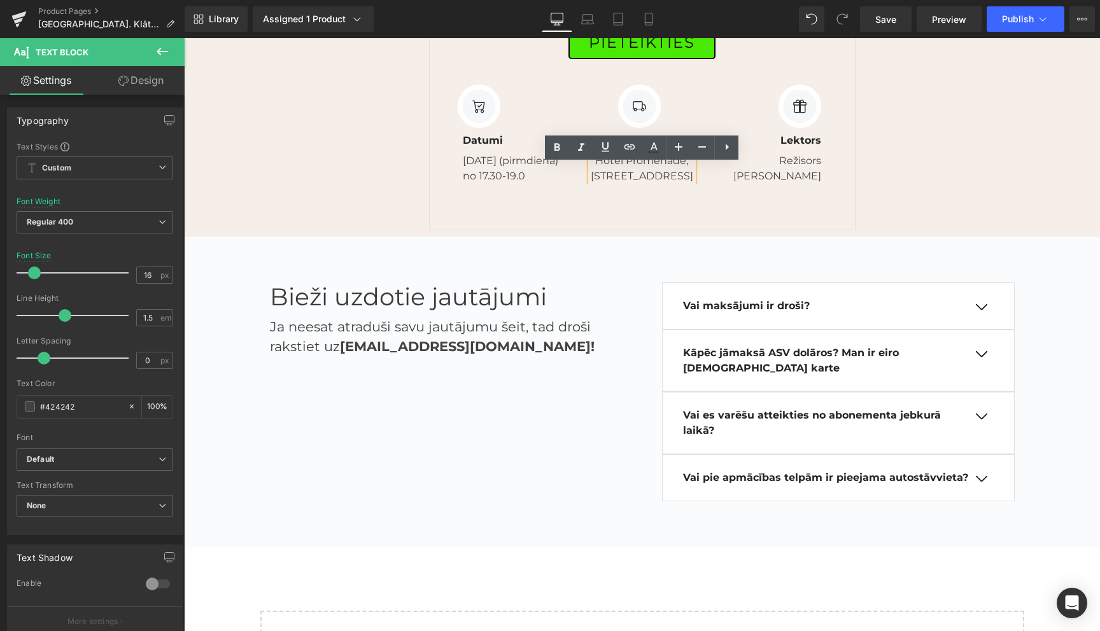
copy p "Hotel Promenāde, Vecā Ostmala 40, Liepāja"
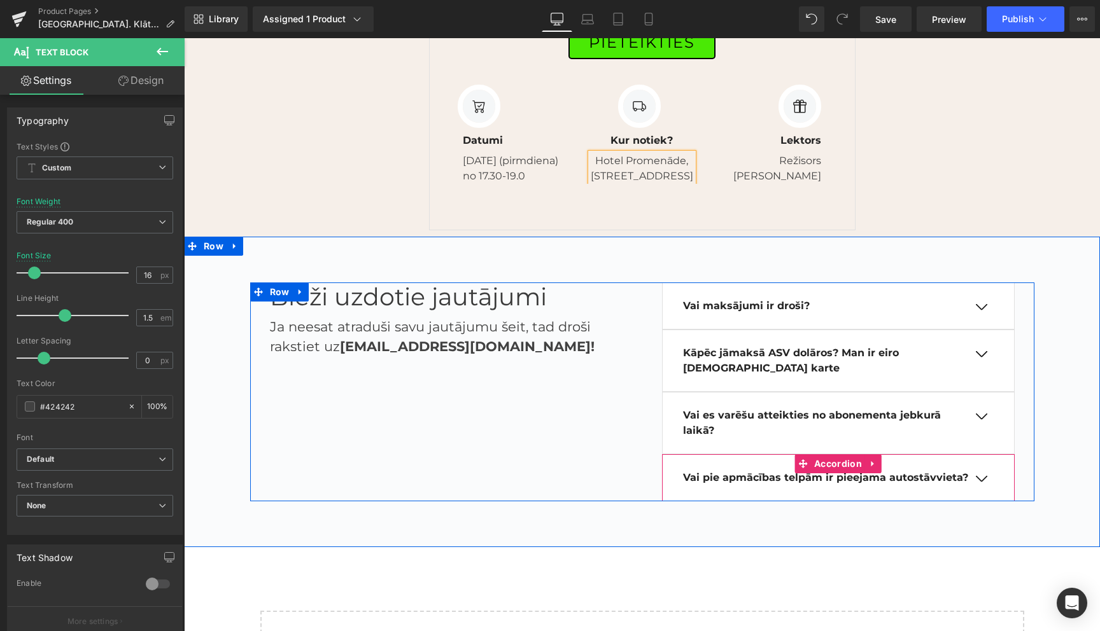
click at [981, 482] on span "button" at bounding box center [981, 482] width 0 height 0
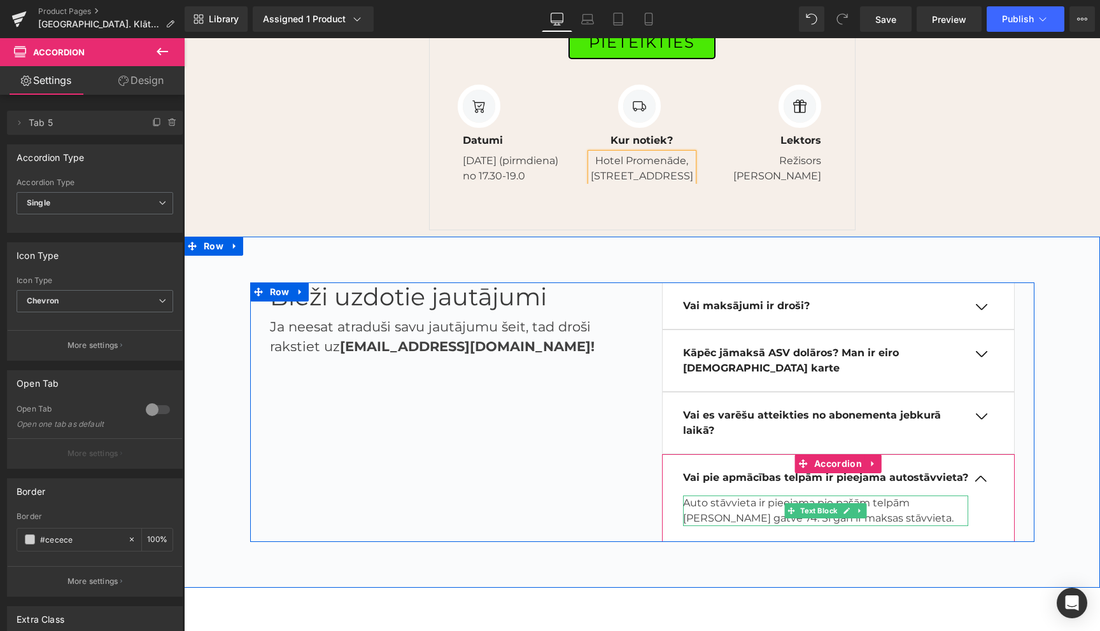
click at [933, 526] on p "Auto stāvvieta ir pieejama pie pašām telpām Gustava Zemgalā gatvē 74. Šī gan ir…" at bounding box center [825, 511] width 285 height 31
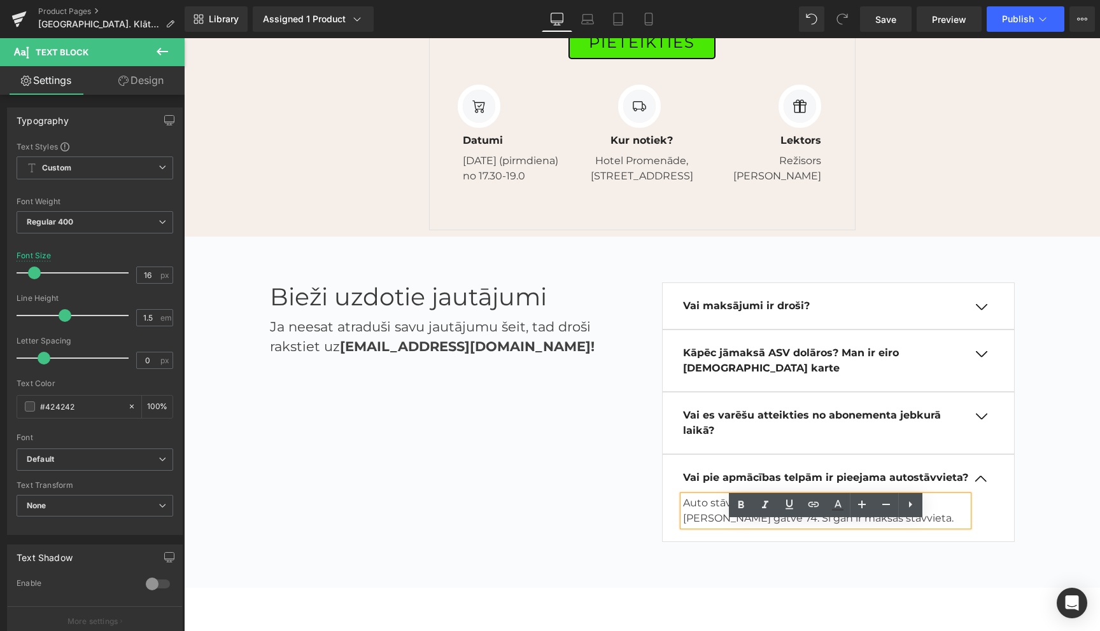
drag, startPoint x: 912, startPoint y: 530, endPoint x: 916, endPoint y: 542, distance: 12.9
click at [916, 526] on p "Auto stāvvieta ir pieejama pie pašām telpām Gustava Zemgalā gatvē 74. Šī gan ir…" at bounding box center [825, 511] width 285 height 31
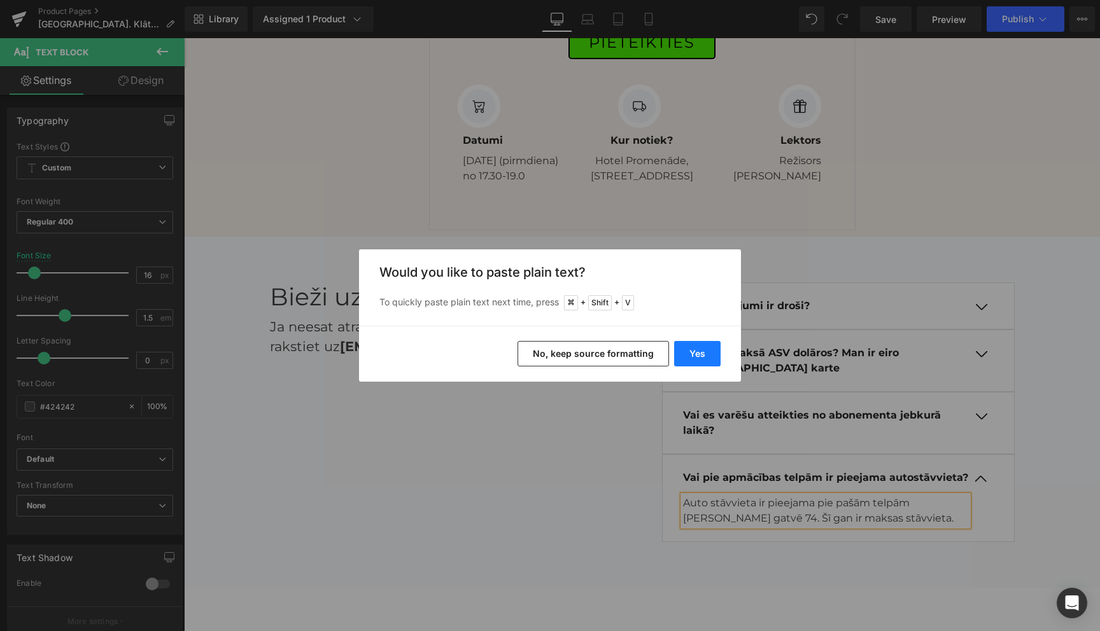
click at [694, 350] on button "Yes" at bounding box center [697, 353] width 46 height 25
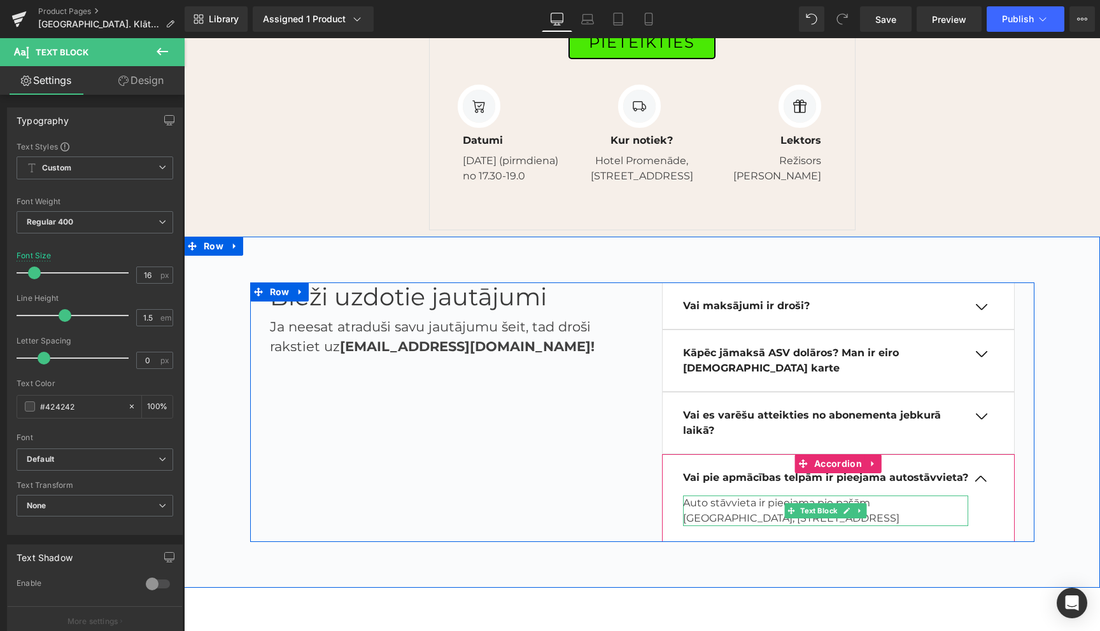
click at [899, 526] on p "Auto stāvvieta ir pieejama pie pašām telpām Hotel Promenāde, Vecā Ostmala 40, L…" at bounding box center [825, 511] width 285 height 31
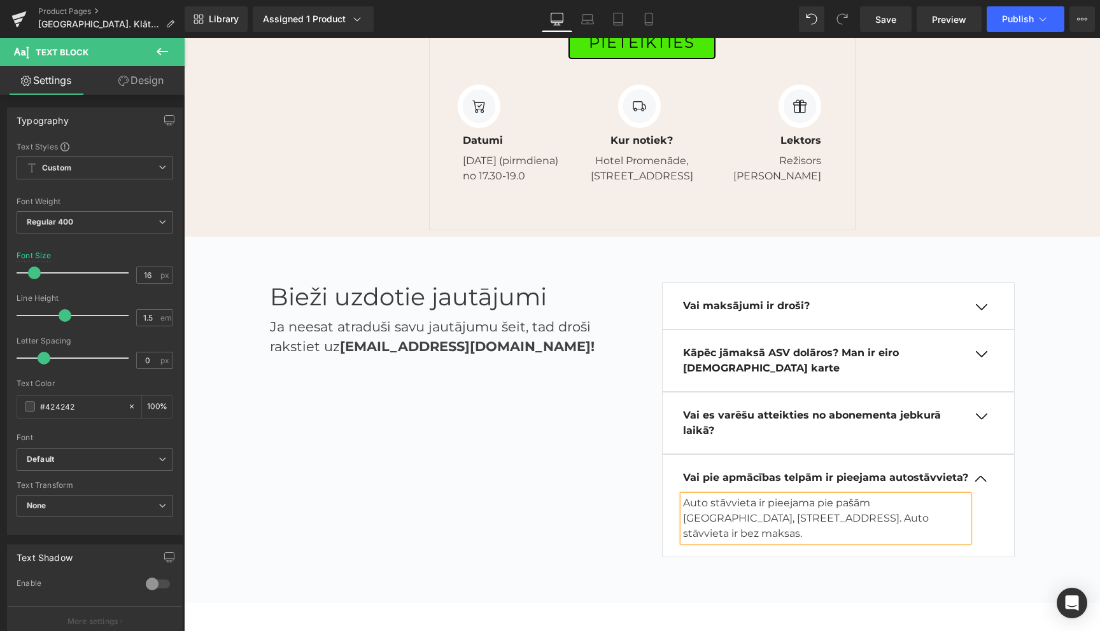
click at [985, 484] on button "button" at bounding box center [980, 478] width 25 height 11
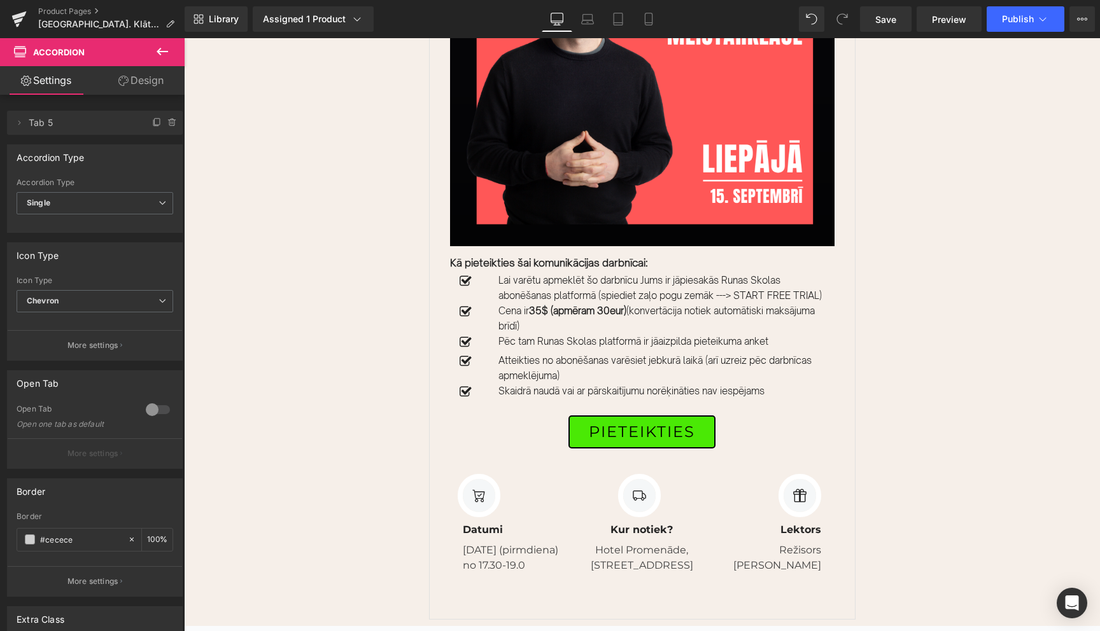
scroll to position [2871, 0]
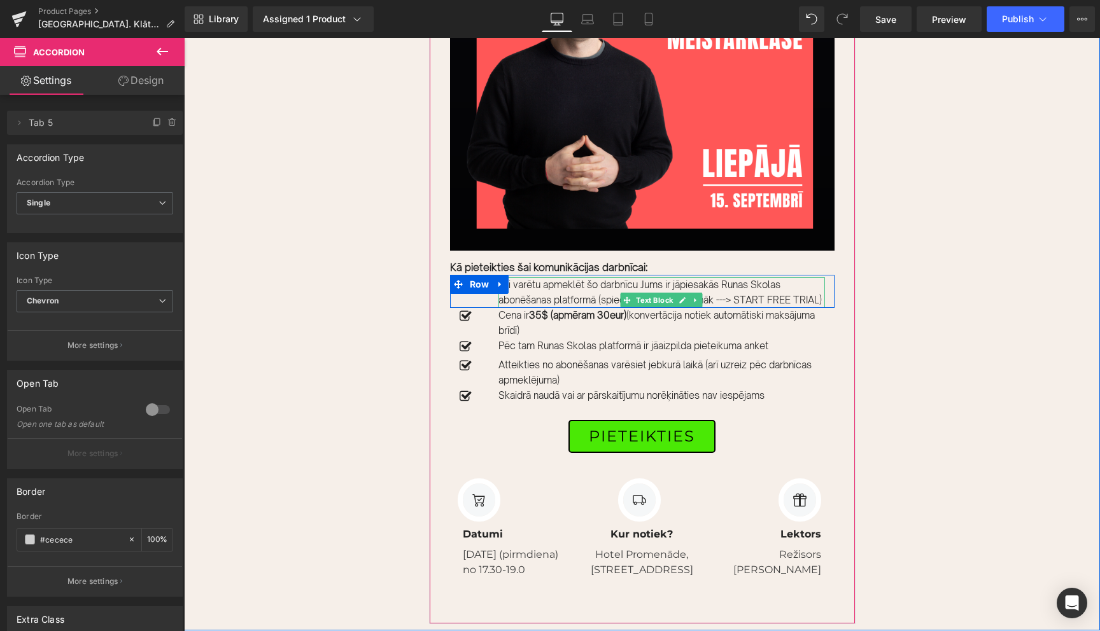
click at [606, 299] on p "Lai varētu apmeklēt šo darbnīcu Jums ir jāpiesakās Runas Skolas abonēšanas plat…" at bounding box center [661, 292] width 326 height 31
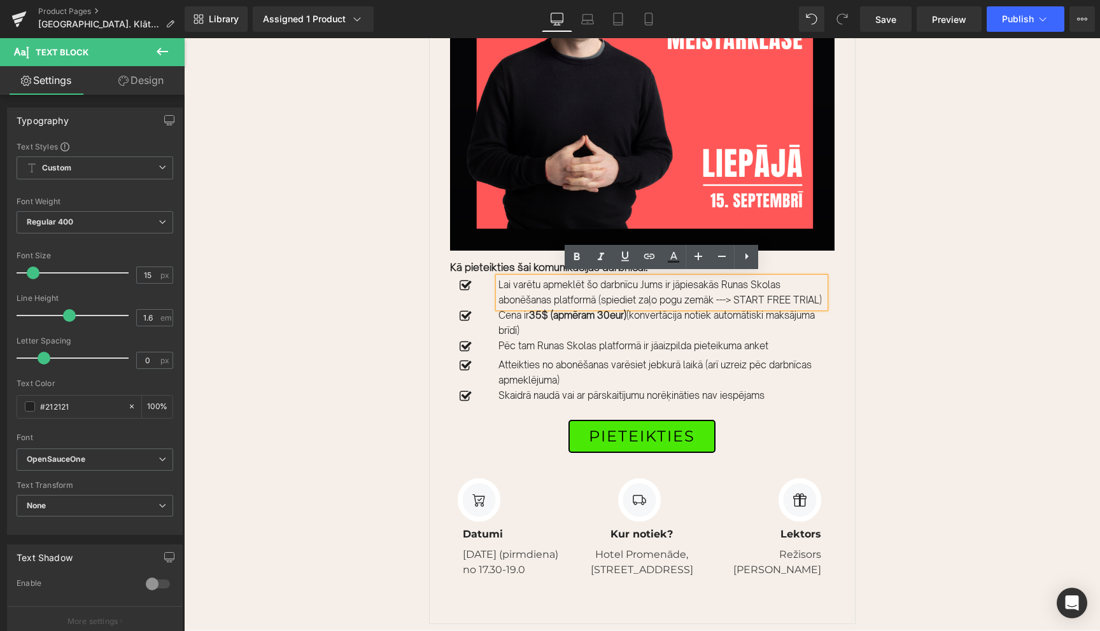
click at [685, 298] on p "Lai varētu apmeklēt šo darbnīcu Jums ir jāpiesakās Runas Skolas abonēšanas plat…" at bounding box center [661, 292] width 326 height 31
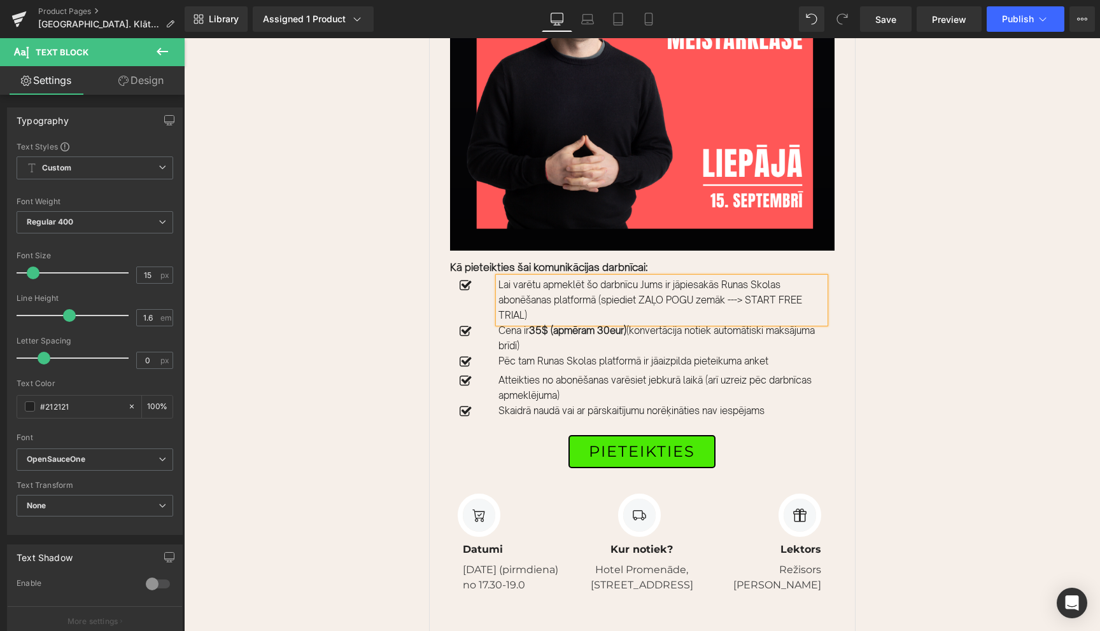
click at [914, 368] on div "Sale Off (P) Image Kā pieteikties šai komunikācijas darbnīcai: Text Block Icon …" at bounding box center [642, 267] width 916 height 757
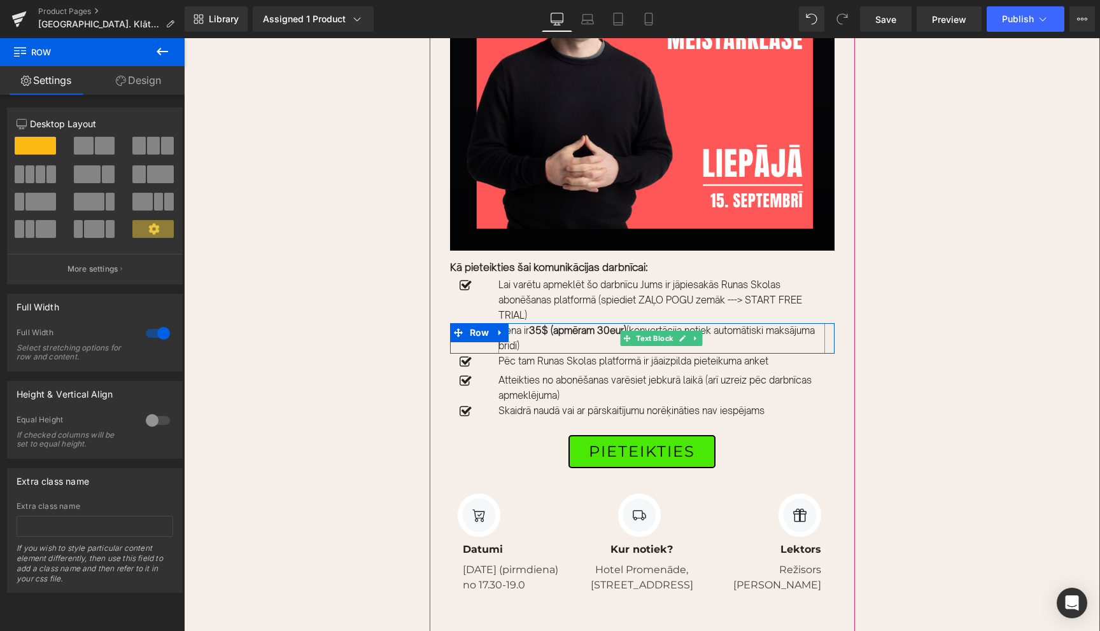
click at [597, 328] on strong "35$ (apmēram 30eur)" at bounding box center [577, 331] width 97 height 12
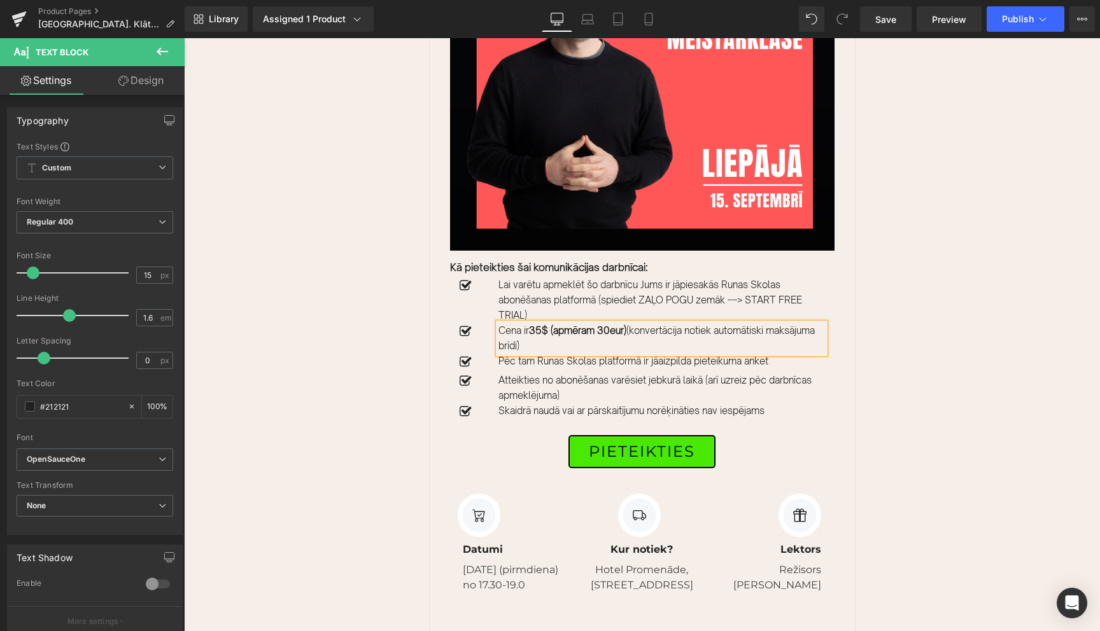
click at [597, 328] on strong "35$ (apmēram 30eur)" at bounding box center [577, 331] width 97 height 12
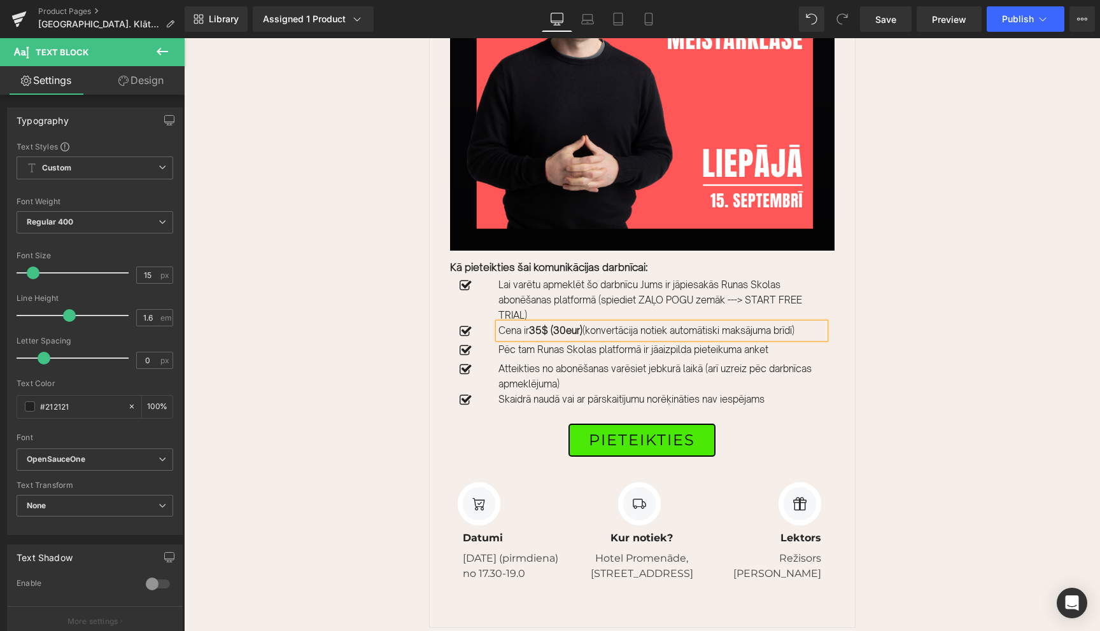
click at [925, 361] on div "Sale Off (P) Image Kā pieteikties šai komunikācijas darbnīcai: Text Block Icon …" at bounding box center [642, 262] width 916 height 746
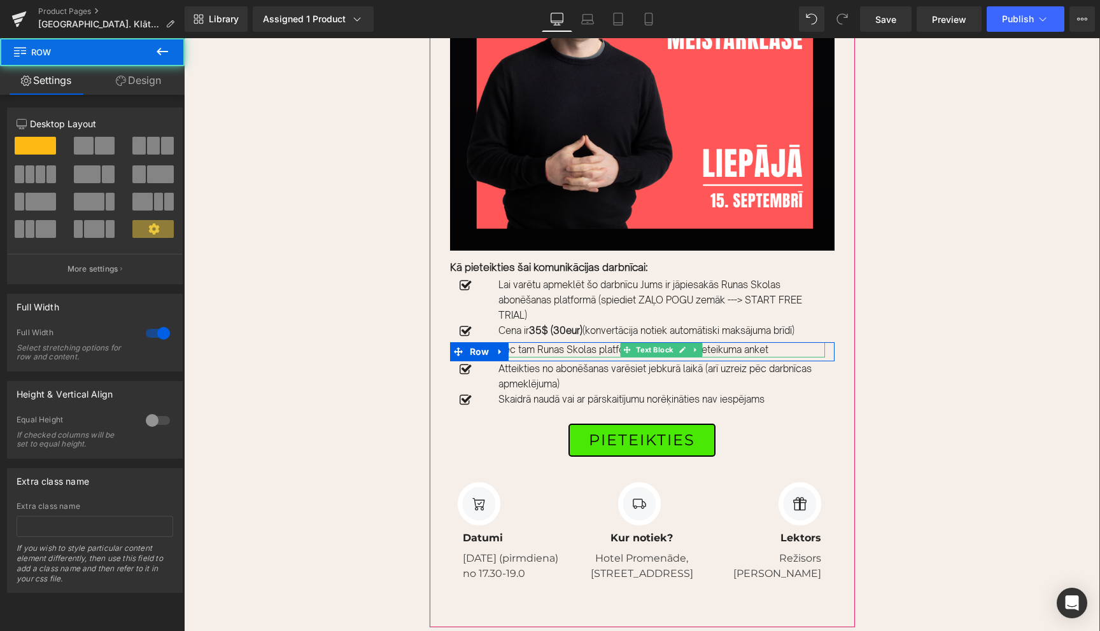
click at [780, 348] on p "Pēc tam Runas Skolas platformā ir jāaizpilda pieteikuma anket" at bounding box center [661, 349] width 326 height 15
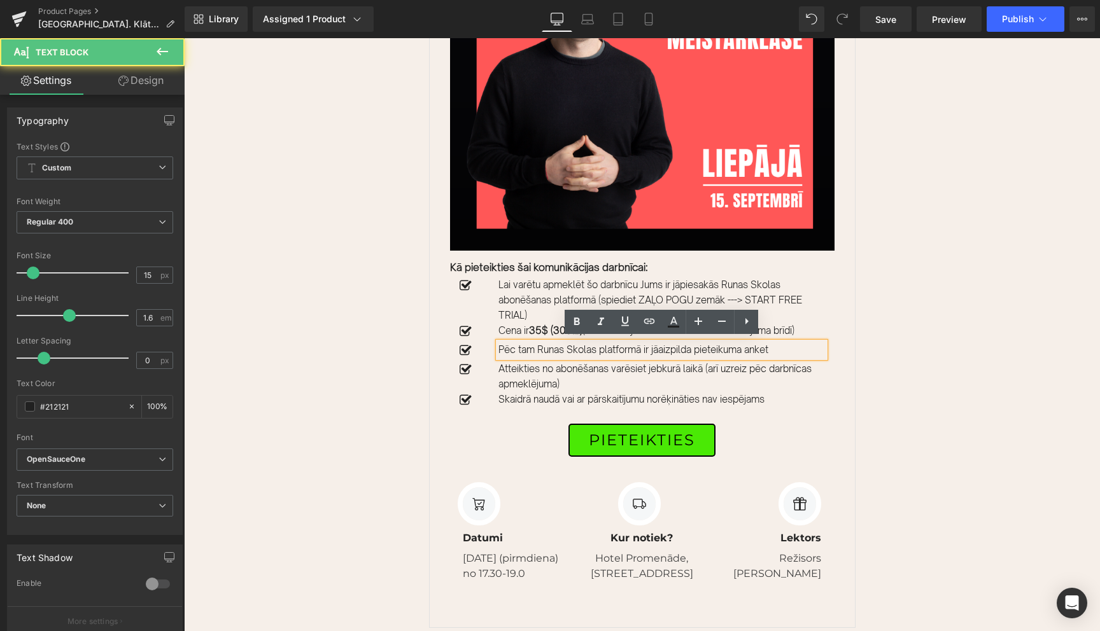
click at [780, 348] on p "Pēc tam Runas Skolas platformā ir jāaizpilda pieteikuma anket" at bounding box center [661, 349] width 326 height 15
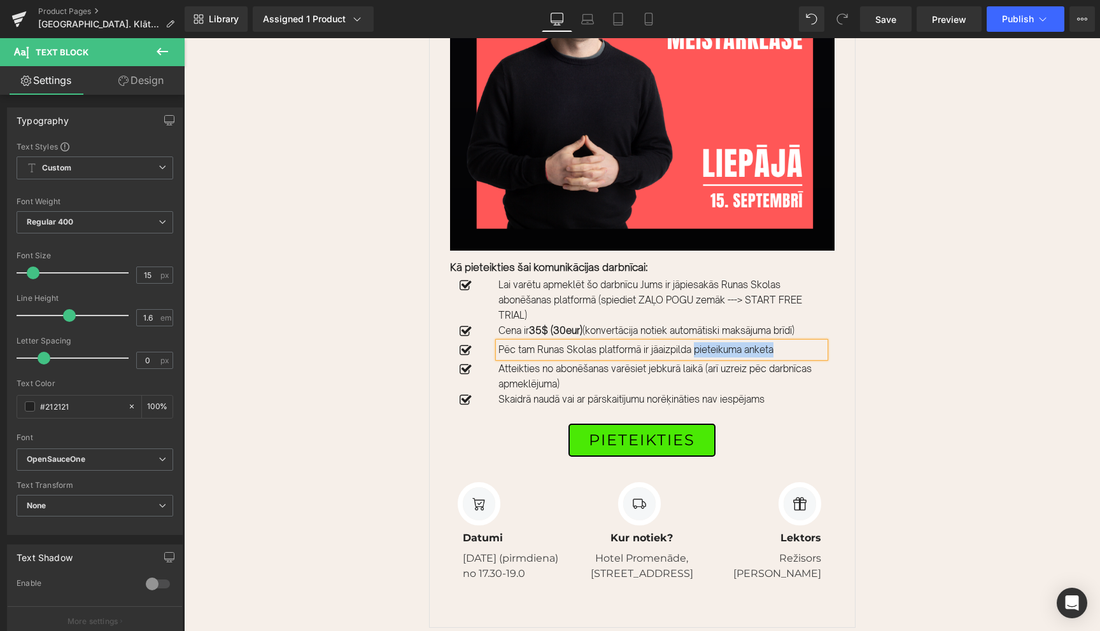
drag, startPoint x: 782, startPoint y: 347, endPoint x: 699, endPoint y: 349, distance: 83.4
click at [699, 349] on p "Pēc tam Runas Skolas platformā ir jāaizpilda pieteikuma anketa" at bounding box center [661, 349] width 326 height 15
click at [976, 351] on div "Sale Off (P) Image Kā pieteikties šai komunikācijas darbnīcai: Text Block Icon …" at bounding box center [642, 262] width 916 height 746
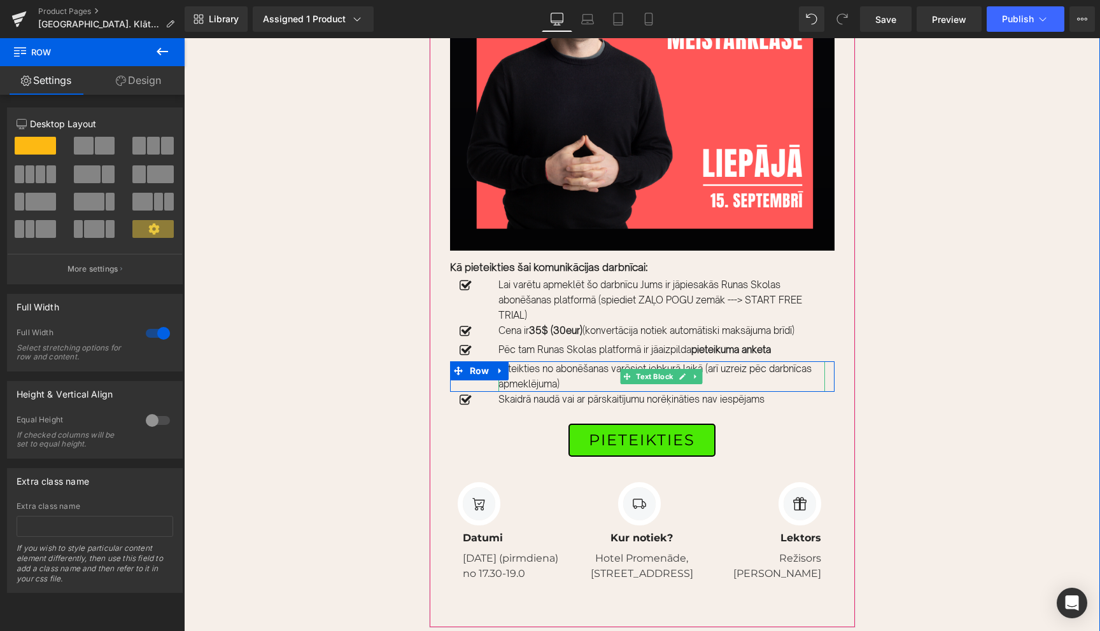
click at [743, 363] on p "Atteikties no abonēšanas varēsiet jebkurā laikā (arī uzreiz pēc darbnīcas apmek…" at bounding box center [661, 376] width 326 height 31
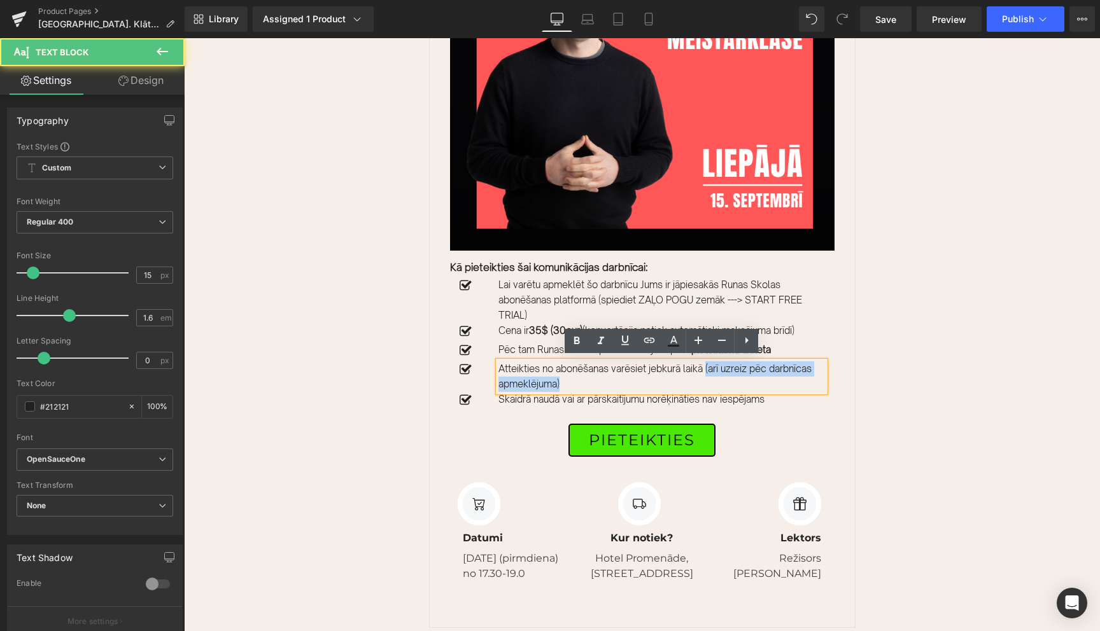
drag, startPoint x: 710, startPoint y: 366, endPoint x: 712, endPoint y: 379, distance: 13.5
click at [712, 379] on p "Atteikties no abonēšanas varēsiet jebkurā laikā (arī uzreiz pēc darbnīcas apmek…" at bounding box center [661, 376] width 326 height 31
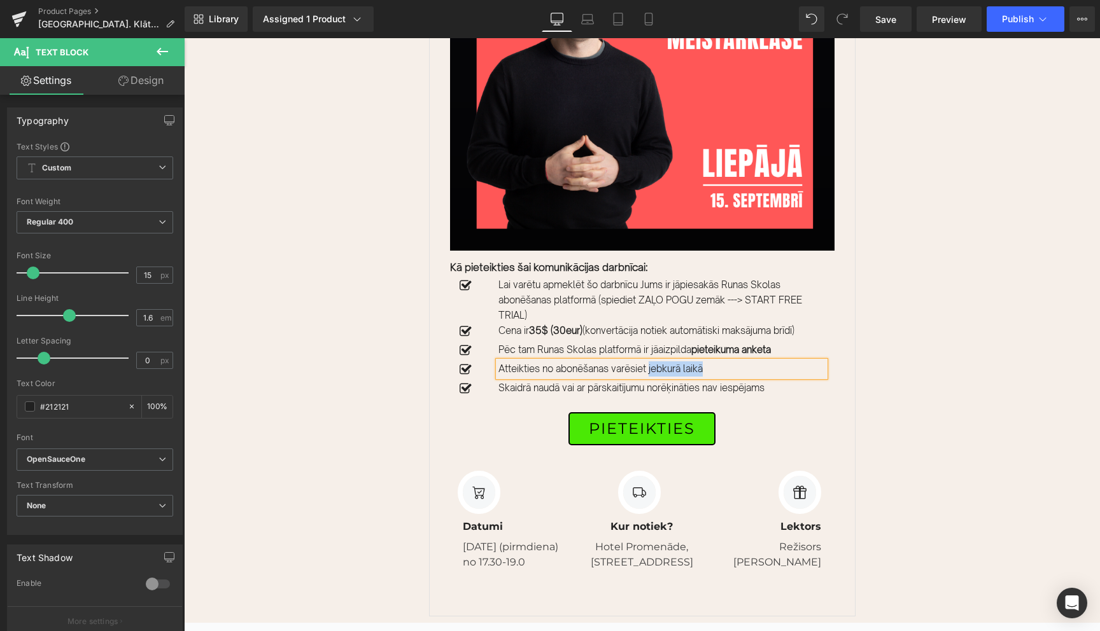
drag, startPoint x: 709, startPoint y: 366, endPoint x: 651, endPoint y: 368, distance: 57.9
click at [651, 368] on p "Atteikties no abonēšanas varēsiet jebkurā laikā" at bounding box center [661, 368] width 326 height 15
click at [935, 368] on div "Sale Off (P) Image Kā pieteikties šai komunikācijas darbnīcai: Text Block Icon …" at bounding box center [642, 256] width 916 height 734
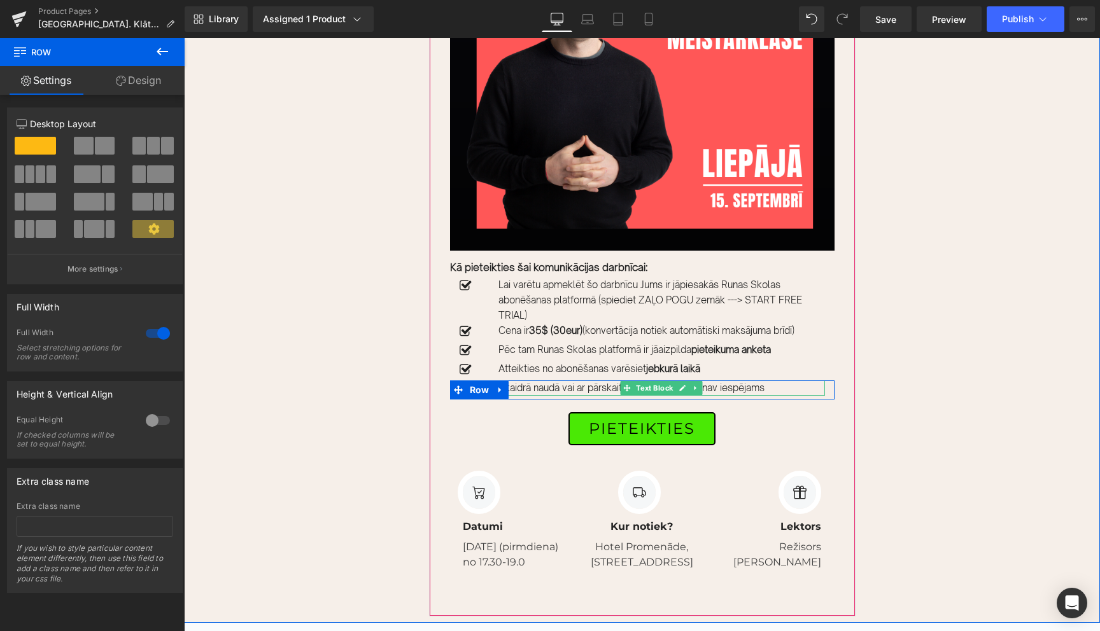
click at [724, 386] on p "Skaidrā naudā vai ar pārskaitījumu norēķināties nav iespējams" at bounding box center [661, 388] width 326 height 15
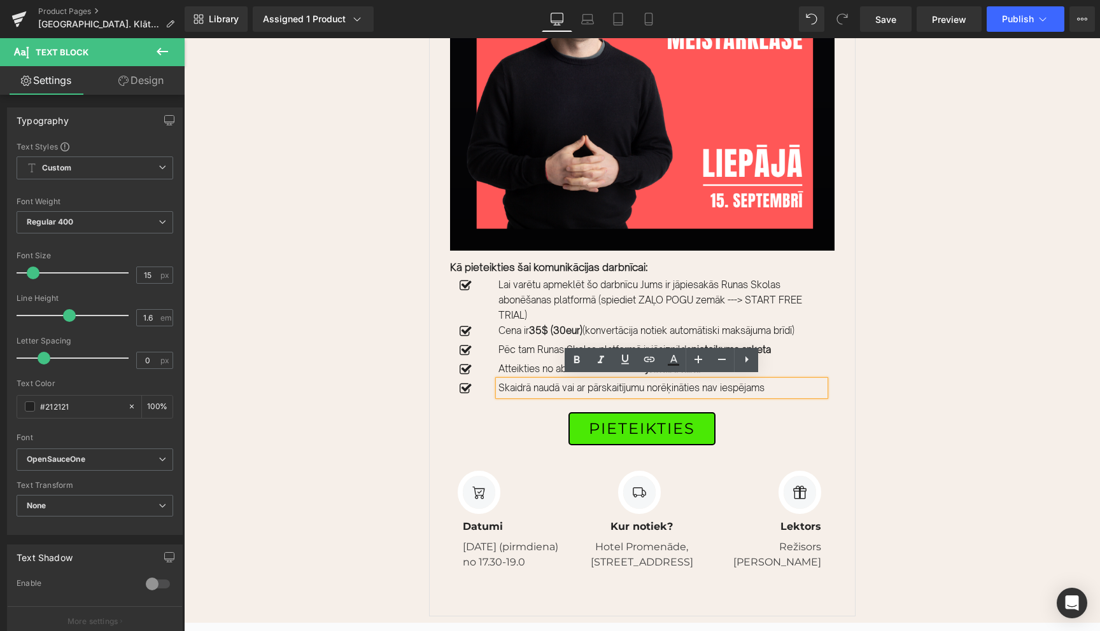
click at [728, 386] on p "Skaidrā naudā vai ar pārskaitījumu norēķināties nav iespējams" at bounding box center [661, 388] width 326 height 15
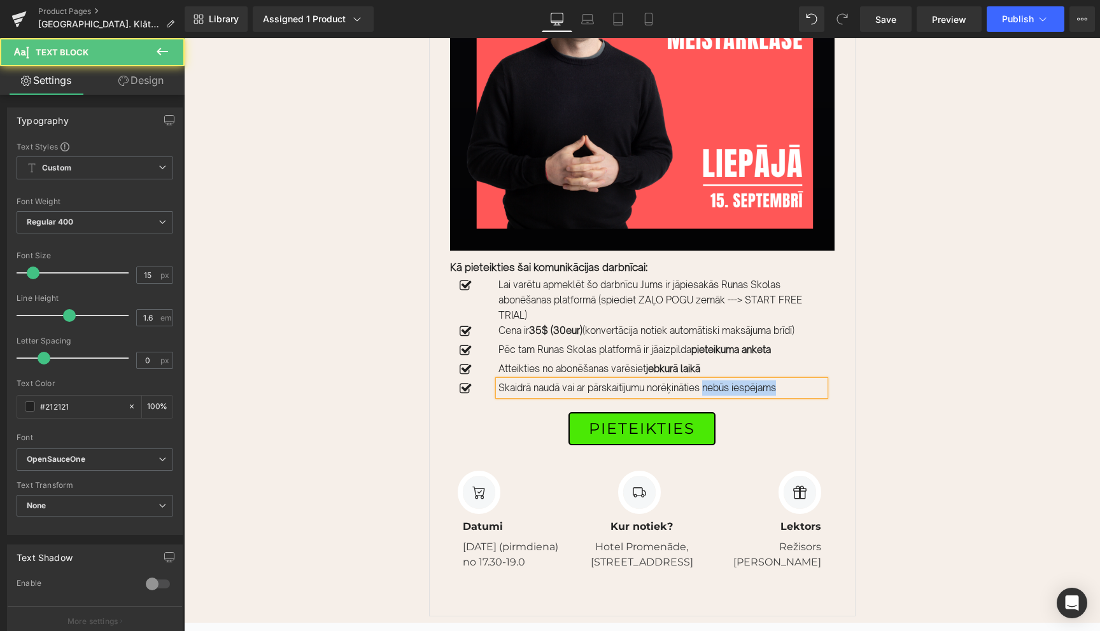
drag, startPoint x: 785, startPoint y: 386, endPoint x: 710, endPoint y: 388, distance: 75.1
click at [710, 388] on p "Skaidrā naudā vai ar pārskaitījumu norēķināties nebūs iespējams" at bounding box center [661, 388] width 326 height 15
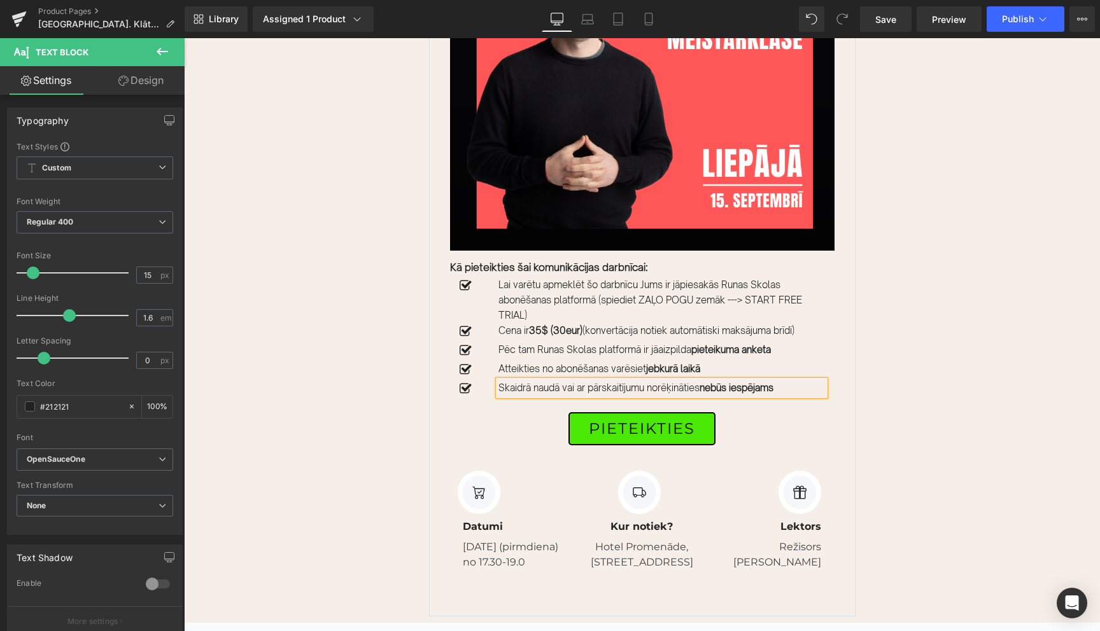
click at [951, 370] on div "Sale Off (P) Image Kā pieteikties šai komunikācijas darbnīcai: Text Block Icon …" at bounding box center [642, 256] width 916 height 734
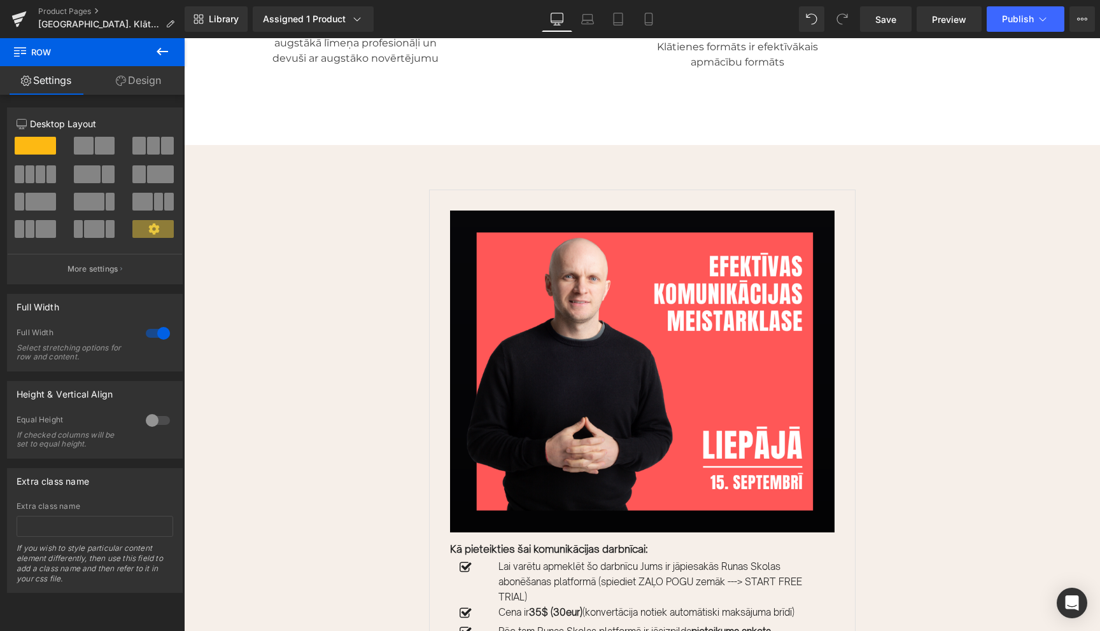
scroll to position [2583, 0]
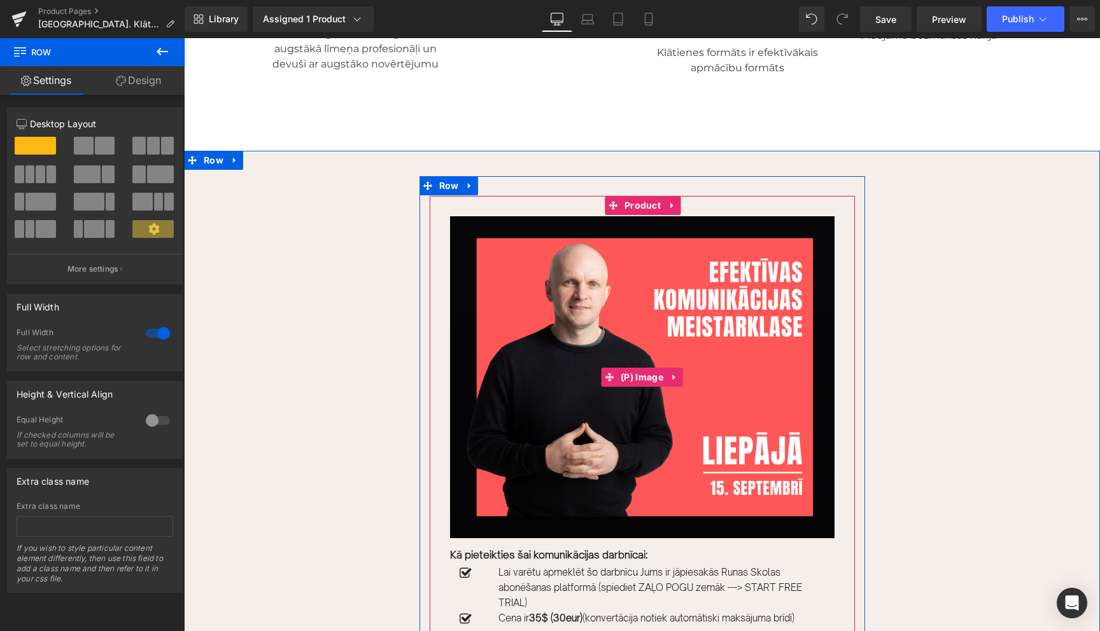
click at [708, 312] on img at bounding box center [642, 377] width 384 height 322
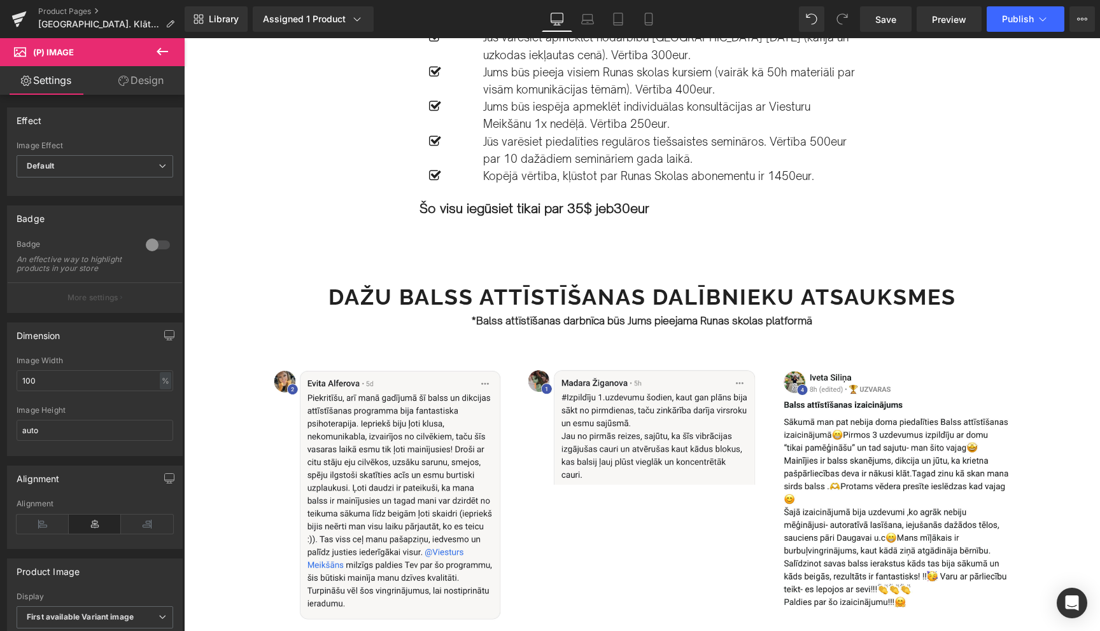
scroll to position [1501, 0]
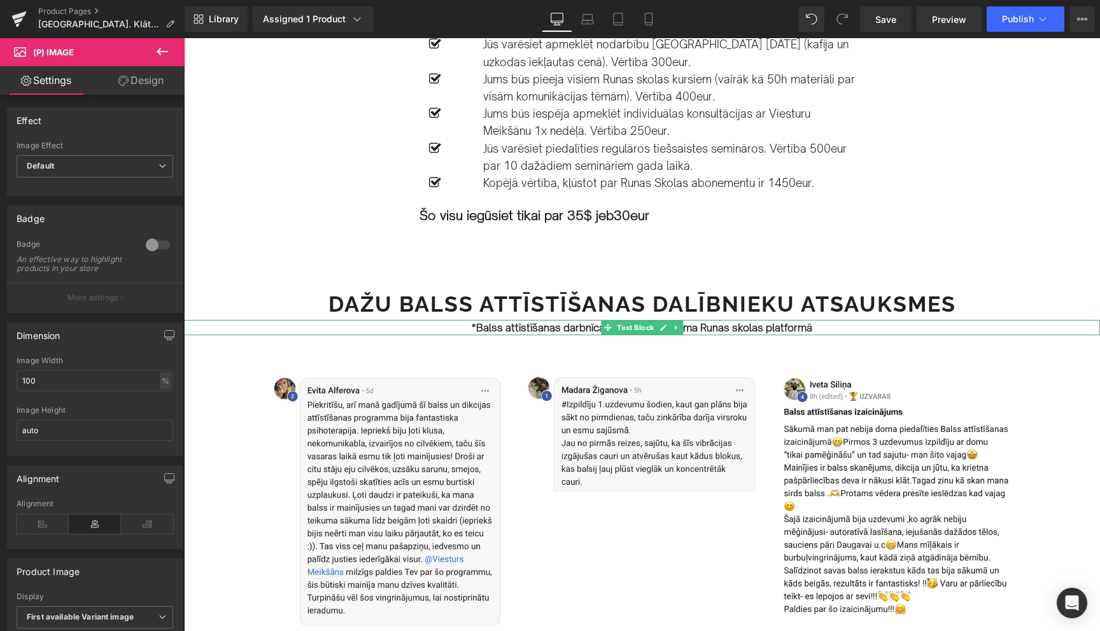
click at [792, 331] on strong "*Balss attīstīšanas darbnīca būs Jums pieejama Runas skolas platformā" at bounding box center [642, 327] width 340 height 13
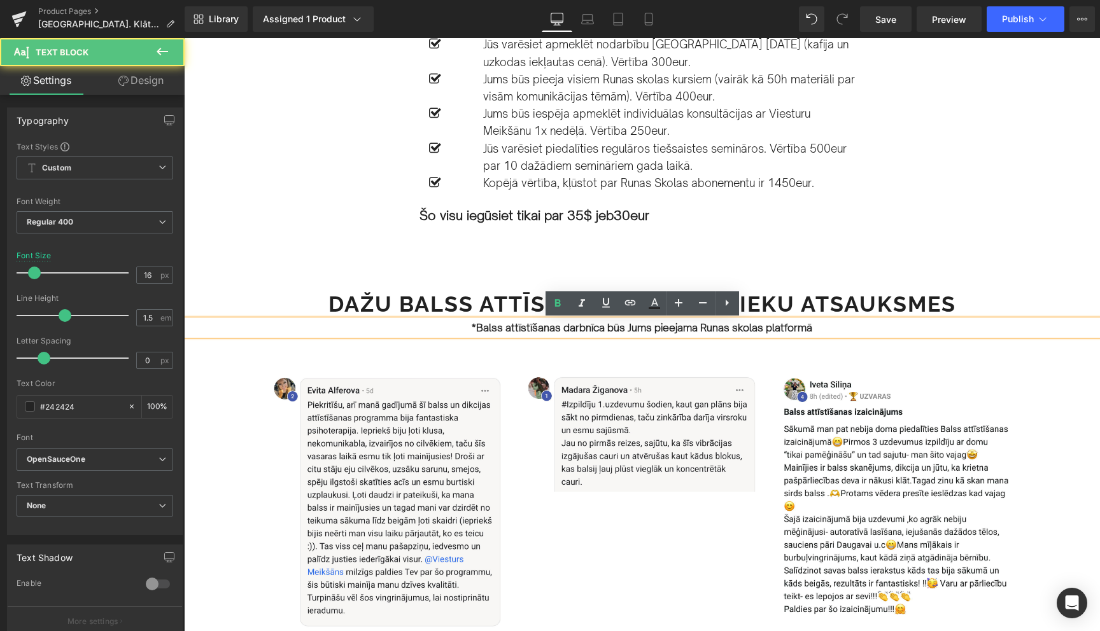
click at [822, 329] on p "*Balss attīstīšanas darbnīca būs Jums pieejama Runas skolas platformā" at bounding box center [642, 327] width 916 height 15
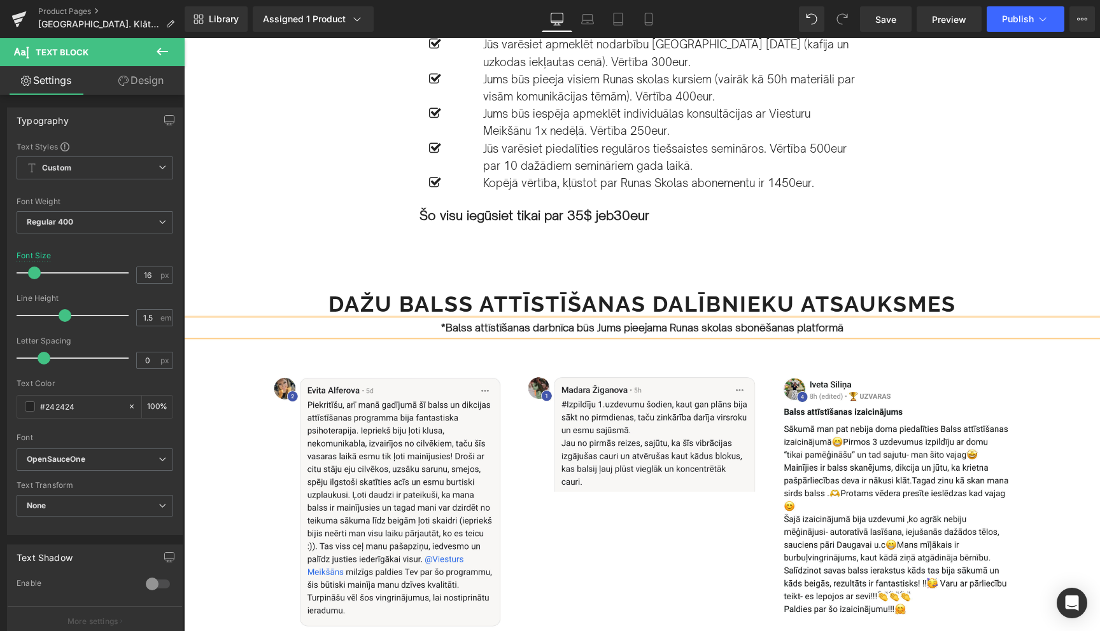
click at [1025, 252] on div "Image Row 15.SEPTEMBRĪ PLKST. 17.30-19.30 Text Block Liepājā. Efektīvas komunik…" at bounding box center [642, 545] width 916 height 3852
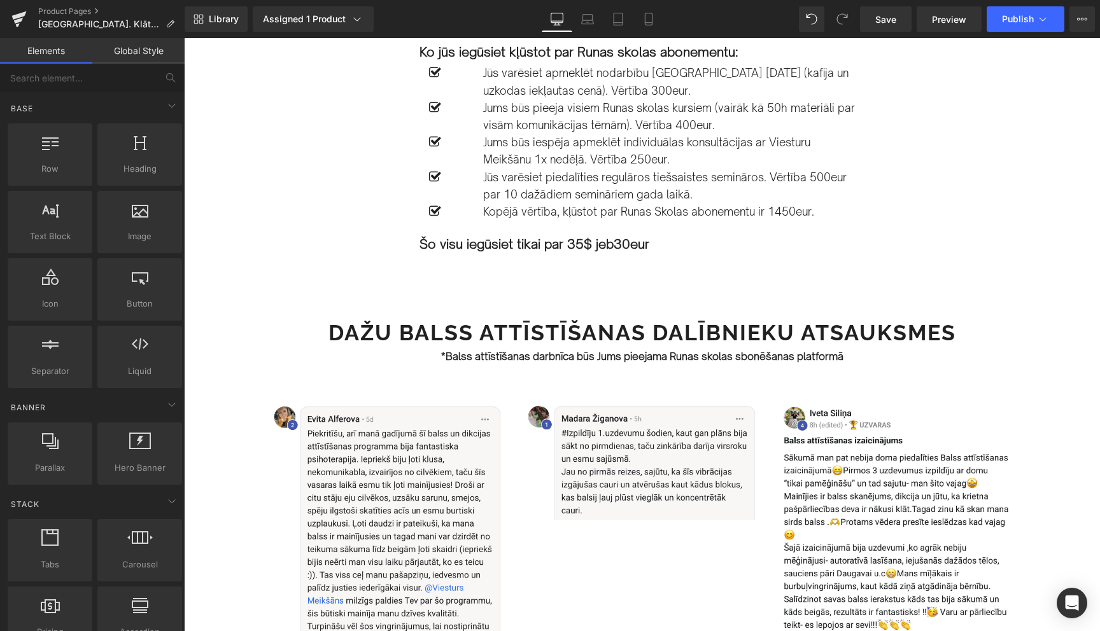
scroll to position [1455, 0]
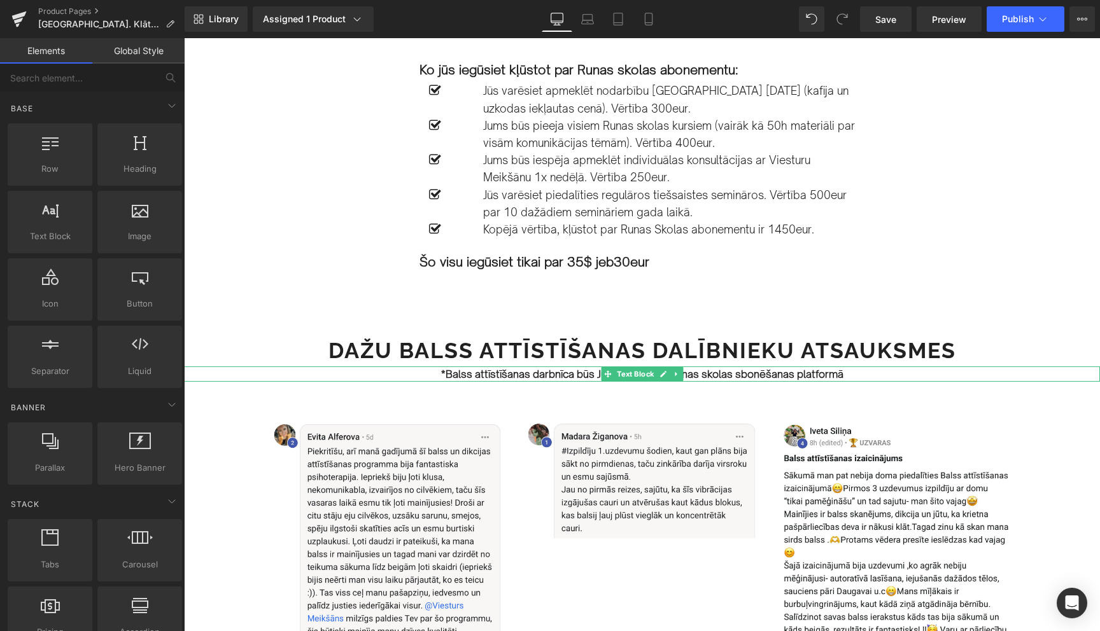
click at [739, 375] on strong "*Balss attīstīšanas darbnīca būs Jums pieejama Runas skolas sbonēšanas platformā" at bounding box center [642, 374] width 402 height 13
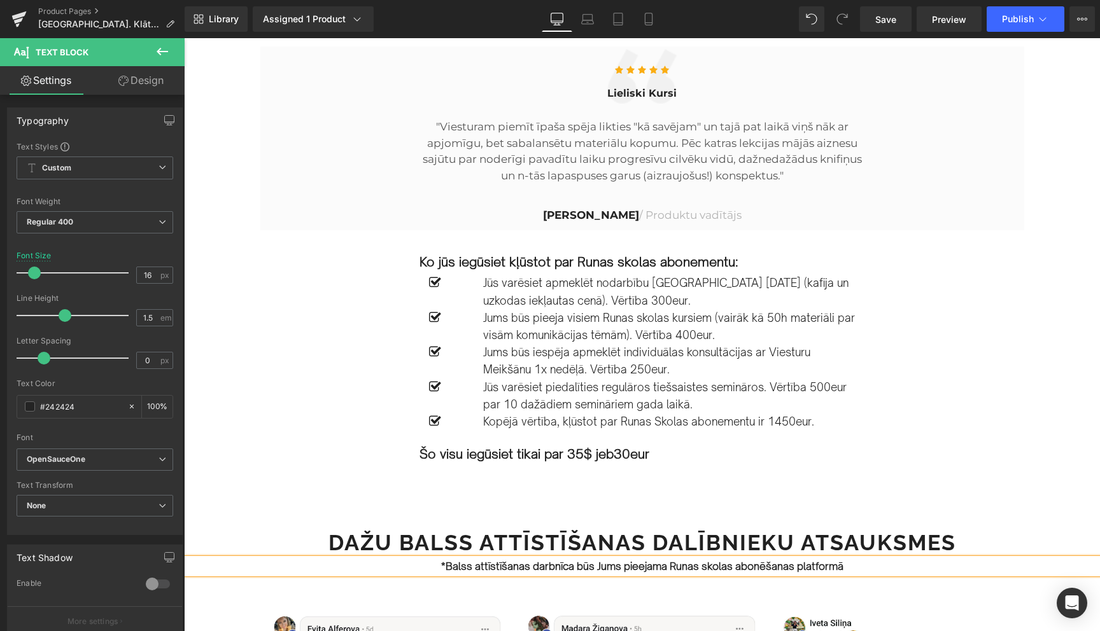
scroll to position [1264, 0]
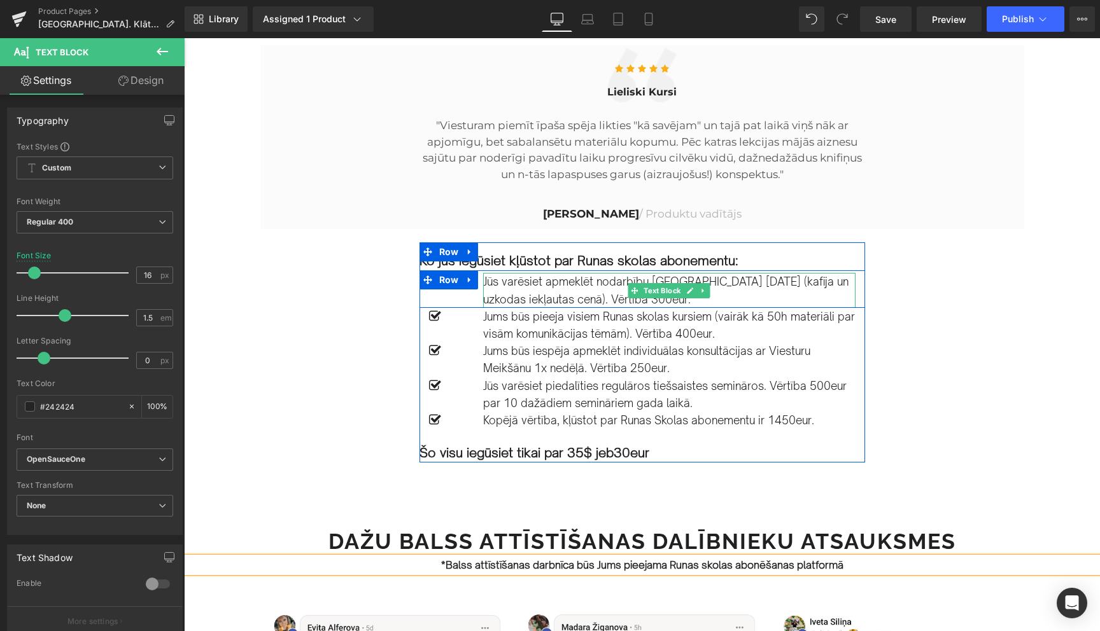
click at [610, 295] on p "Jūs varēsiet apmeklēt nodarbību Liepājā 15.septembrī (kafija un uzkodas iekļaut…" at bounding box center [669, 290] width 372 height 34
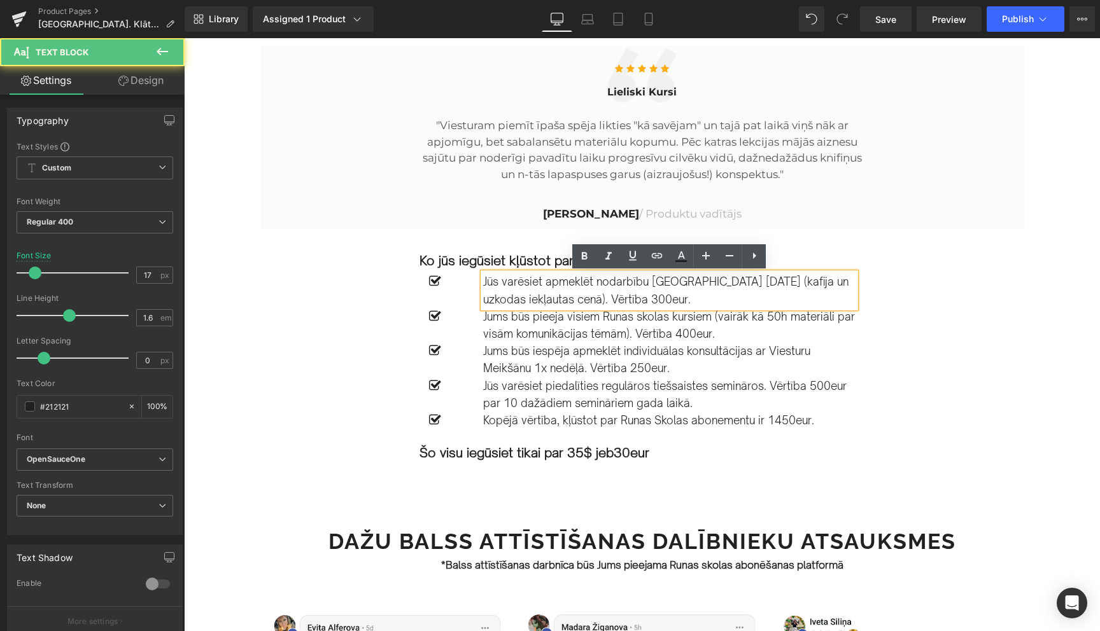
click at [617, 301] on p "Jūs varēsiet apmeklēt nodarbību Liepājā 15.septembrī (kafija un uzkodas iekļaut…" at bounding box center [669, 290] width 372 height 34
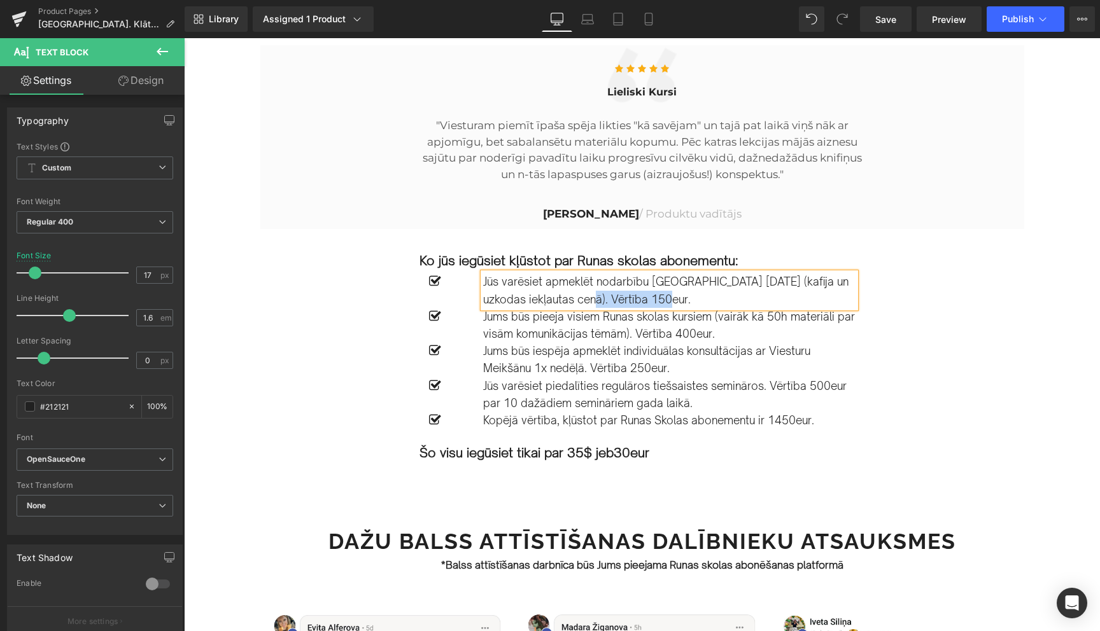
drag, startPoint x: 648, startPoint y: 300, endPoint x: 568, endPoint y: 298, distance: 80.8
click at [568, 298] on p "Jūs varēsiet apmeklēt nodarbību Liepājā 15.septembrī (kafija un uzkodas iekļaut…" at bounding box center [669, 290] width 372 height 34
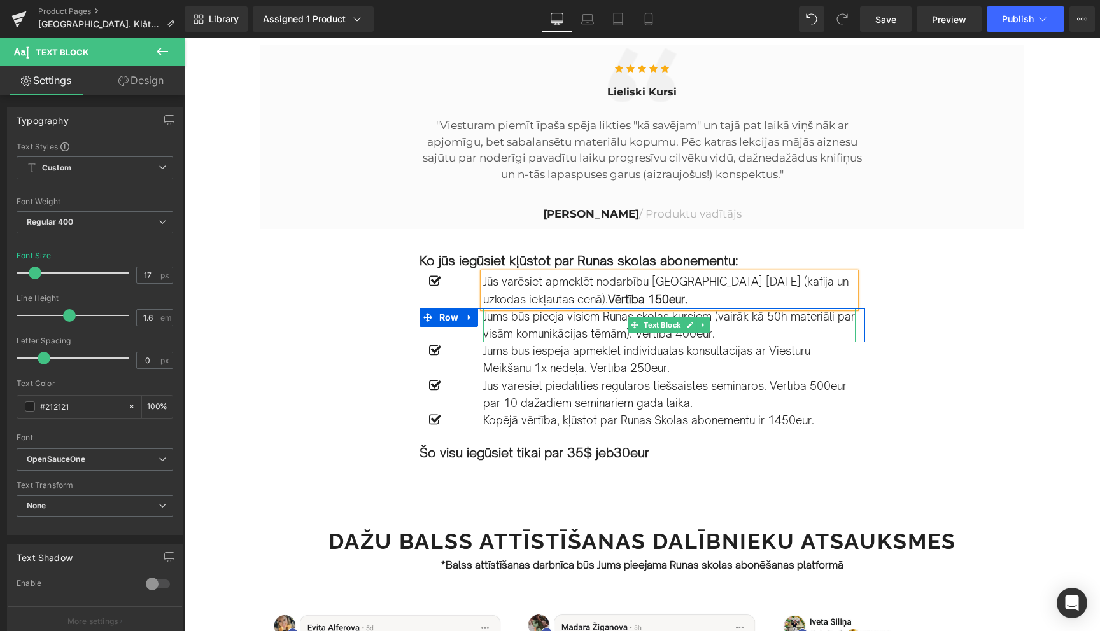
click at [717, 332] on p "Jums būs pieeja visiem Runas skolas kursiem (vairāk kā 50h materiāli par visām …" at bounding box center [669, 325] width 372 height 34
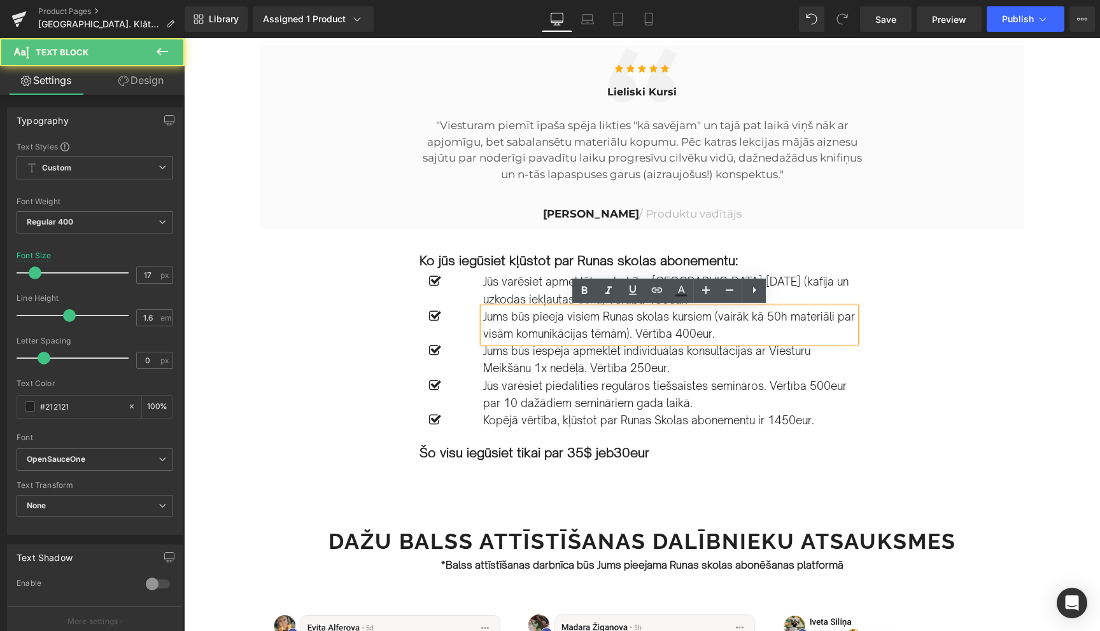
click at [715, 335] on p "Jums būs pieeja visiem Runas skolas kursiem (vairāk kā 50h materiāli par visām …" at bounding box center [669, 325] width 372 height 34
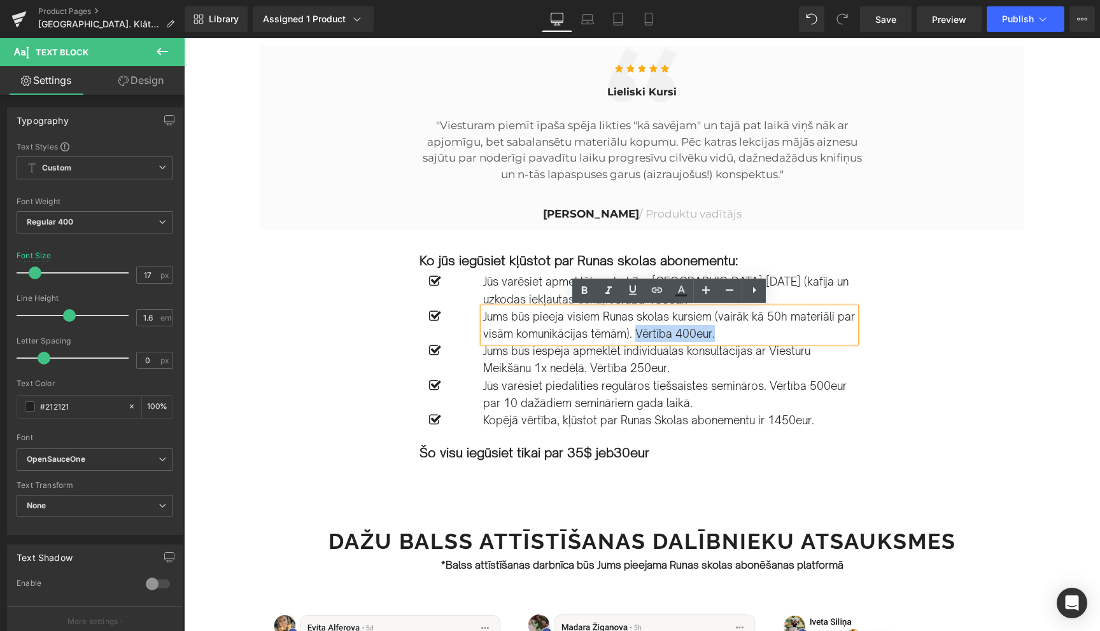
drag, startPoint x: 714, startPoint y: 335, endPoint x: 635, endPoint y: 335, distance: 78.9
click at [635, 335] on p "Jums būs pieeja visiem Runas skolas kursiem (vairāk kā 50h materiāli par visām …" at bounding box center [669, 325] width 372 height 34
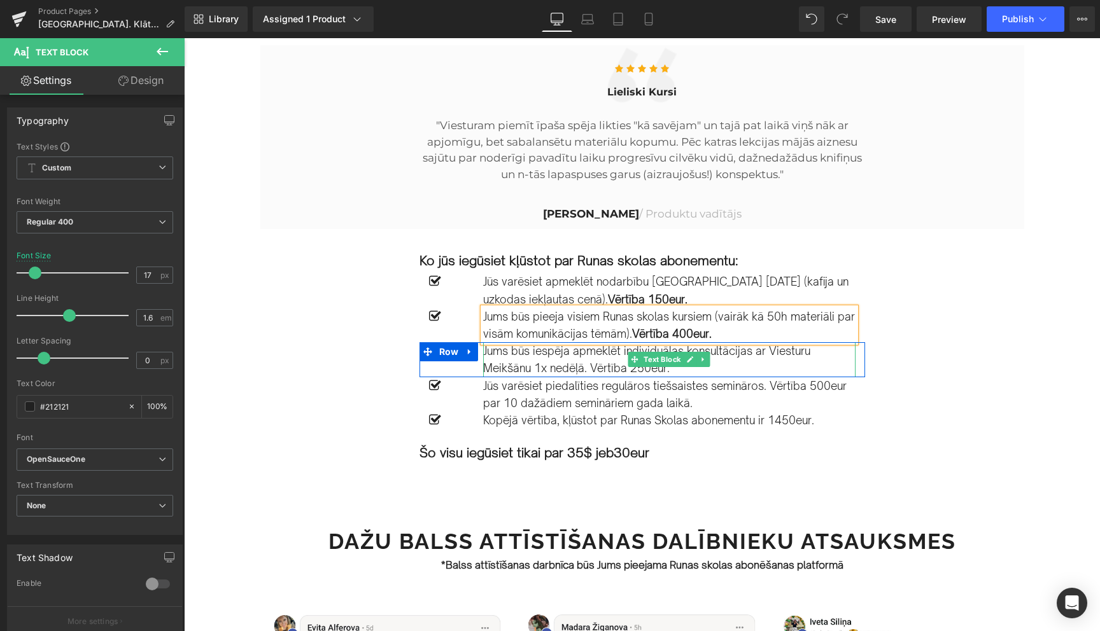
click at [706, 370] on p "Jums būs iespēja apmeklēt individuālas konsultācijas ar Viesturu Meikšānu 1x ne…" at bounding box center [669, 359] width 372 height 34
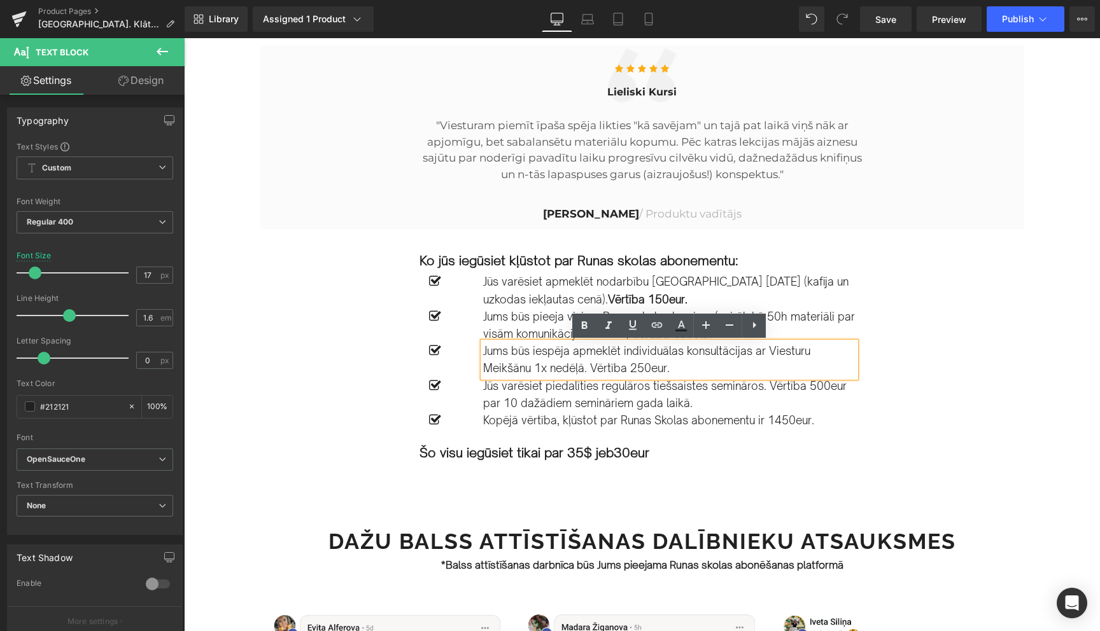
click at [685, 371] on p "Jums būs iespēja apmeklēt individuālas konsultācijas ar Viesturu Meikšānu 1x ne…" at bounding box center [669, 359] width 372 height 34
drag, startPoint x: 671, startPoint y: 370, endPoint x: 593, endPoint y: 366, distance: 78.4
click at [593, 366] on p "Jums būs iespēja apmeklēt individuālas konsultācijas ar Viesturu Meikšānu 1x ne…" at bounding box center [669, 359] width 372 height 34
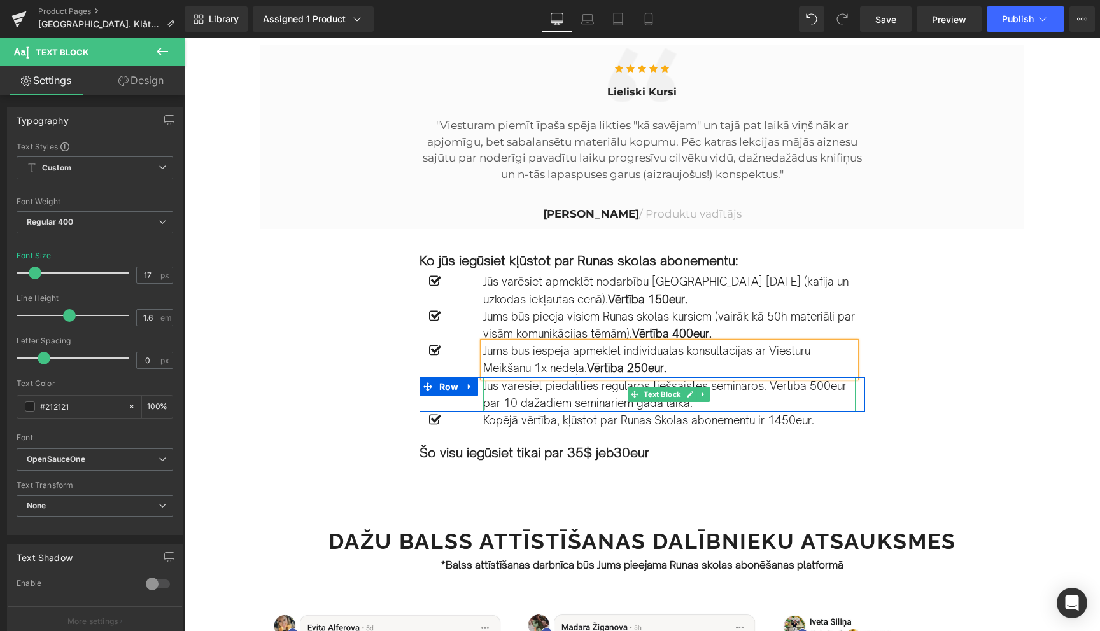
click at [723, 401] on p "Jūs varēsiet piedalīties regulāros tiešsaistes semināros. Vērtība 500eur par 10…" at bounding box center [669, 394] width 372 height 34
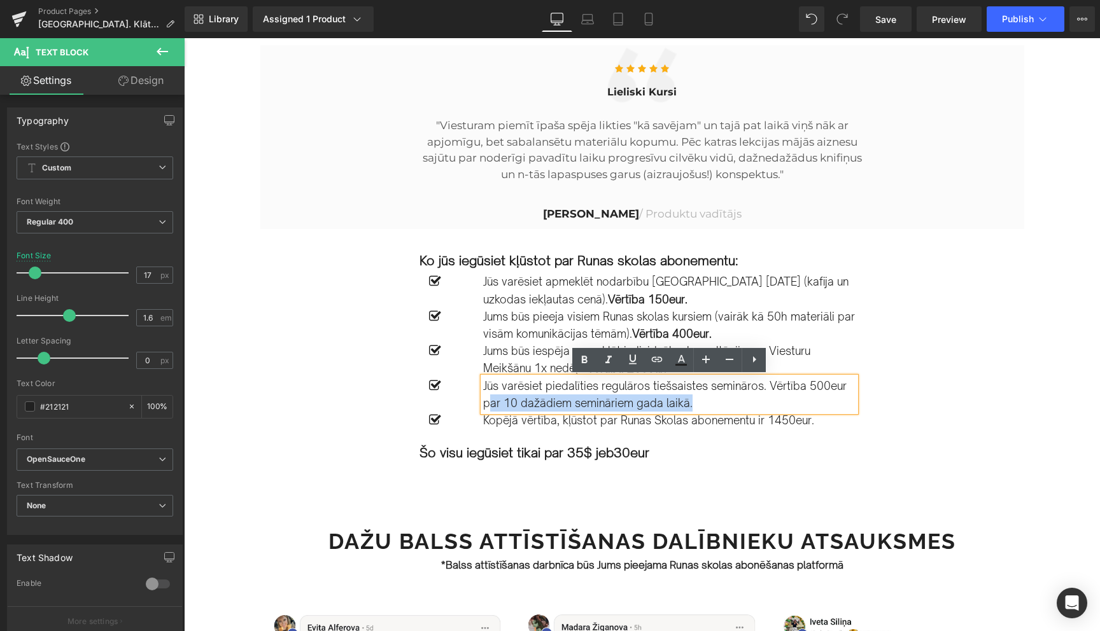
drag, startPoint x: 690, startPoint y: 405, endPoint x: 486, endPoint y: 402, distance: 203.7
click at [486, 402] on p "Jūs varēsiet piedalīties regulāros tiešsaistes semināros. Vērtība 500eur par 10…" at bounding box center [669, 394] width 372 height 34
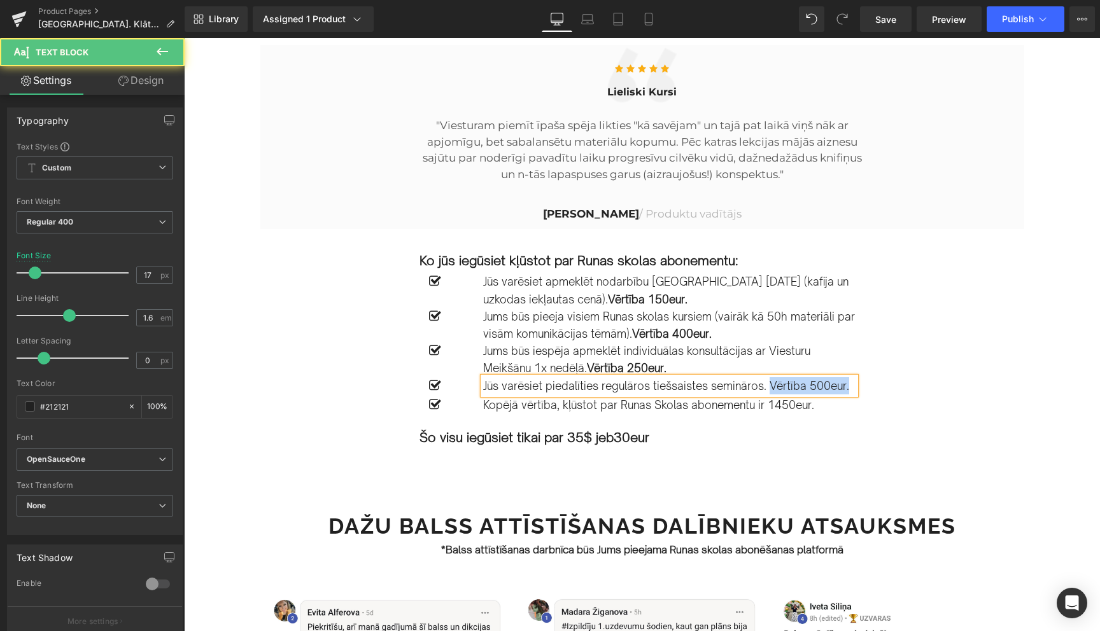
drag, startPoint x: 848, startPoint y: 386, endPoint x: 767, endPoint y: 386, distance: 80.2
click at [767, 386] on p "Jūs varēsiet piedalīties regulāros tiešsaistes semināros. Vērtība 500eur." at bounding box center [669, 385] width 372 height 17
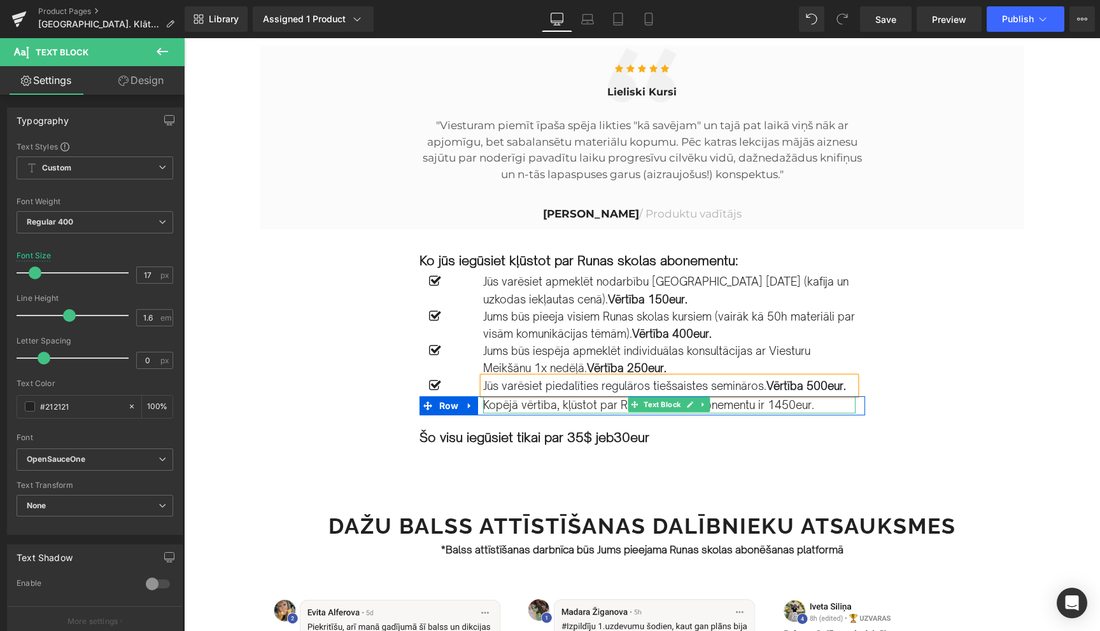
click at [813, 409] on p "Kopējā vērtība, kļūstot par Runas Skolas abonementu ir 1450eur." at bounding box center [669, 404] width 372 height 17
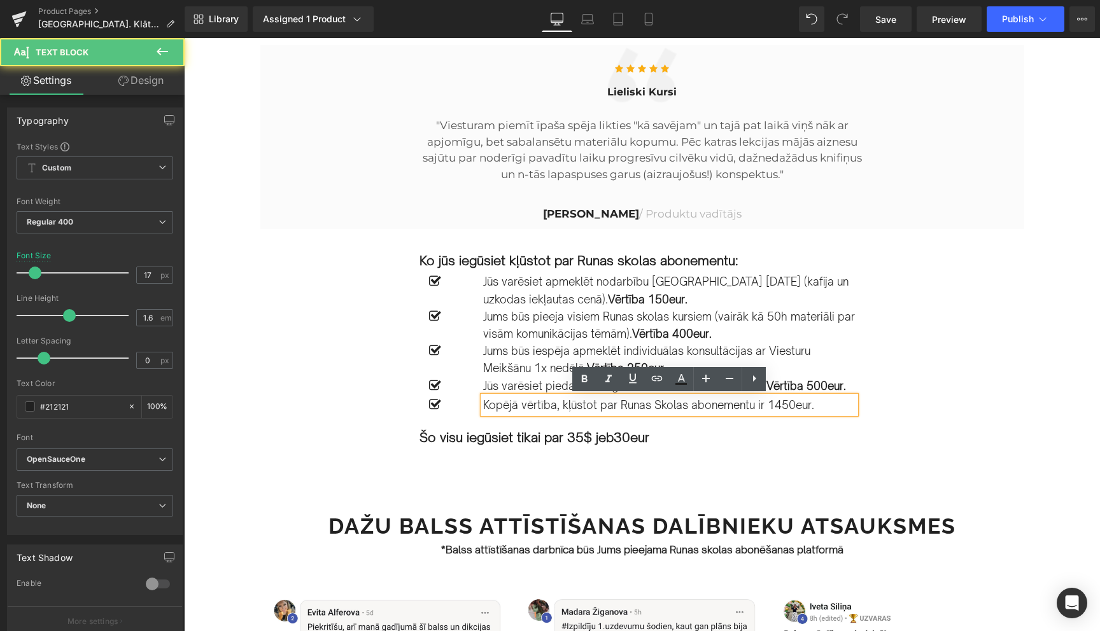
click at [820, 407] on p "Kopējā vērtība, kļūstot par Runas Skolas abonementu ir 1450eur." at bounding box center [669, 404] width 372 height 17
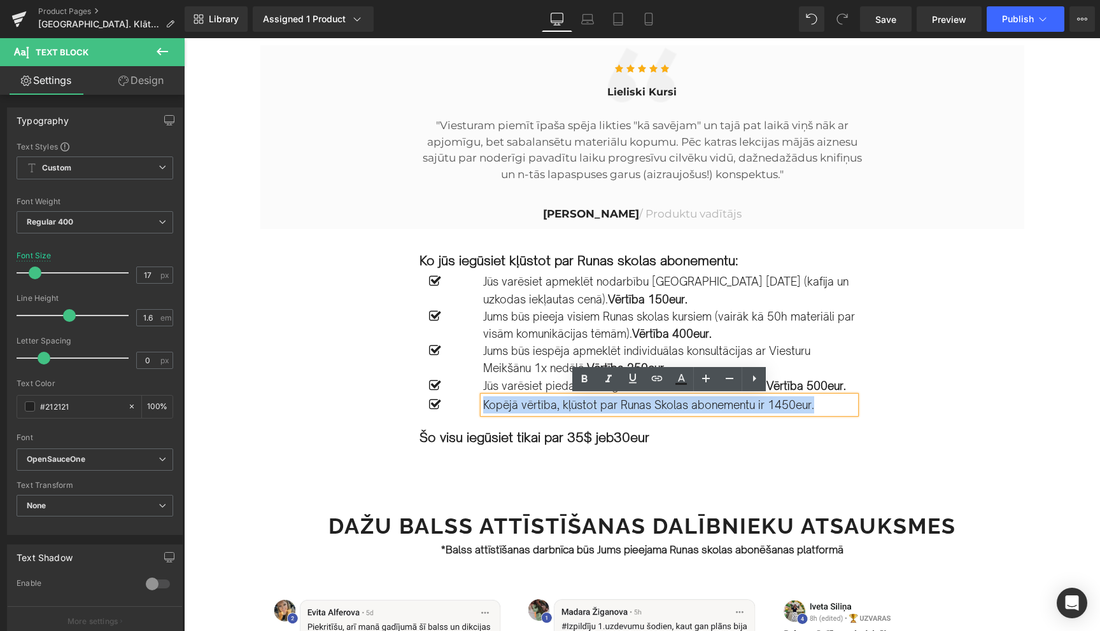
drag, startPoint x: 814, startPoint y: 409, endPoint x: 484, endPoint y: 402, distance: 329.7
click at [484, 402] on p "Kopējā vērtība, kļūstot par Runas Skolas abonementu ir 1450eur." at bounding box center [669, 404] width 372 height 17
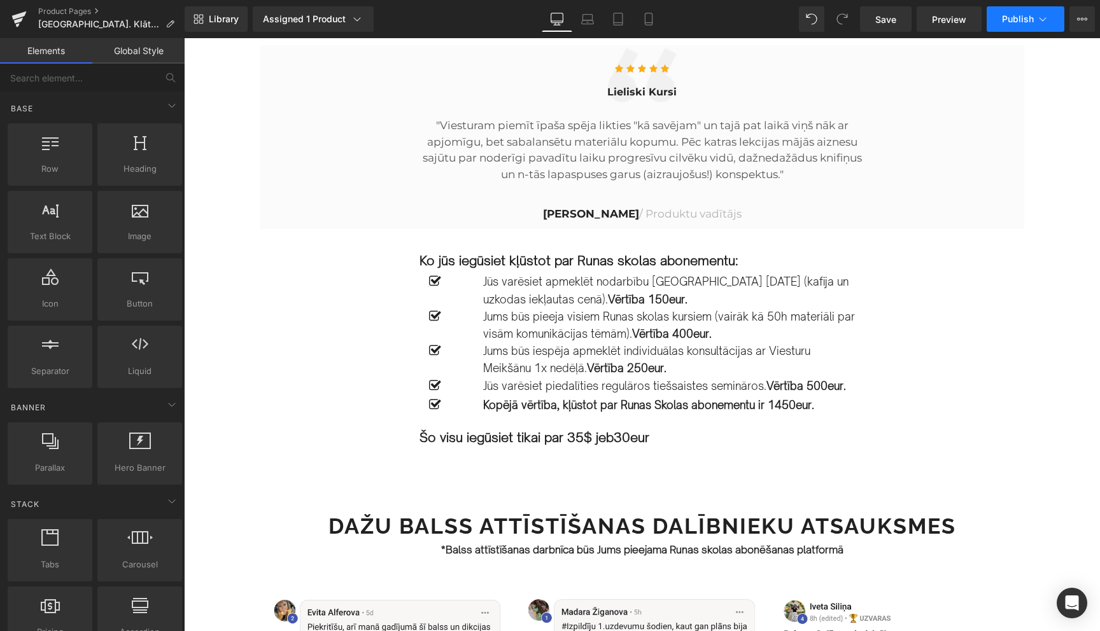
click at [1041, 24] on icon at bounding box center [1042, 19] width 13 height 13
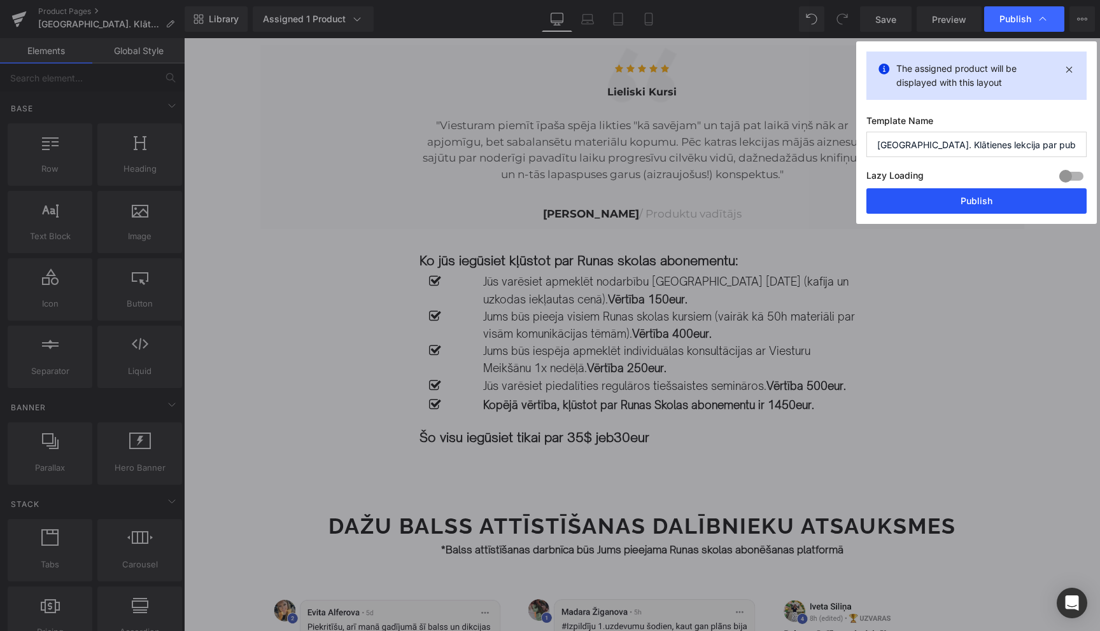
click at [982, 202] on button "Publish" at bounding box center [976, 200] width 220 height 25
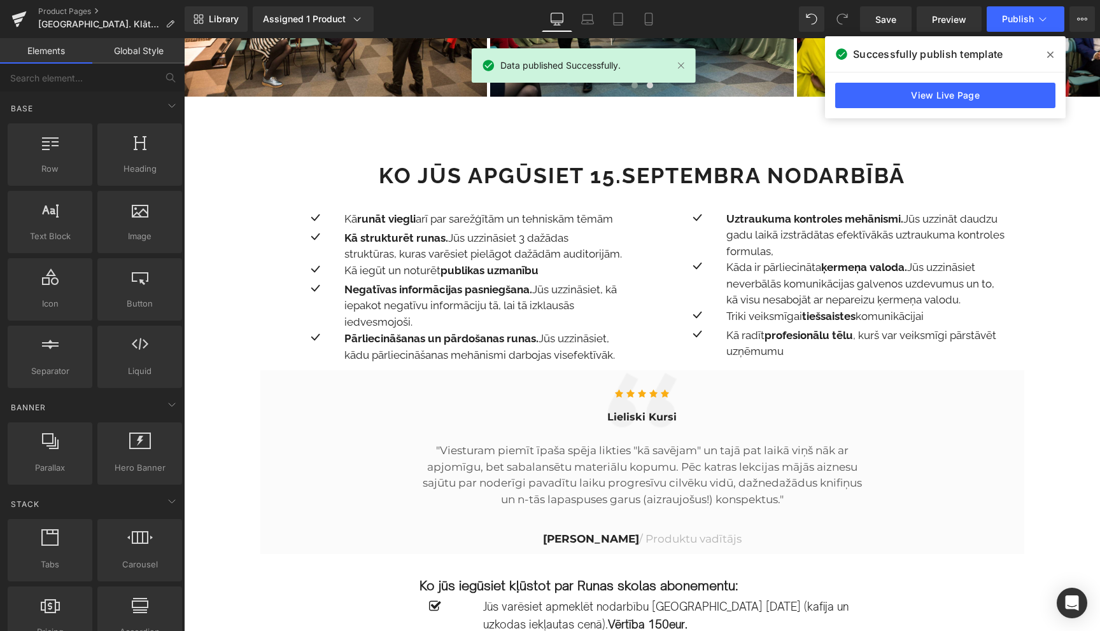
scroll to position [932, 0]
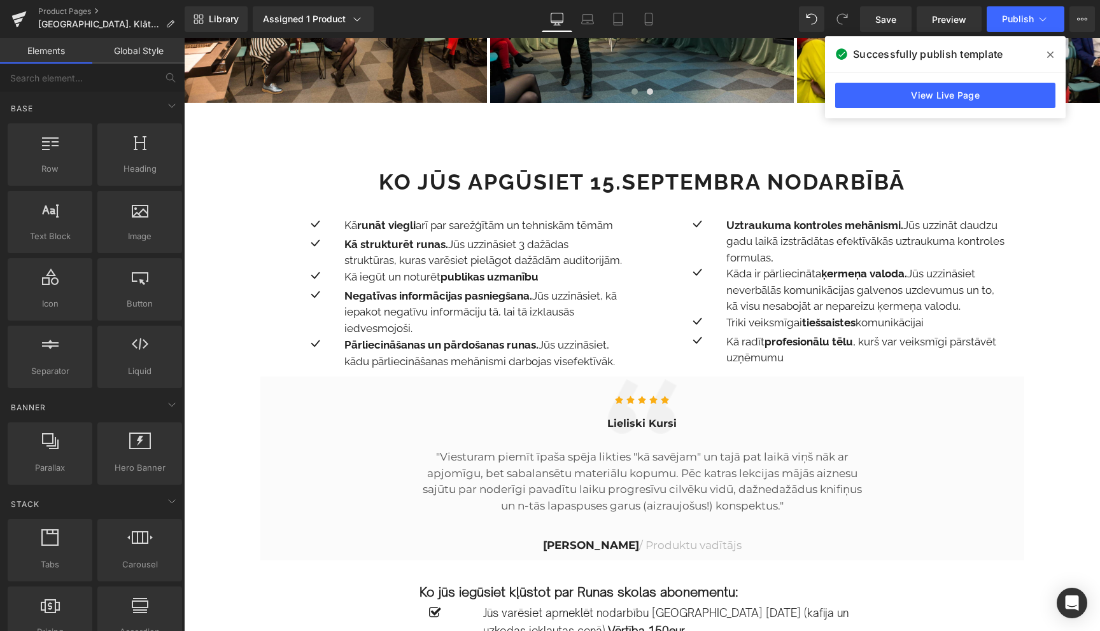
click at [1054, 59] on span at bounding box center [1050, 55] width 20 height 20
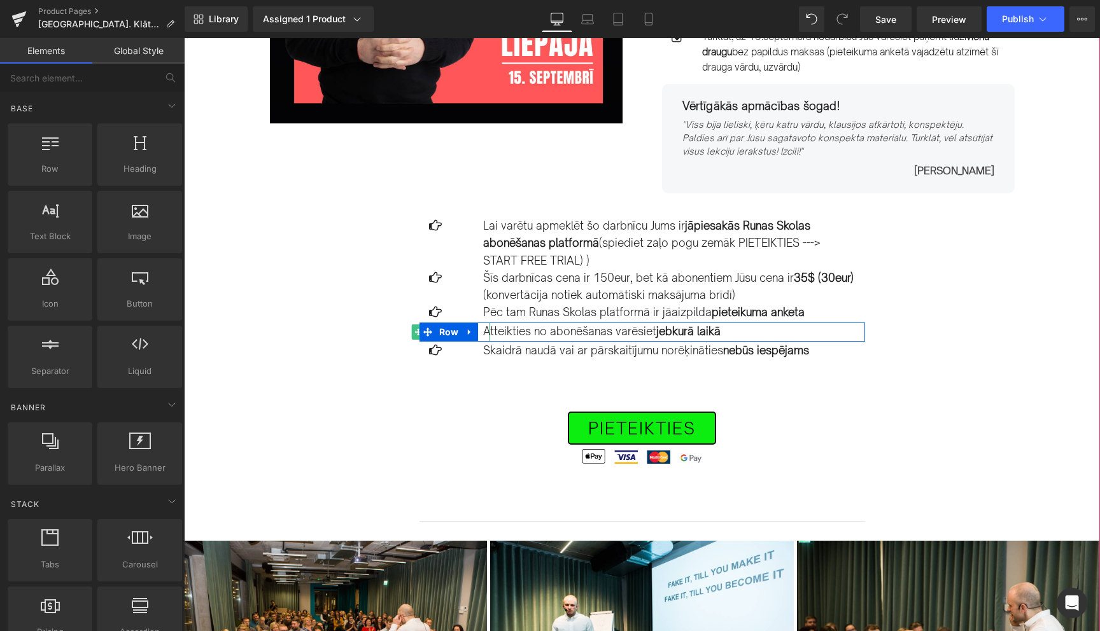
scroll to position [290, 0]
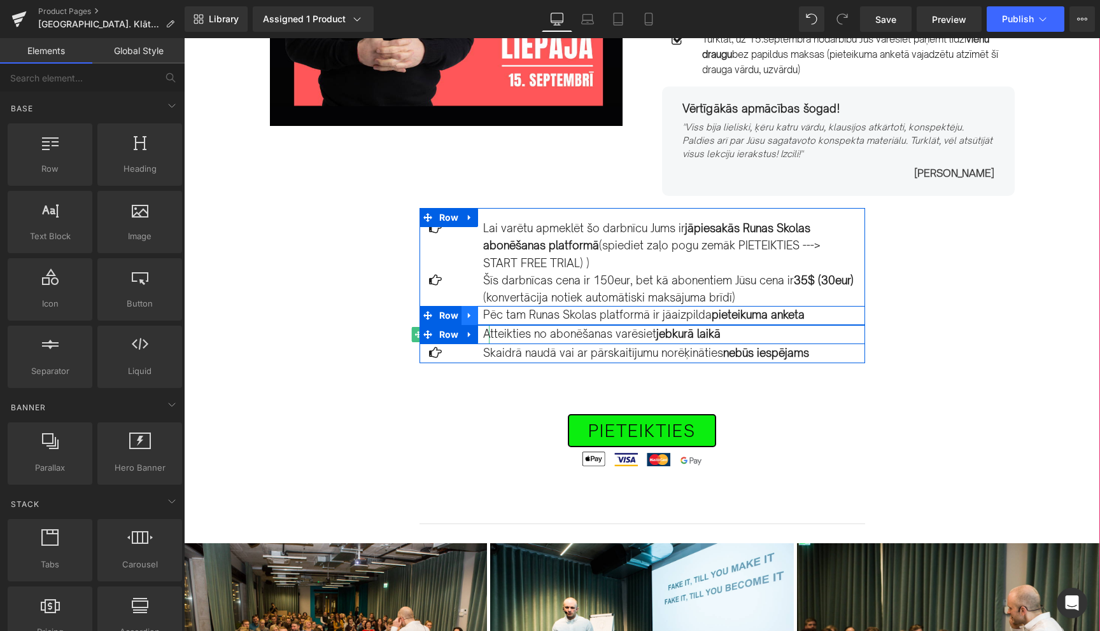
click at [470, 314] on icon at bounding box center [469, 316] width 9 height 10
click at [489, 316] on icon at bounding box center [486, 316] width 9 height 10
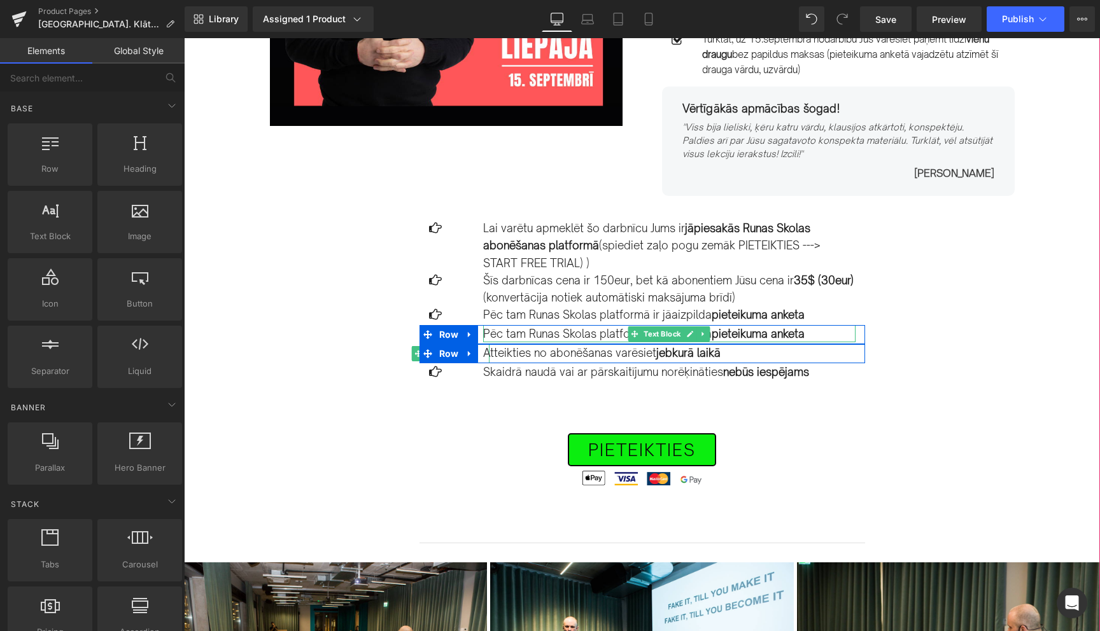
click at [558, 337] on p "Pēc tam Runas Skolas platformā ir jāaizpilda pieteikuma anketa" at bounding box center [669, 333] width 372 height 17
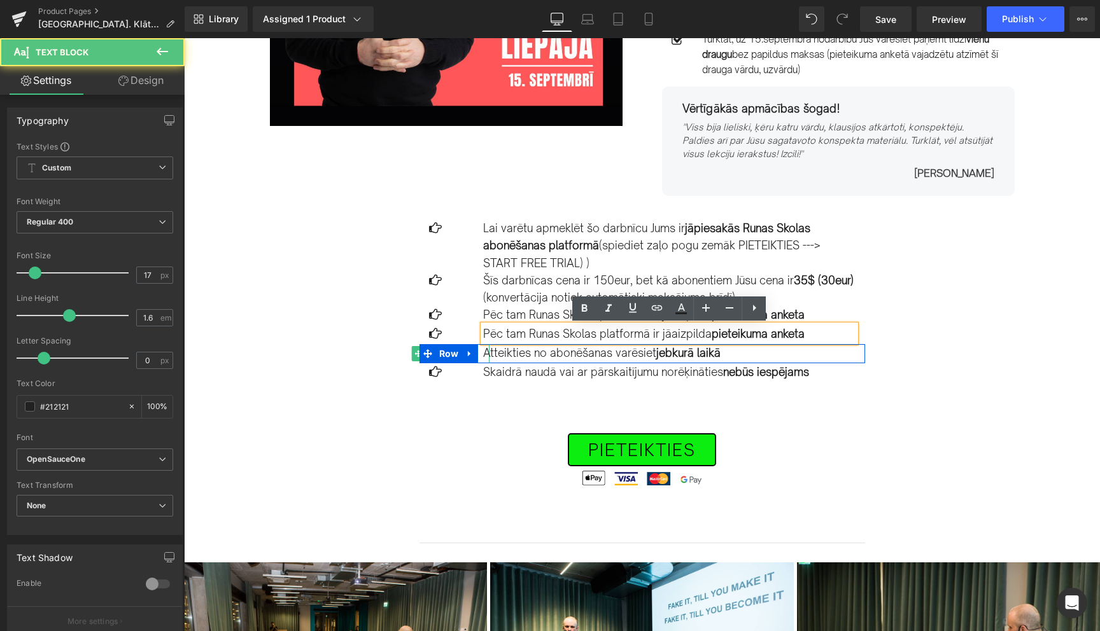
click at [558, 337] on p "Pēc tam Runas Skolas platformā ir jāaizpilda pieteikuma anketa" at bounding box center [669, 333] width 372 height 17
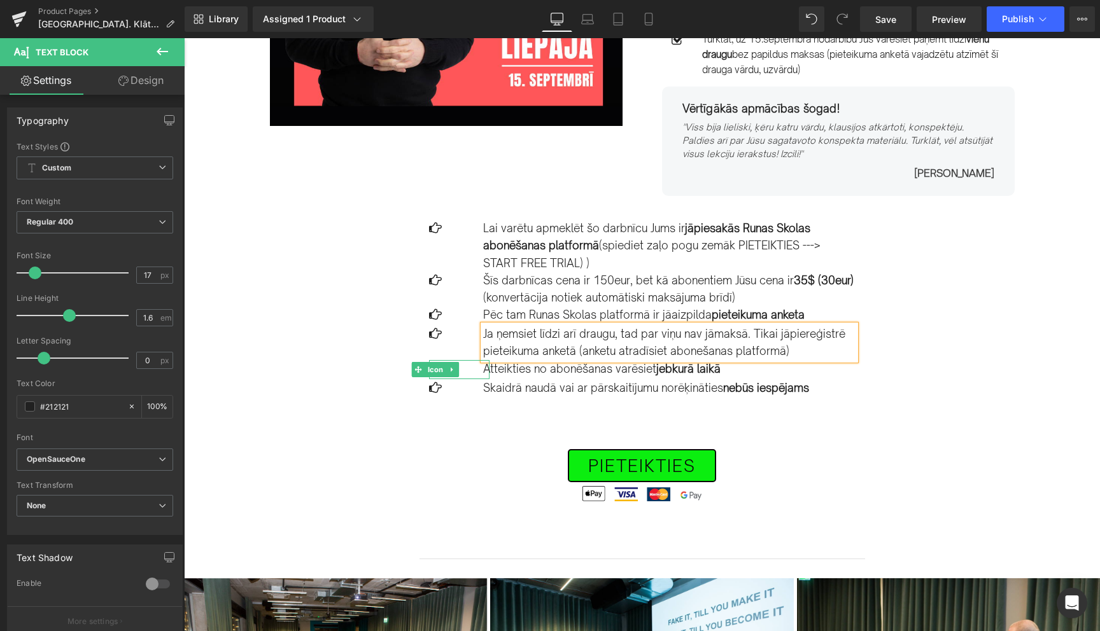
click at [698, 352] on p "Ja ņemsiet līdzi arī draugu, tad par viņu nav jāmaksā. Tikai jāpiereģistrē piet…" at bounding box center [669, 342] width 372 height 34
click at [808, 352] on p "Ja ņemsiet līdzi arī draugu, tad par viņu nav jāmaksā. Tikai jāpiereģistrē piet…" at bounding box center [669, 342] width 372 height 34
drag, startPoint x: 745, startPoint y: 335, endPoint x: 681, endPoint y: 333, distance: 63.6
click at [681, 333] on p "Ja ņemsiet līdzi arī draugu, tad par viņu nav jāmaksā. Tikai jāpiereģistrē piet…" at bounding box center [669, 342] width 372 height 34
click at [951, 362] on div "Image Row 15.SEPTEMBRĪ PLKST. 17.30-19.30 Text Block Liepājā. Efektīvas komunik…" at bounding box center [642, 535] width 916 height 1408
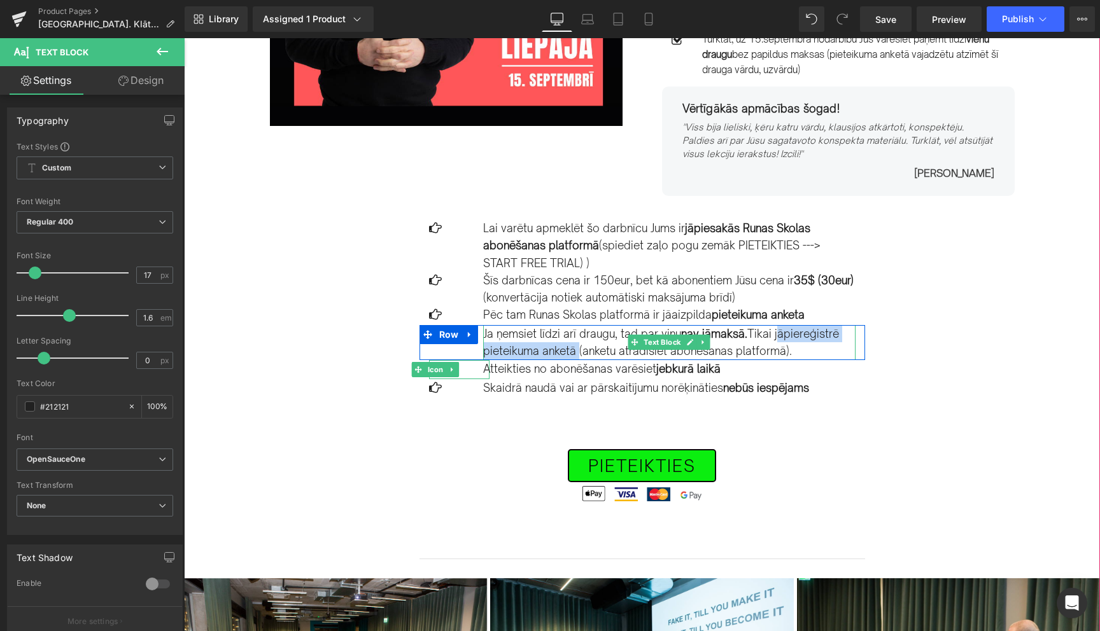
drag, startPoint x: 773, startPoint y: 333, endPoint x: 574, endPoint y: 347, distance: 199.6
click at [574, 347] on p "Ja ņemsiet līdzi arī draugu, tad par viņu nav jāmaksā. Tikai jāpiereģistrē piet…" at bounding box center [669, 342] width 372 height 34
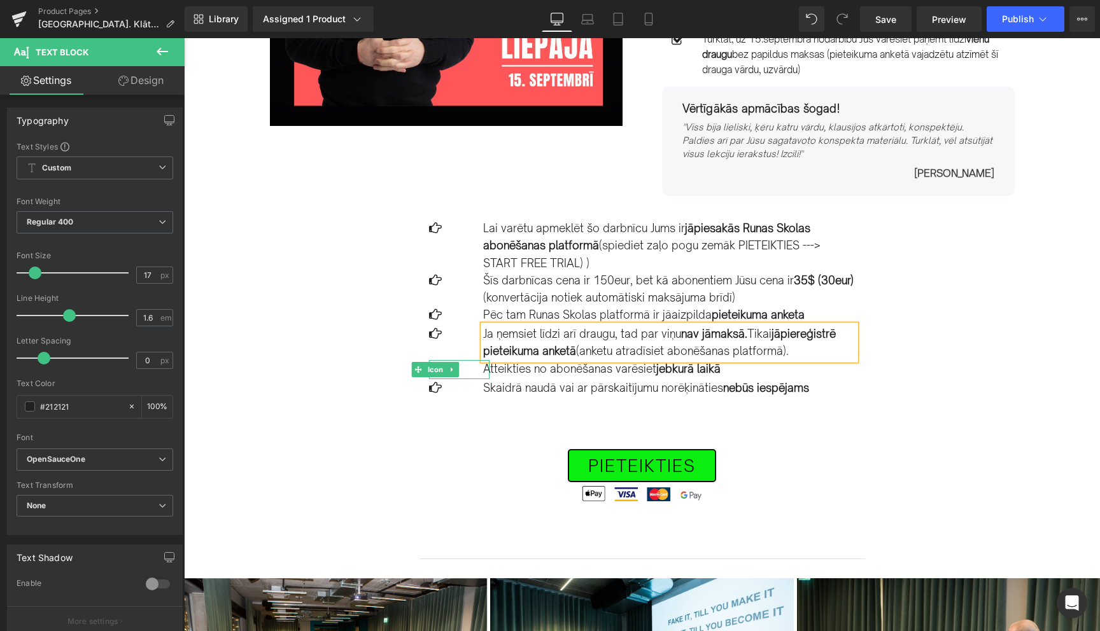
click at [902, 359] on div "Image Row 15.SEPTEMBRĪ PLKST. 17.30-19.30 Text Block Liepājā. Efektīvas komunik…" at bounding box center [642, 535] width 916 height 1408
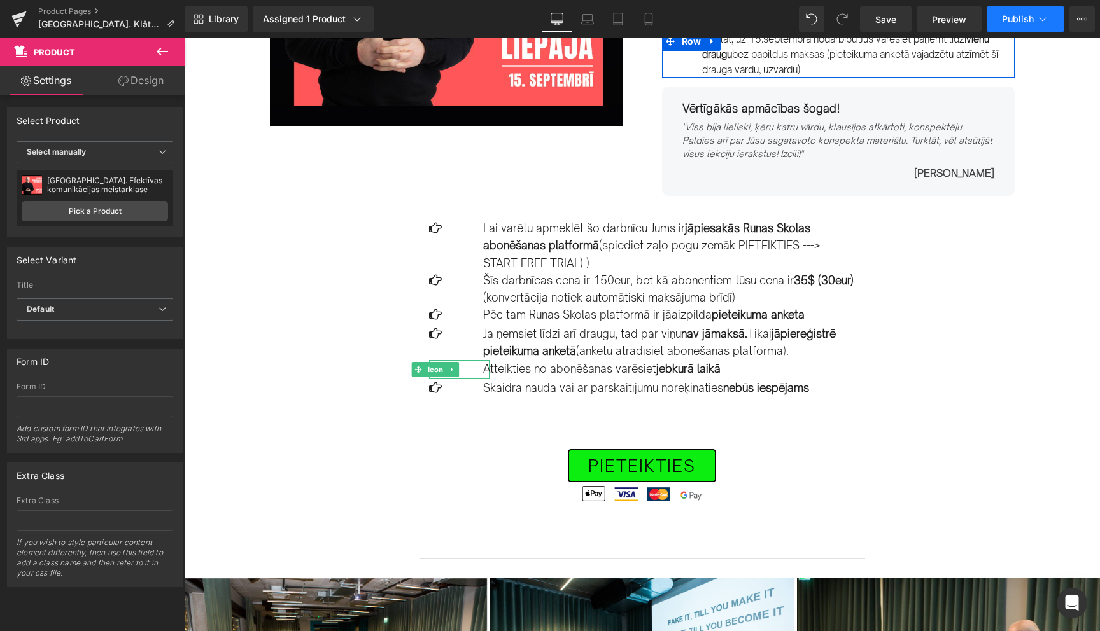
click at [1046, 20] on icon at bounding box center [1042, 19] width 13 height 13
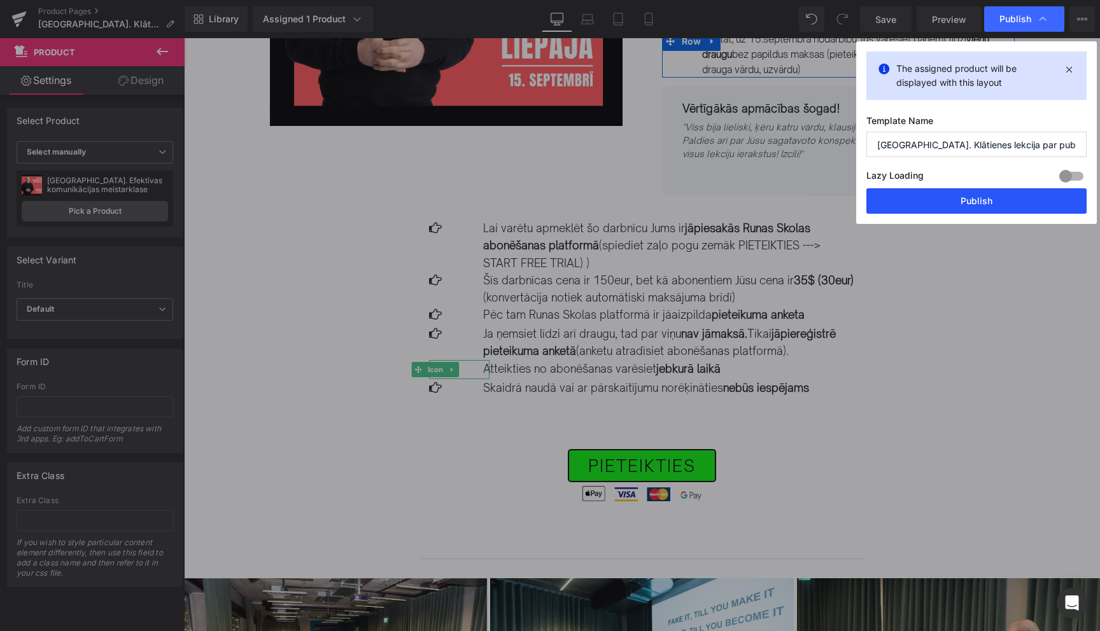
click at [988, 198] on button "Publish" at bounding box center [976, 200] width 220 height 25
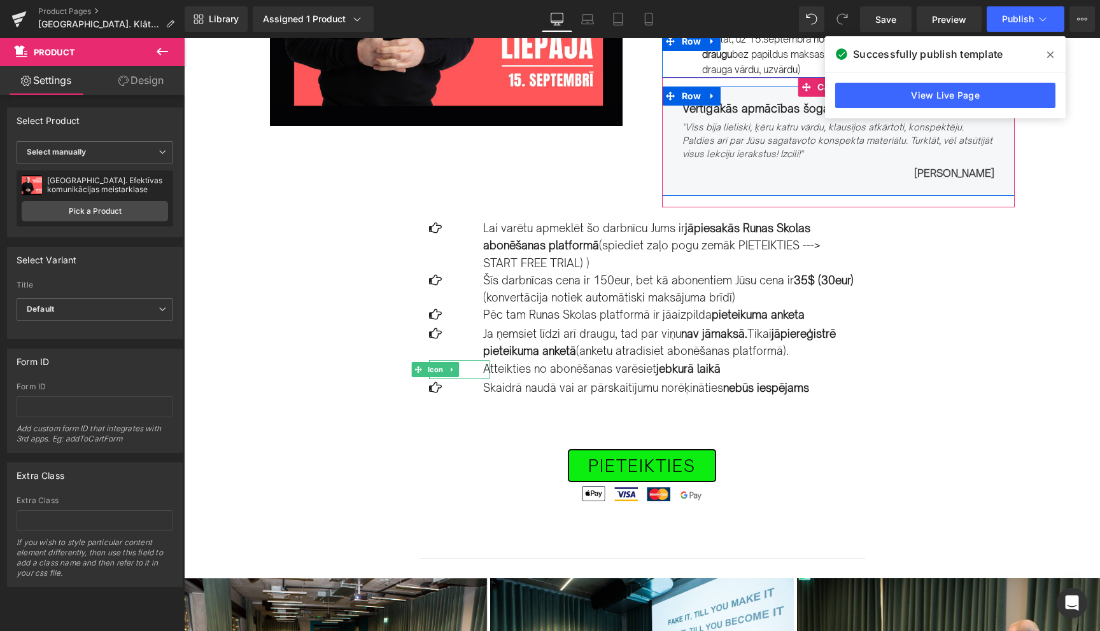
click at [1049, 53] on icon at bounding box center [1050, 55] width 6 height 10
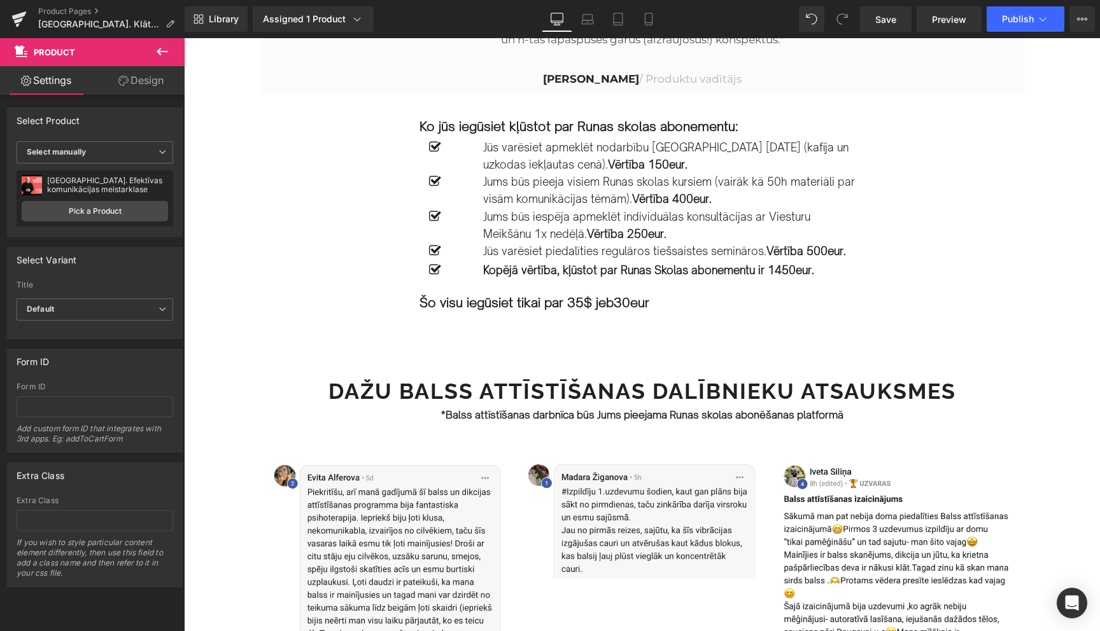
scroll to position [1436, 0]
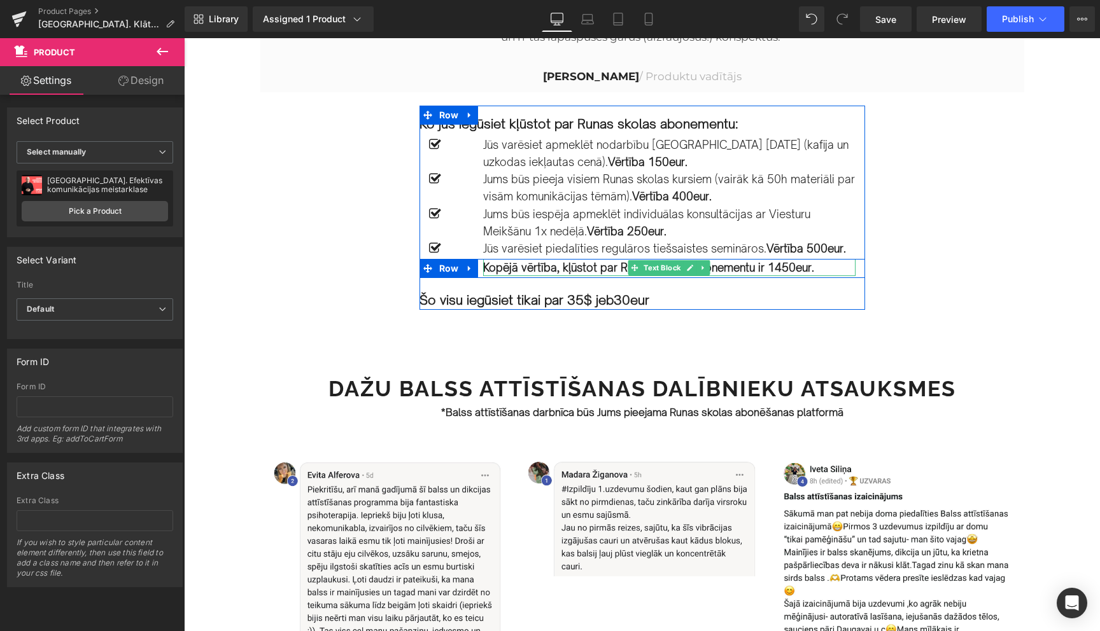
click at [778, 271] on strong "Kopējā vērtība, kļūstot par Runas Skolas abonementu ir 1450eur." at bounding box center [648, 267] width 331 height 13
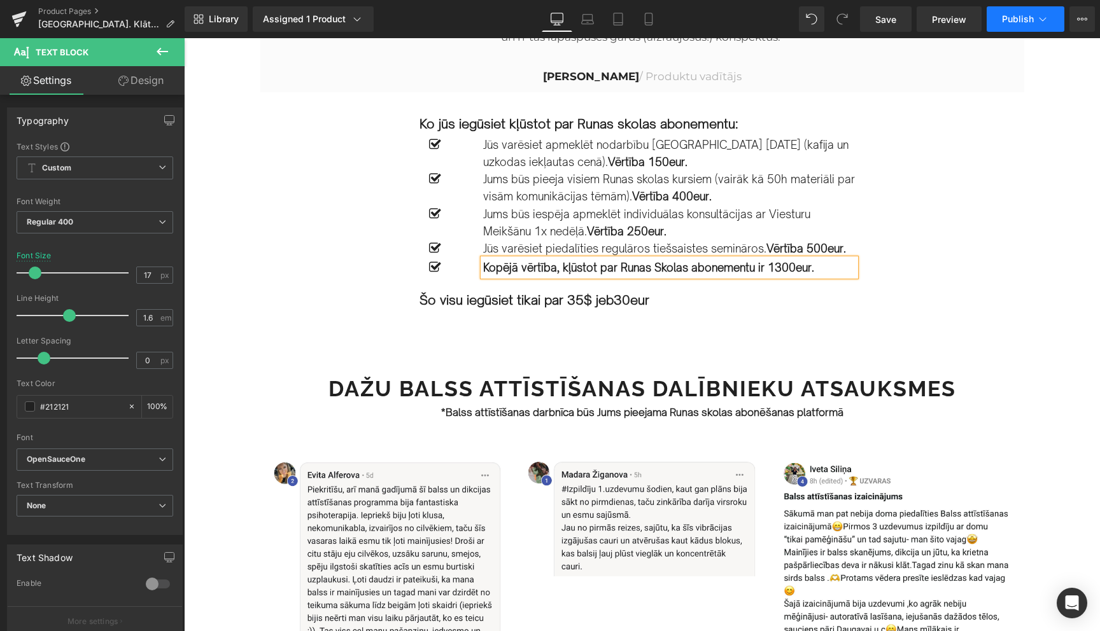
click at [1047, 15] on icon at bounding box center [1042, 19] width 13 height 13
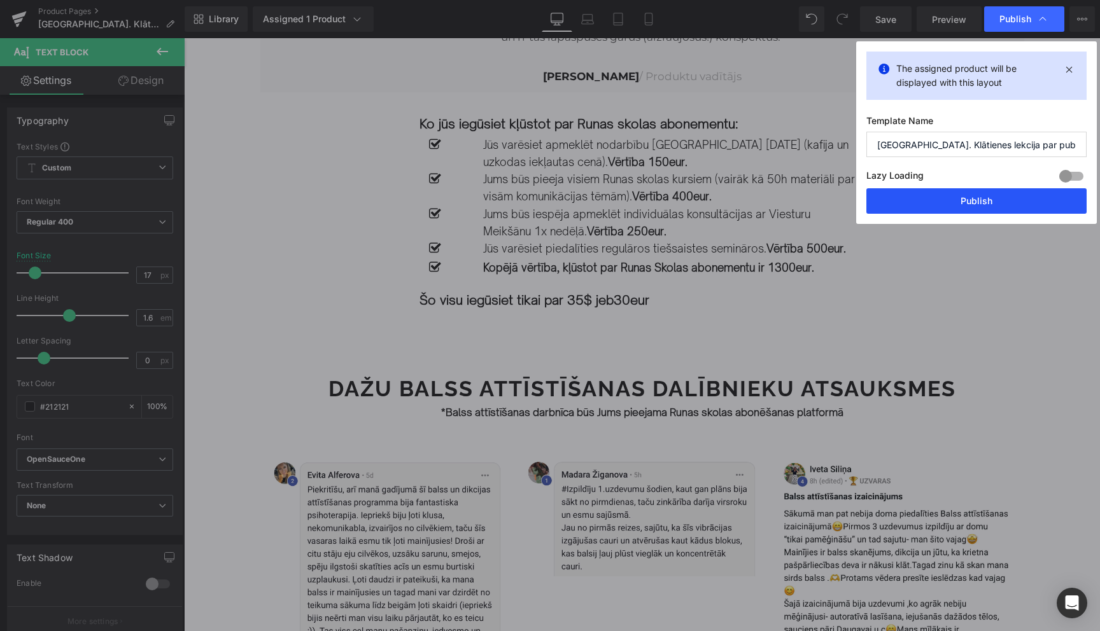
click at [988, 193] on button "Publish" at bounding box center [976, 200] width 220 height 25
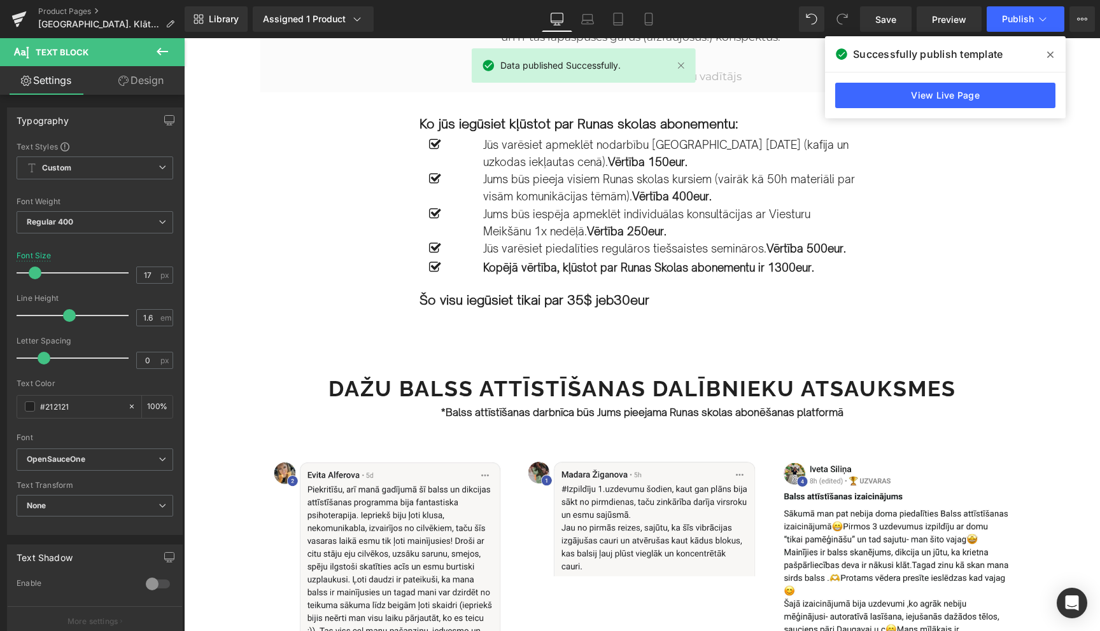
click at [1050, 53] on icon at bounding box center [1050, 55] width 6 height 10
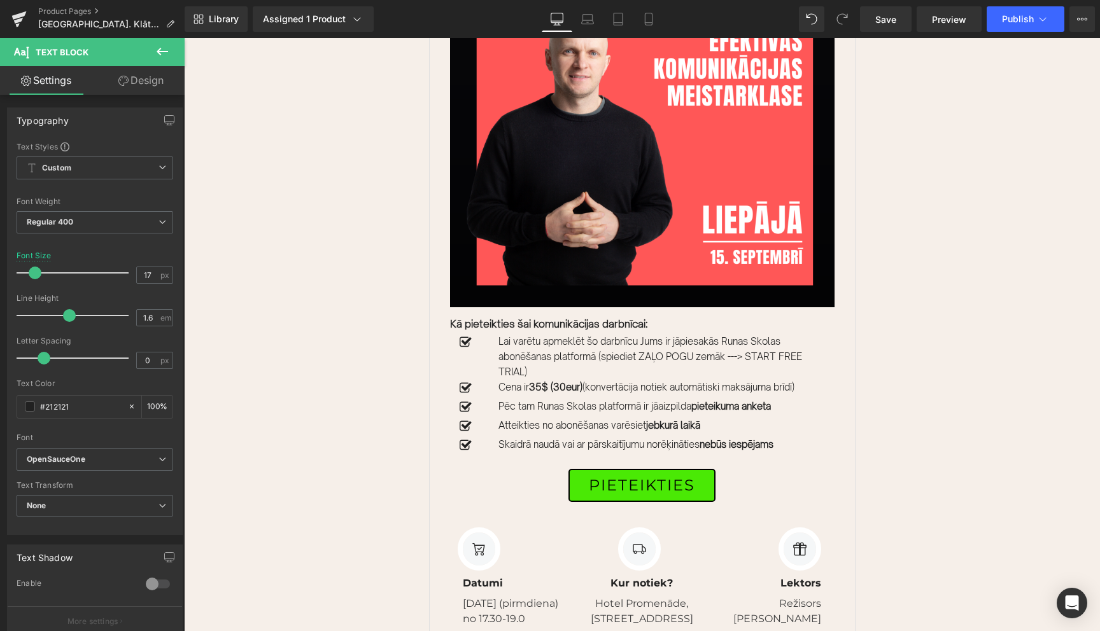
scroll to position [2838, 0]
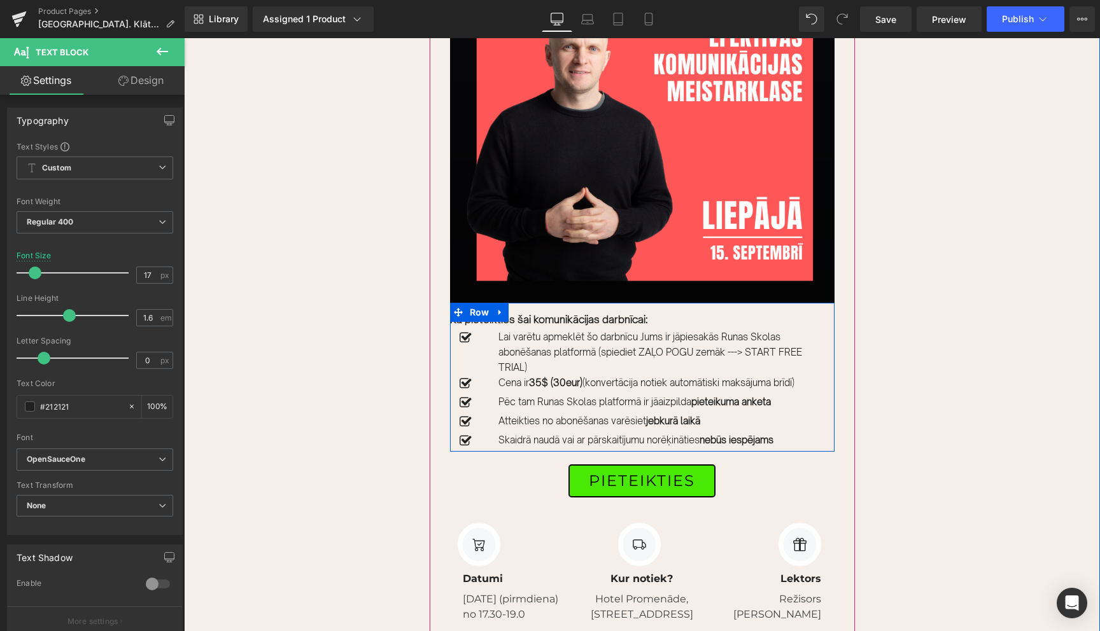
click at [631, 320] on span "Text Block" at bounding box center [635, 319] width 42 height 15
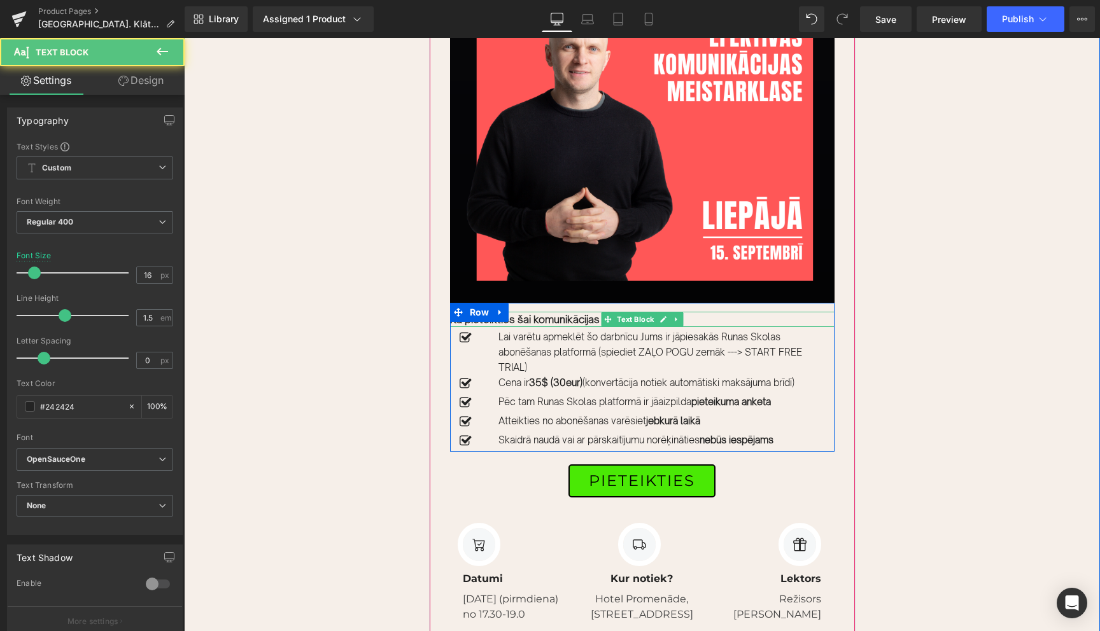
click at [587, 314] on strong "Kā pieteikties šai komunikācijas darbnīcai:" at bounding box center [549, 319] width 198 height 13
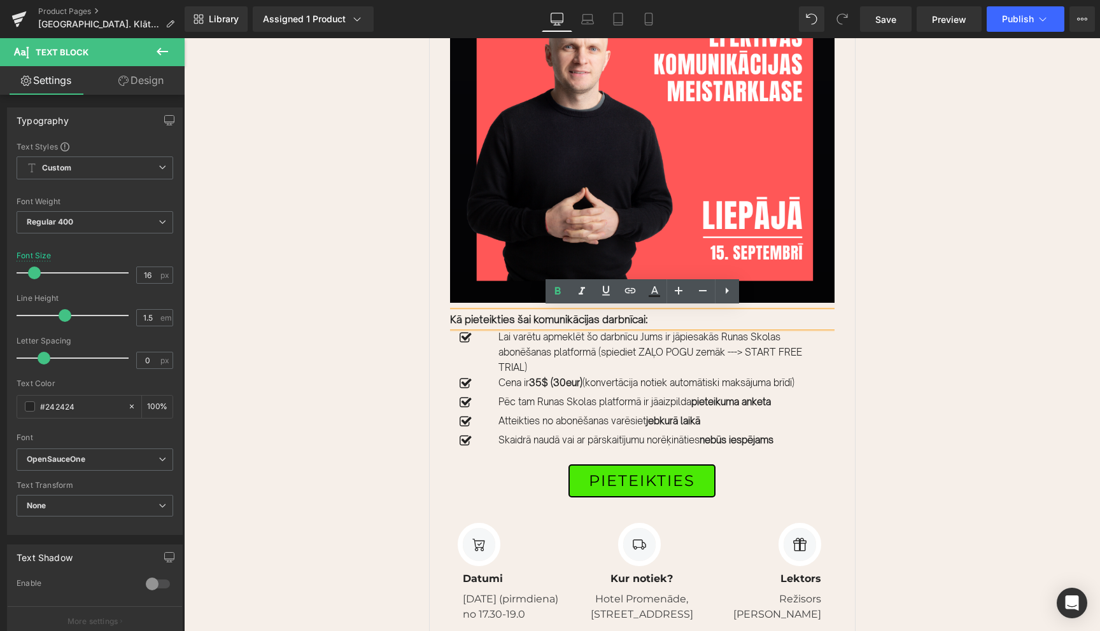
click at [645, 317] on strong "Kā pieteikties šai komunikācijas darbnīcai:" at bounding box center [549, 319] width 198 height 13
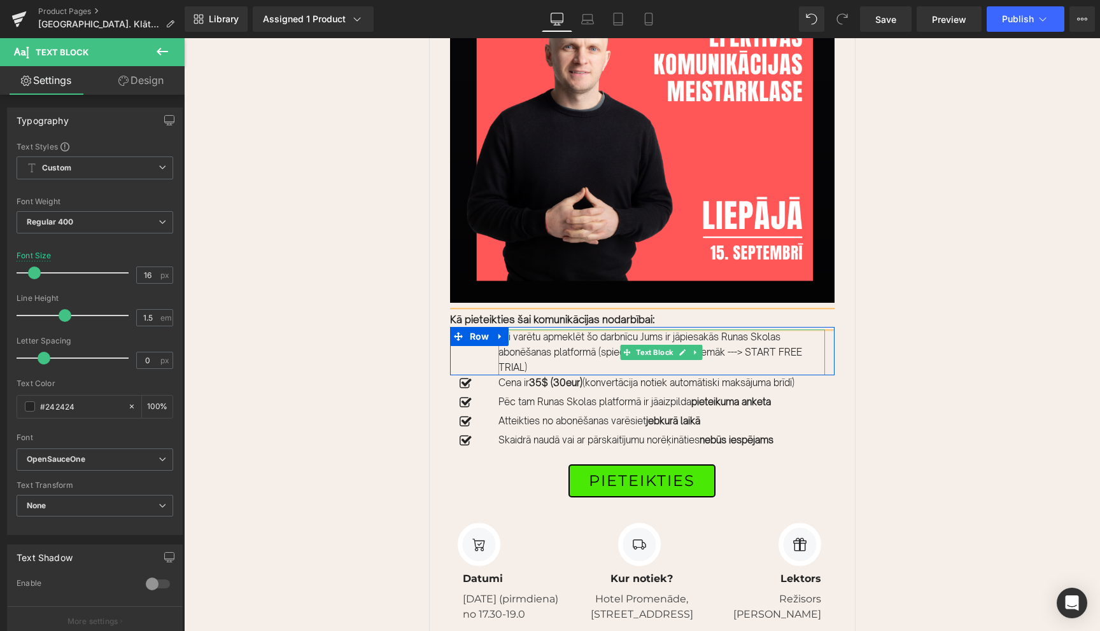
click at [625, 335] on p "Lai varētu apmeklēt šo darbnīcu Jums ir jāpiesakās Runas Skolas abonēšanas plat…" at bounding box center [661, 353] width 326 height 46
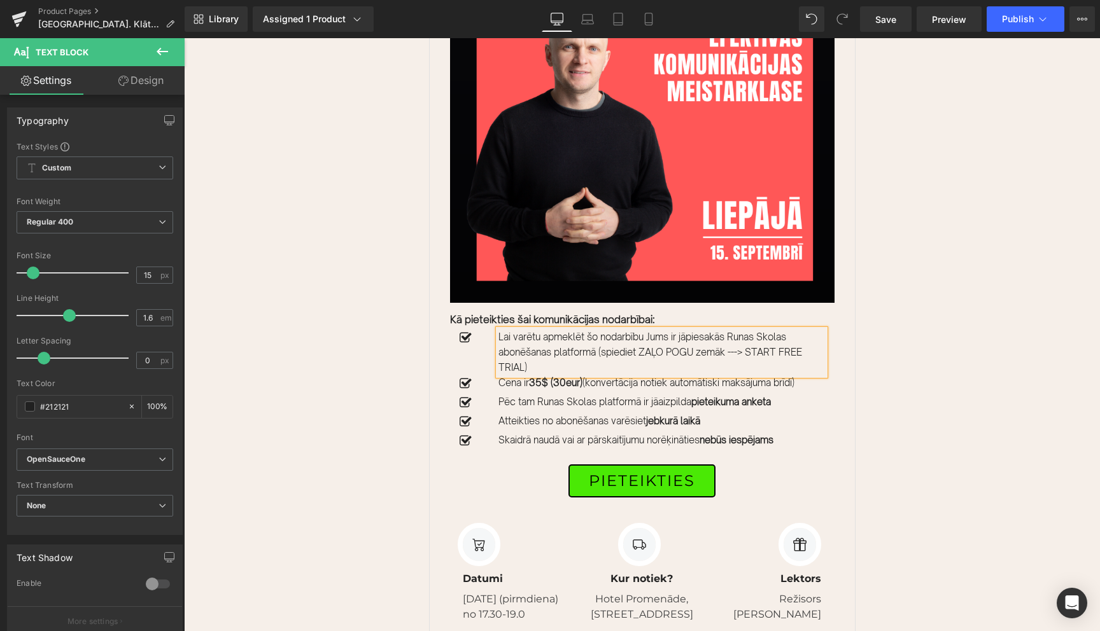
click at [904, 328] on div "Sale Off (P) Image Kā pieteikties šai komunikācijas nodarbībai: Text Block Icon…" at bounding box center [642, 308] width 916 height 734
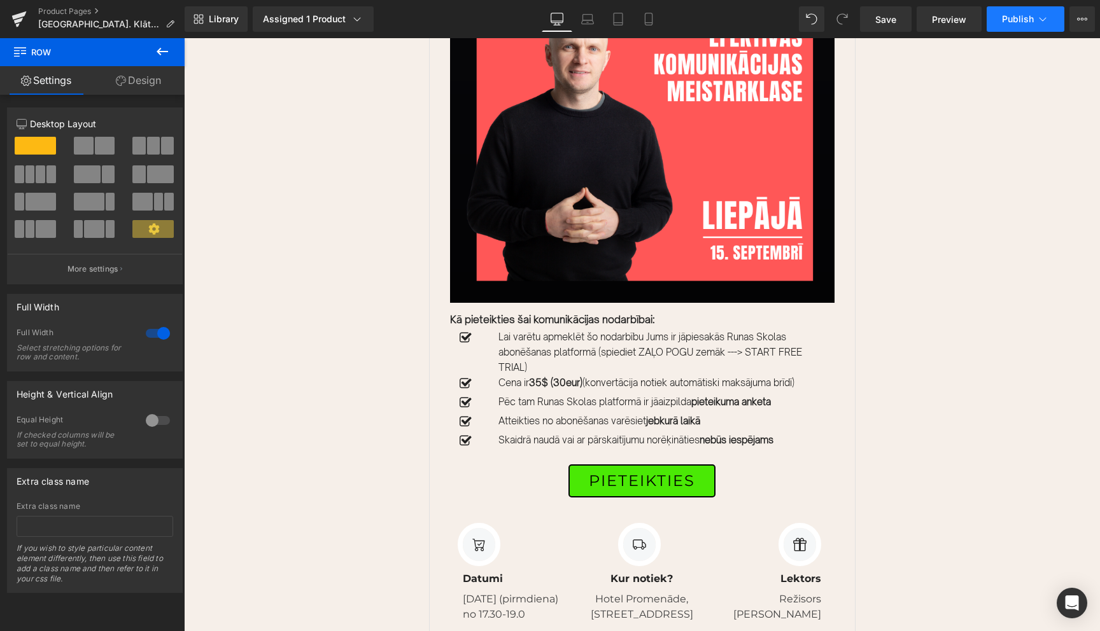
click at [1042, 19] on icon at bounding box center [1042, 19] width 13 height 13
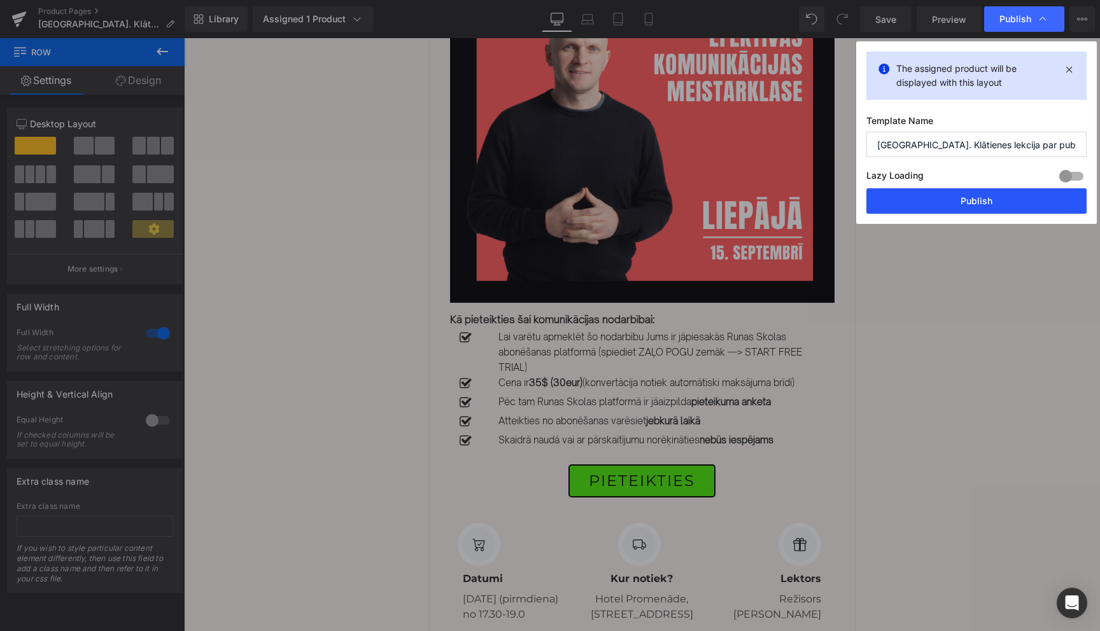
click at [981, 197] on button "Publish" at bounding box center [976, 200] width 220 height 25
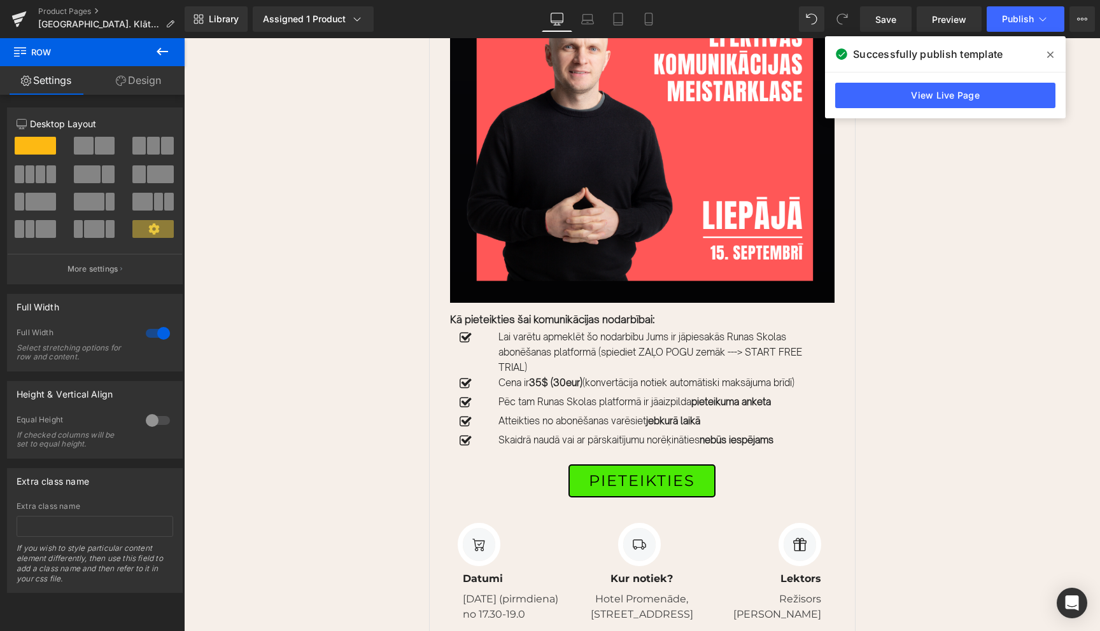
click at [1048, 56] on icon at bounding box center [1050, 55] width 6 height 6
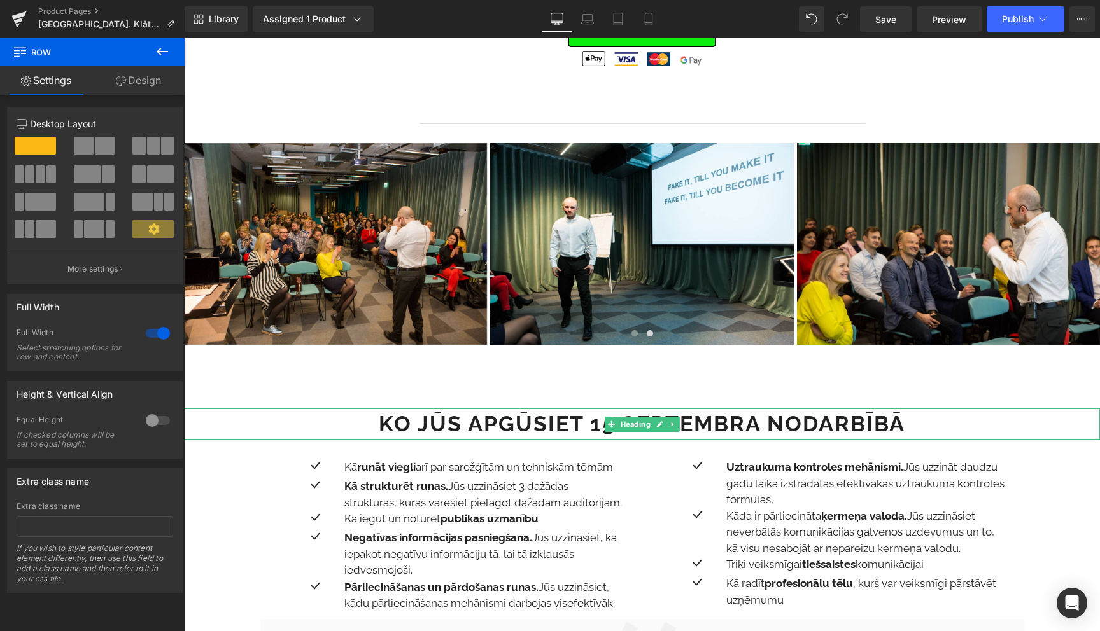
scroll to position [0, 0]
